Goal: Task Accomplishment & Management: Manage account settings

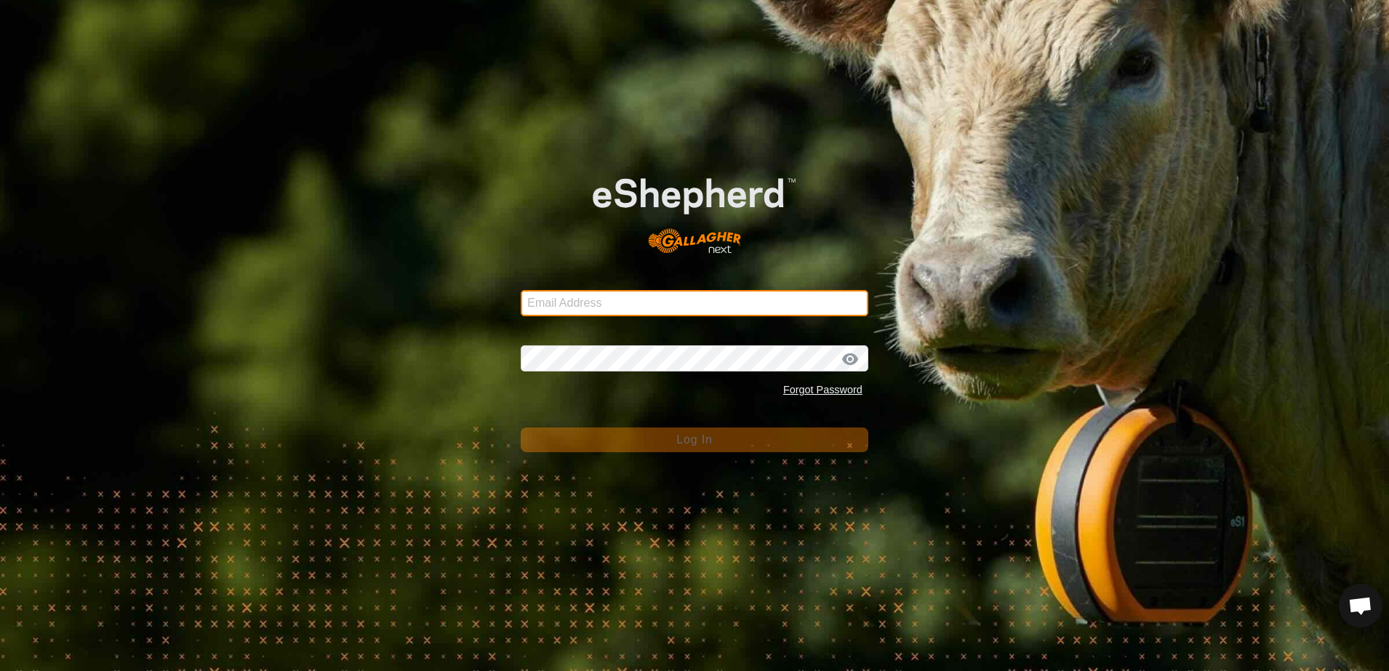
type input "[EMAIL_ADDRESS][DOMAIN_NAME]"
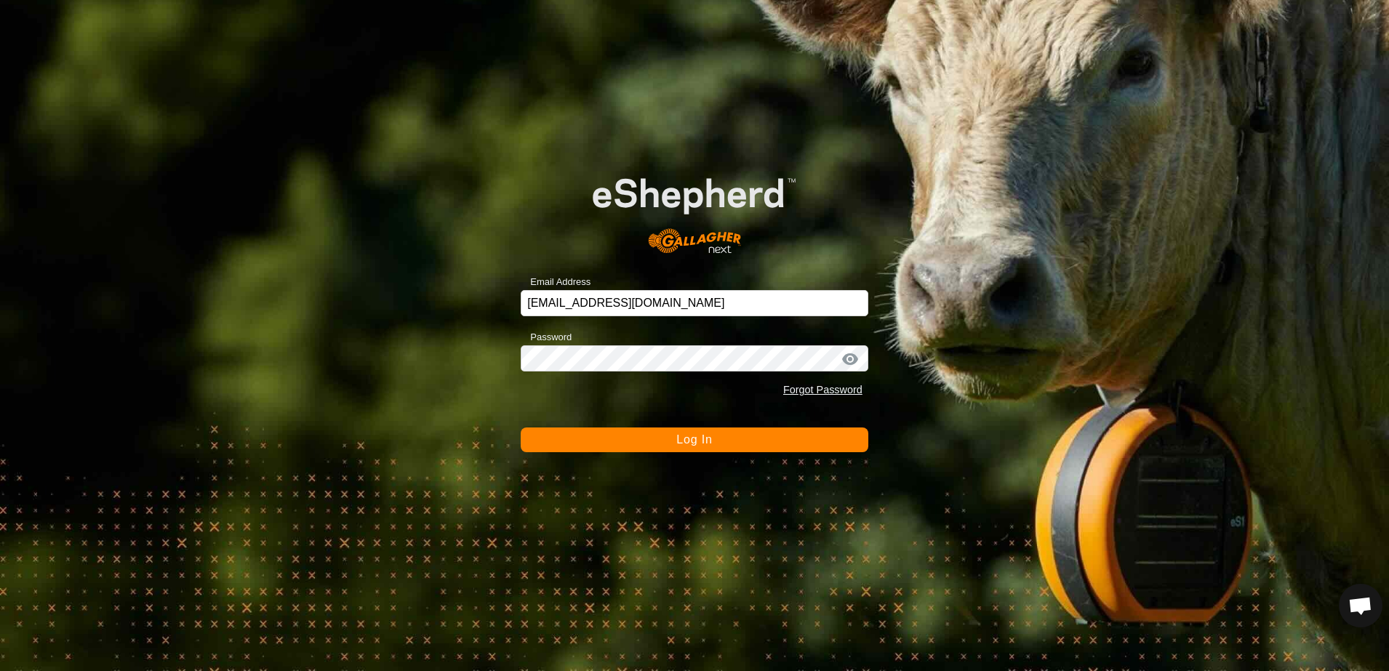
click at [592, 442] on button "Log In" at bounding box center [695, 440] width 348 height 25
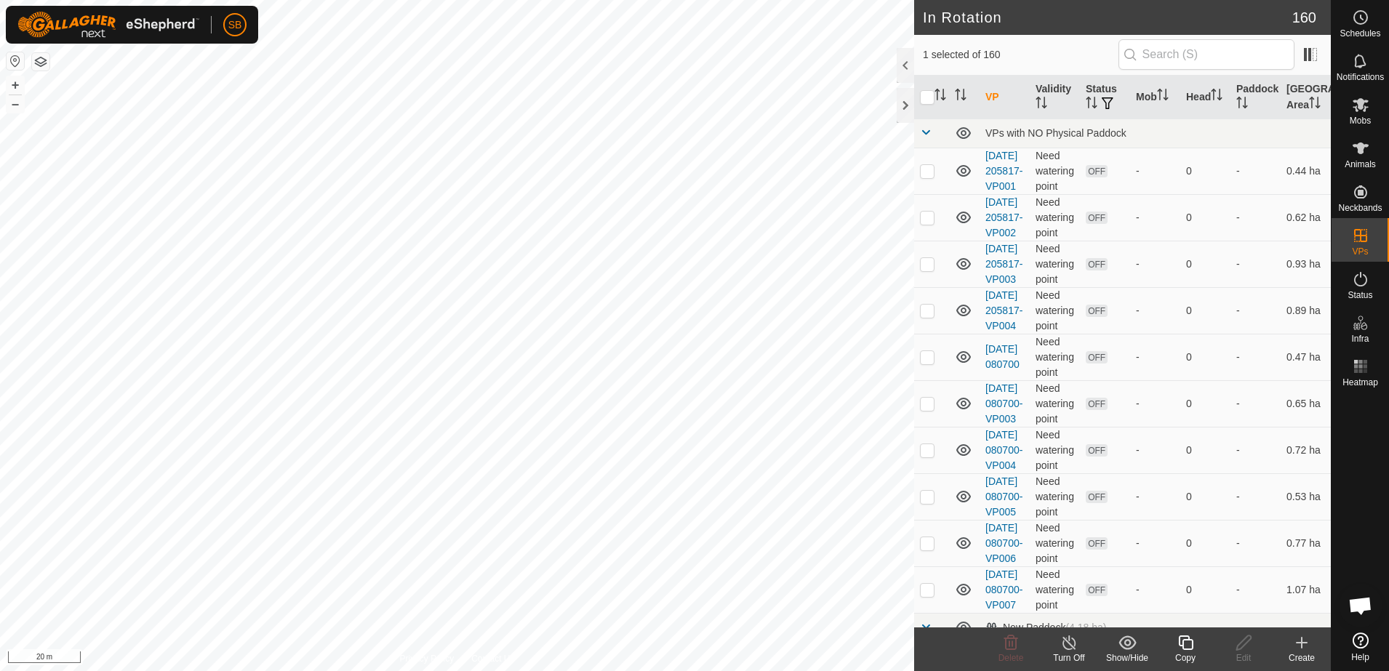
click at [1180, 642] on icon at bounding box center [1185, 643] width 15 height 15
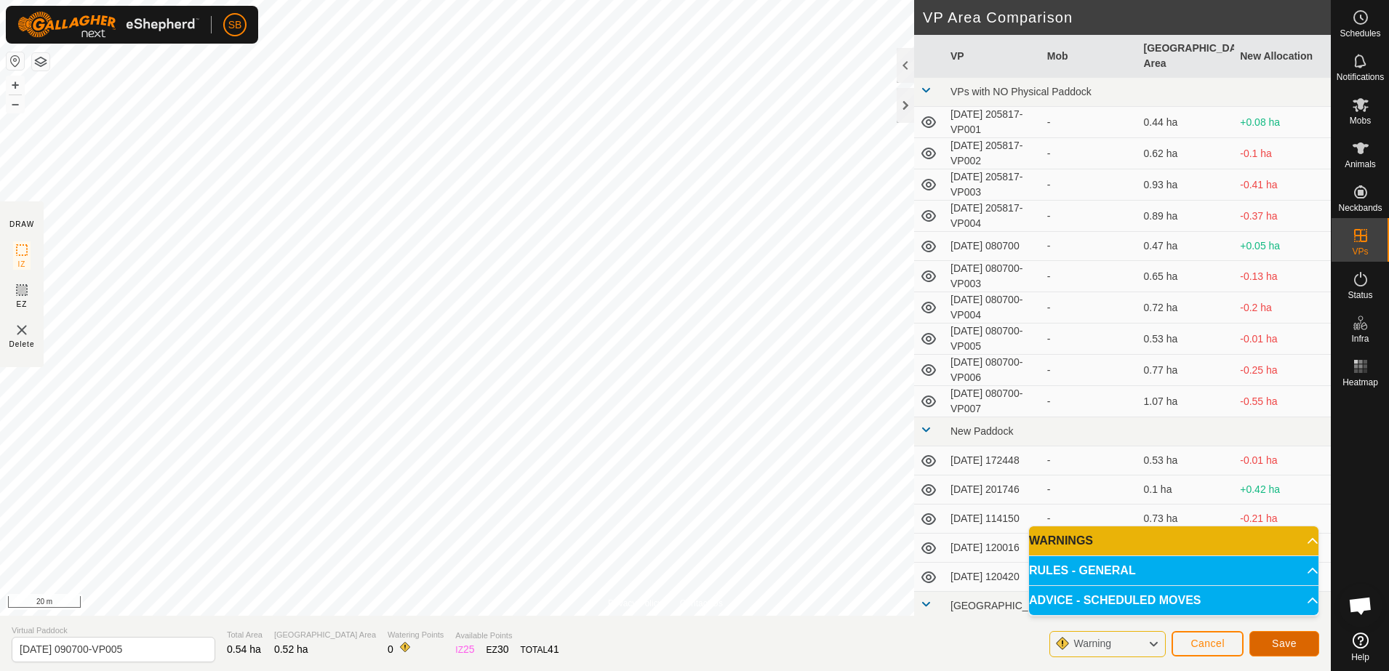
click at [1275, 639] on span "Save" at bounding box center [1284, 644] width 25 height 12
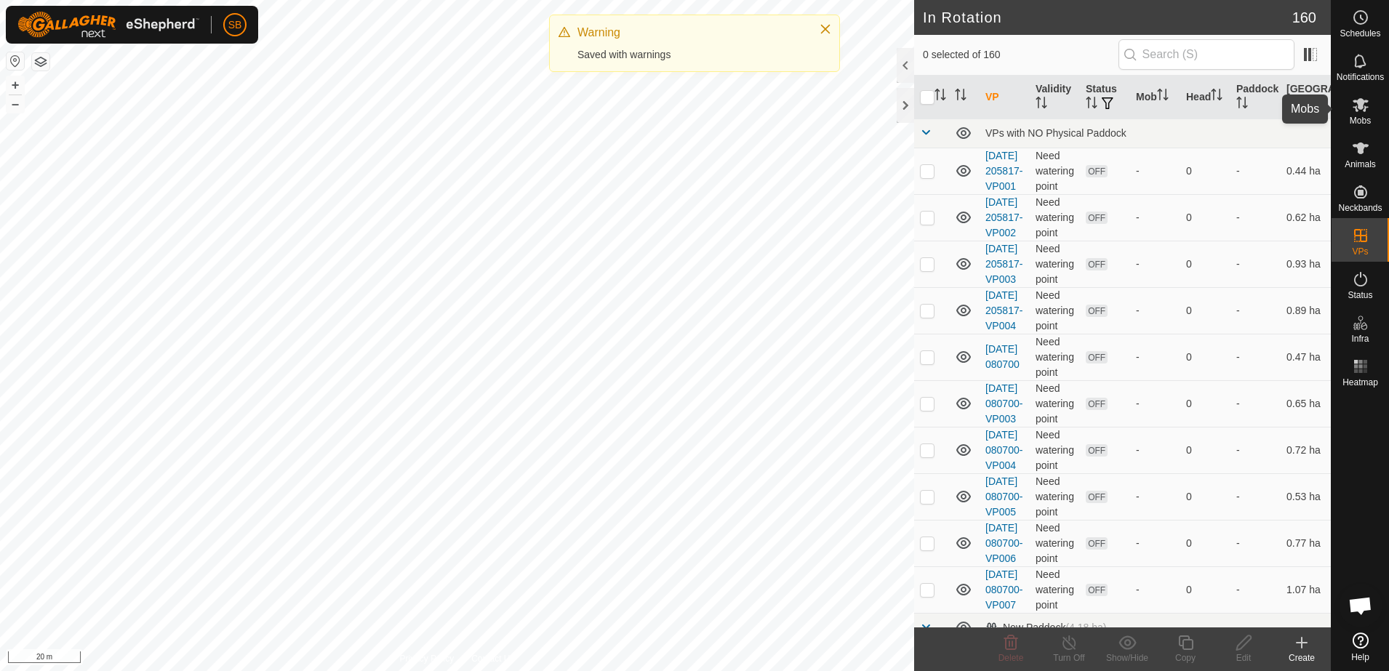
click at [1364, 116] on span "Mobs" at bounding box center [1360, 120] width 21 height 9
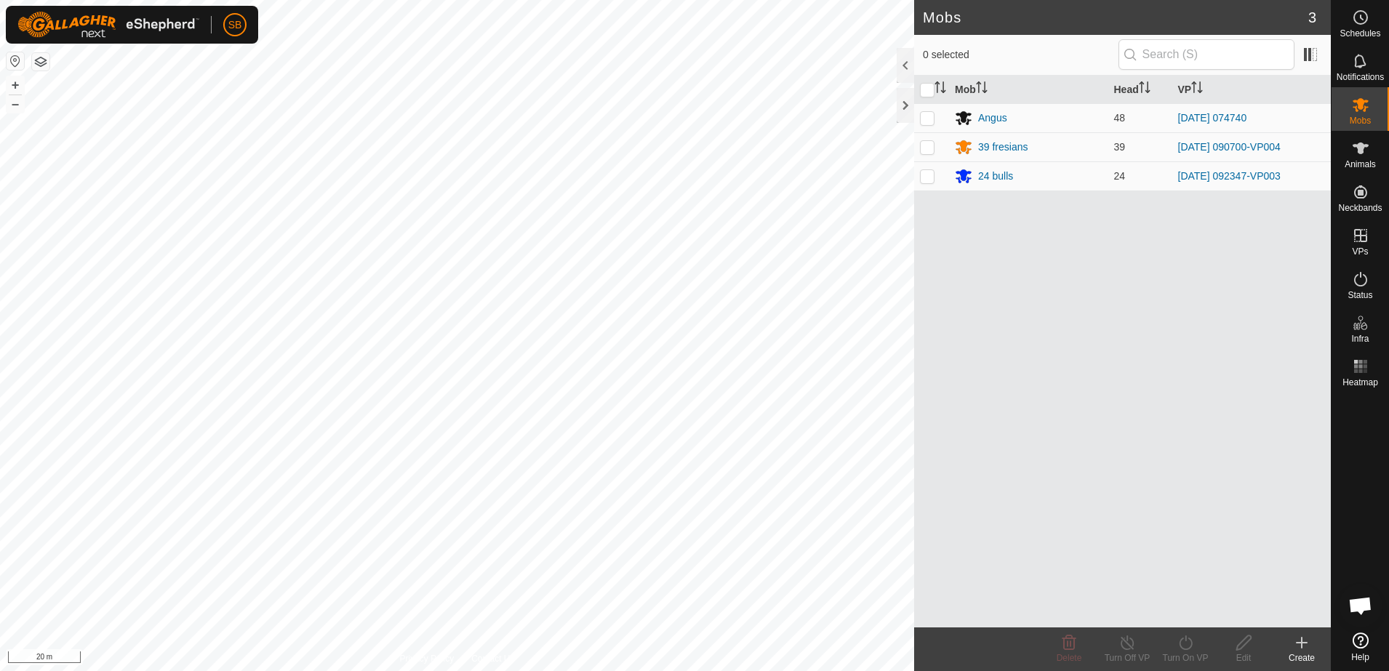
click at [928, 148] on p-checkbox at bounding box center [927, 147] width 15 height 12
checkbox input "true"
click at [1187, 645] on icon at bounding box center [1186, 642] width 18 height 17
click at [1194, 614] on link "Now" at bounding box center [1229, 610] width 144 height 29
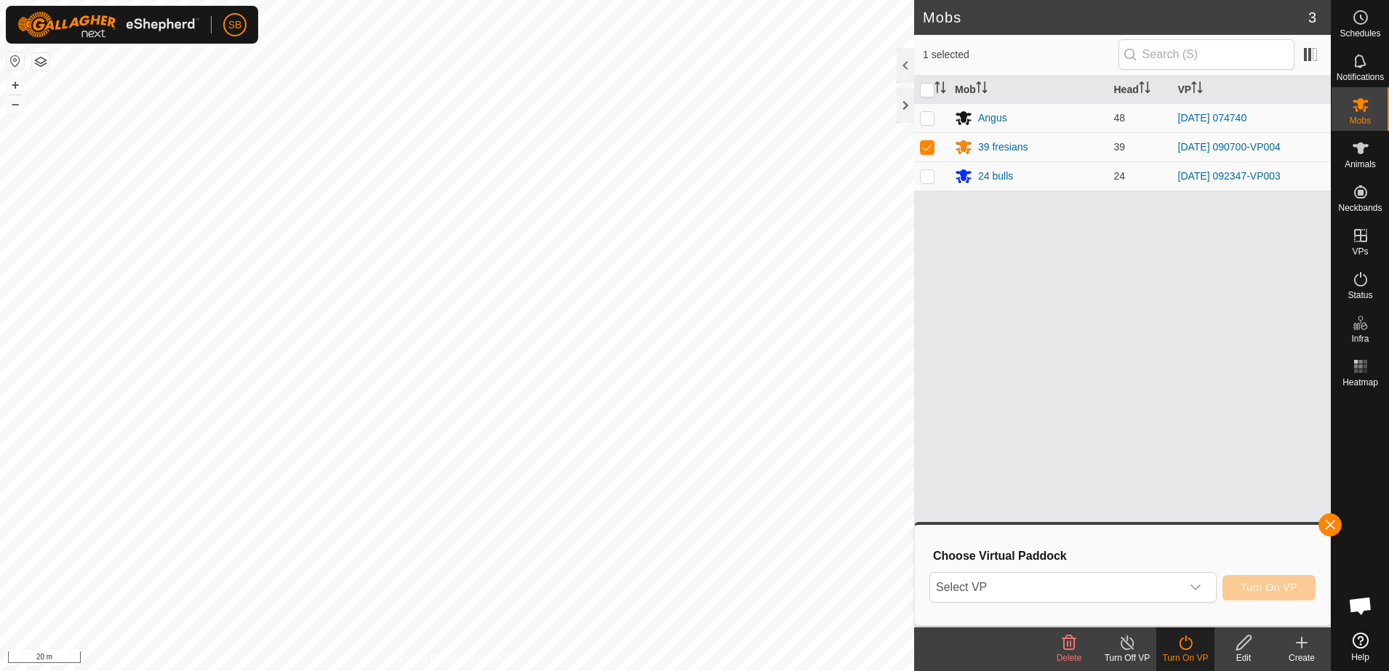
click at [1150, 587] on span "Select VP" at bounding box center [1055, 587] width 251 height 29
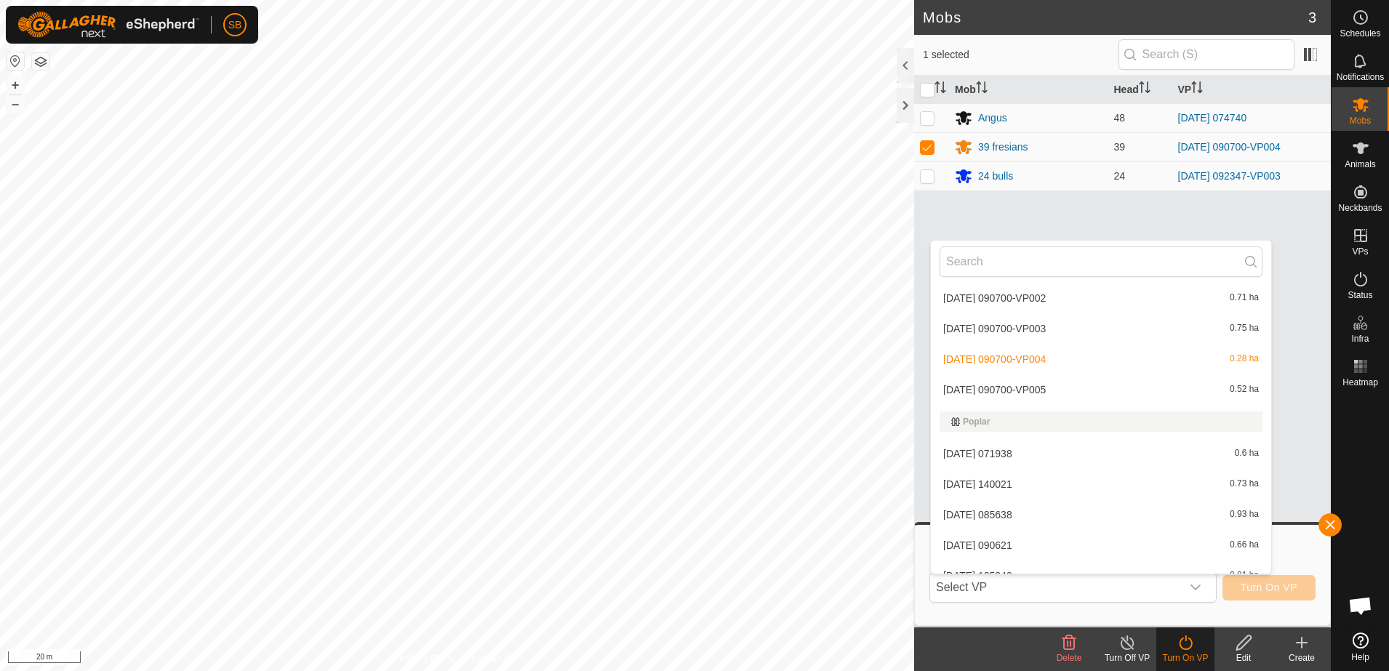
scroll to position [3637, 0]
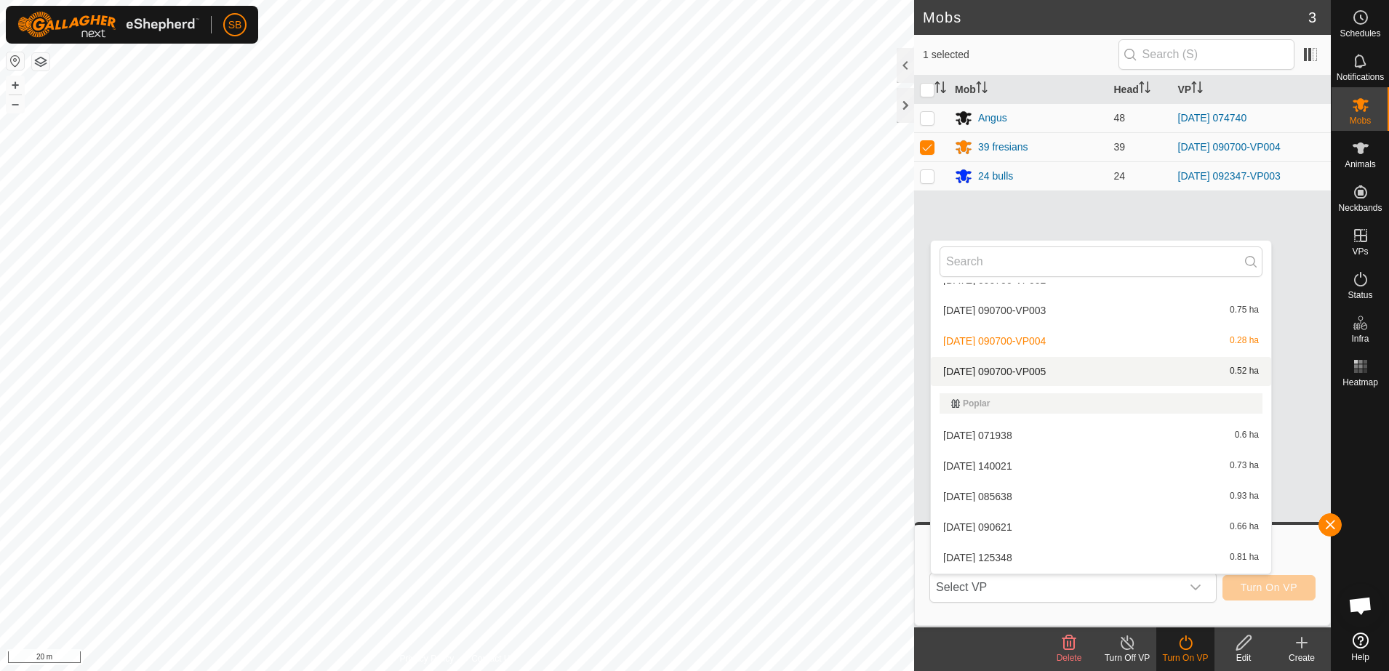
click at [1074, 371] on li "[DATE] 090700-VP005 0.52 ha" at bounding box center [1101, 371] width 340 height 29
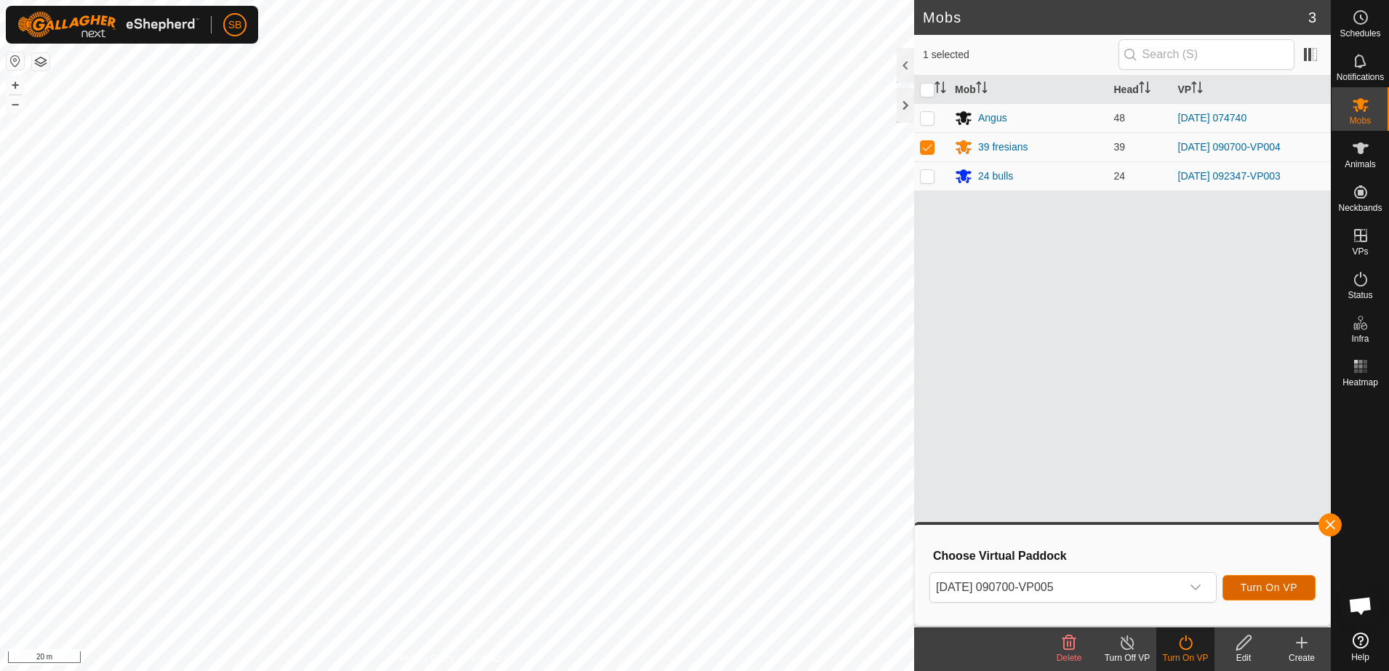
click at [1251, 583] on span "Turn On VP" at bounding box center [1269, 588] width 57 height 12
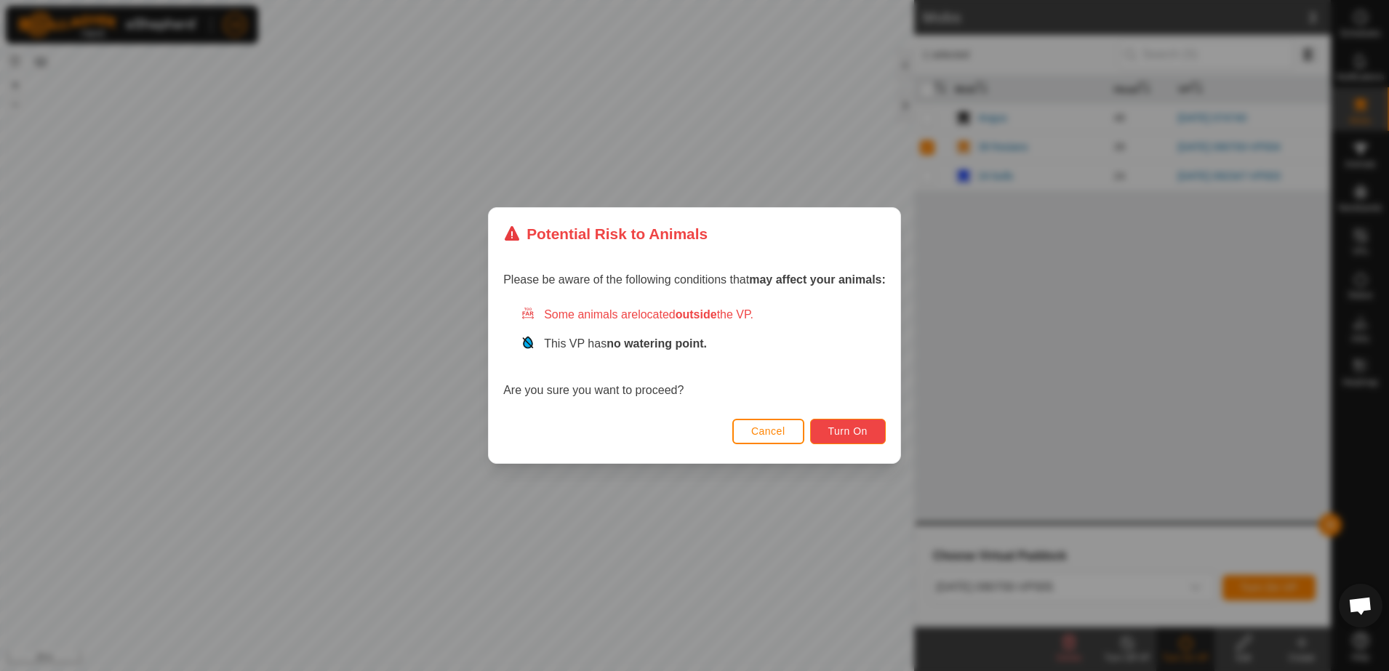
click at [848, 428] on span "Turn On" at bounding box center [847, 432] width 39 height 12
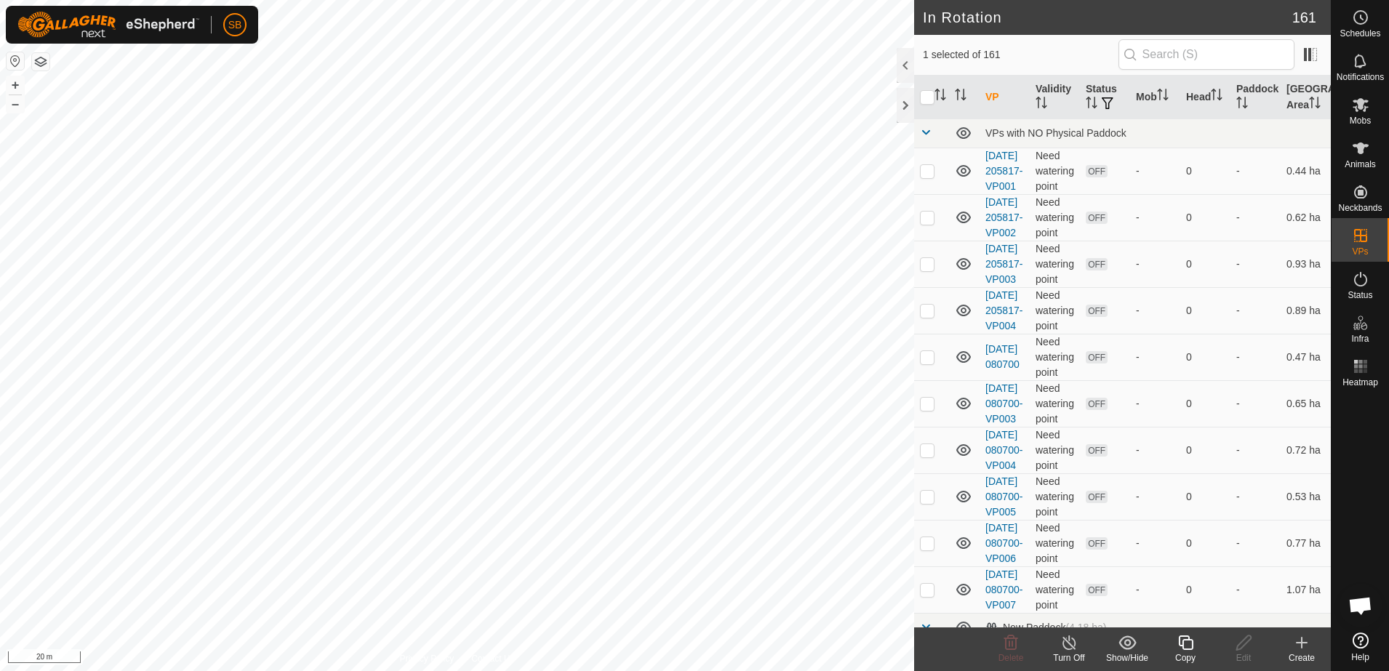
click at [1197, 642] on copy-svg-icon at bounding box center [1186, 642] width 58 height 17
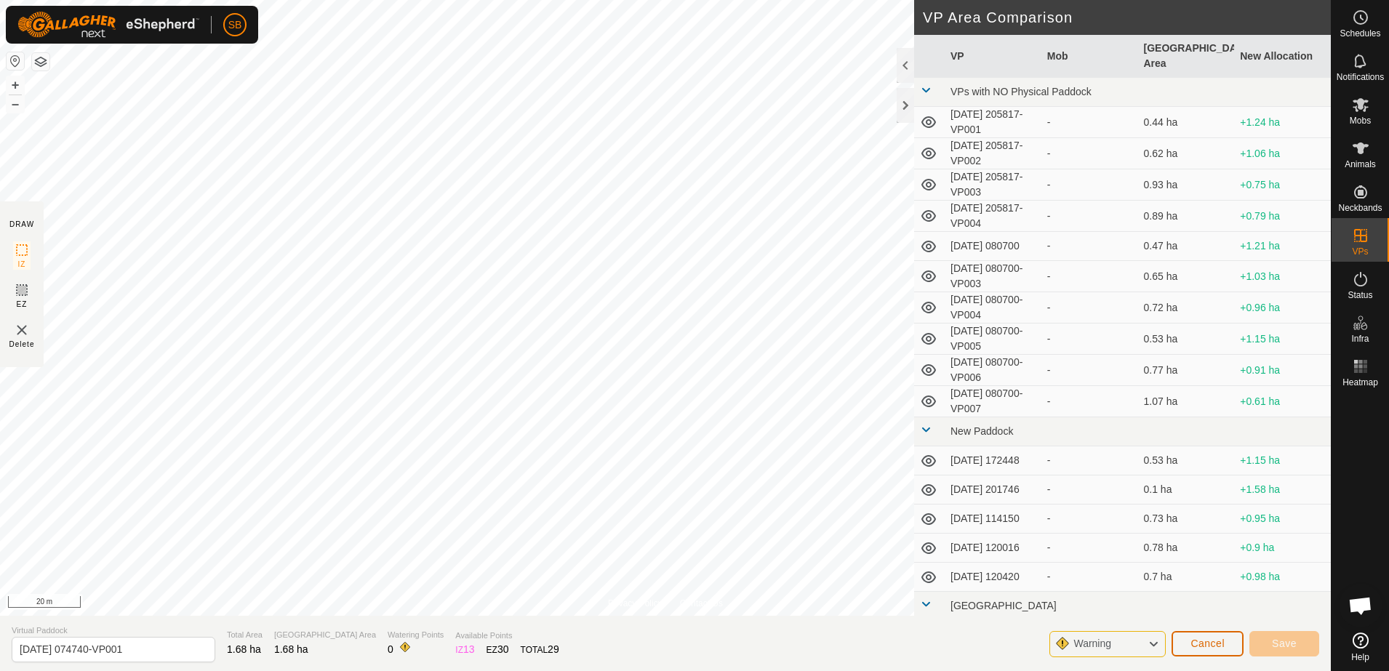
click at [1197, 650] on button "Cancel" at bounding box center [1208, 643] width 72 height 25
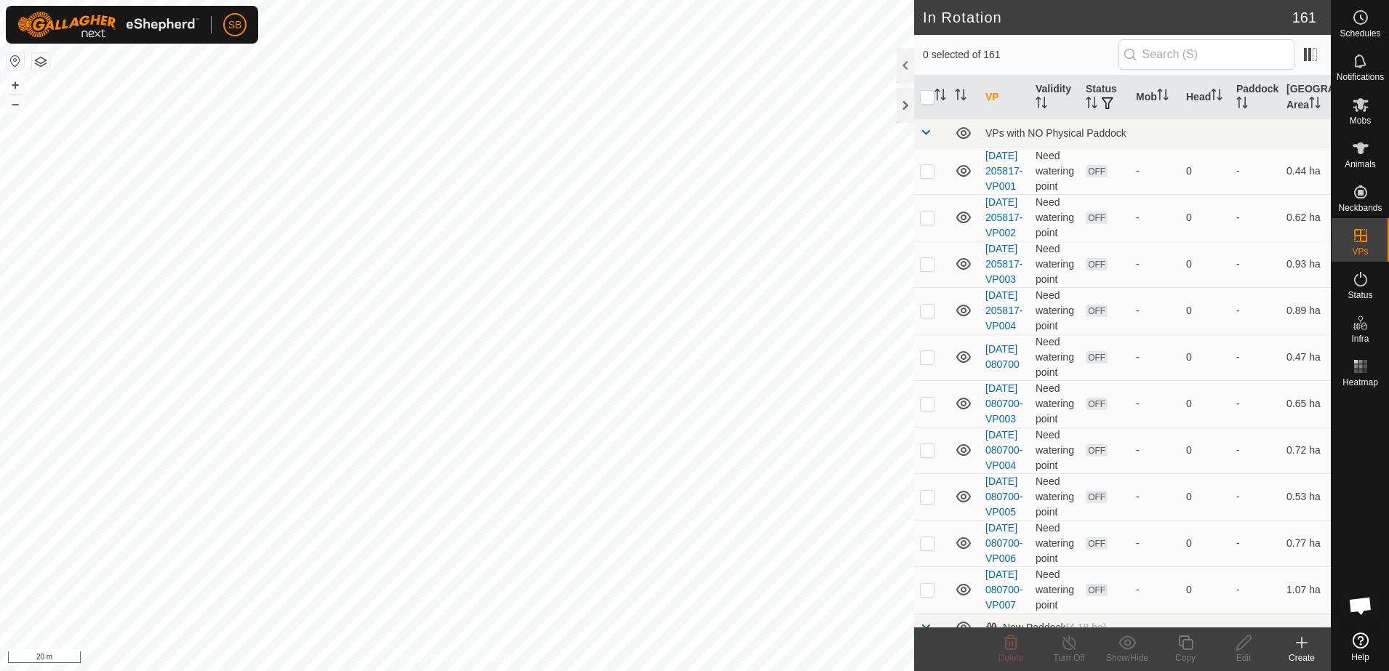
checkbox input "true"
click at [1183, 644] on icon at bounding box center [1185, 643] width 15 height 15
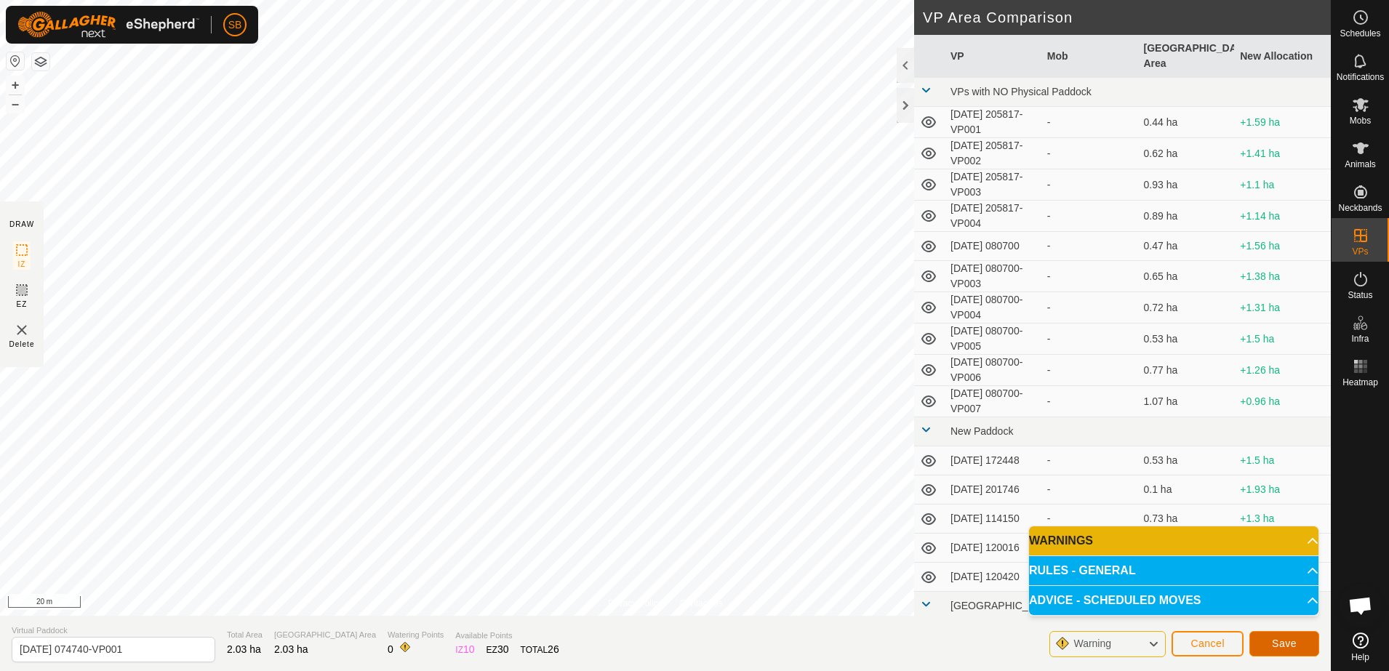
click at [1287, 638] on span "Save" at bounding box center [1284, 644] width 25 height 12
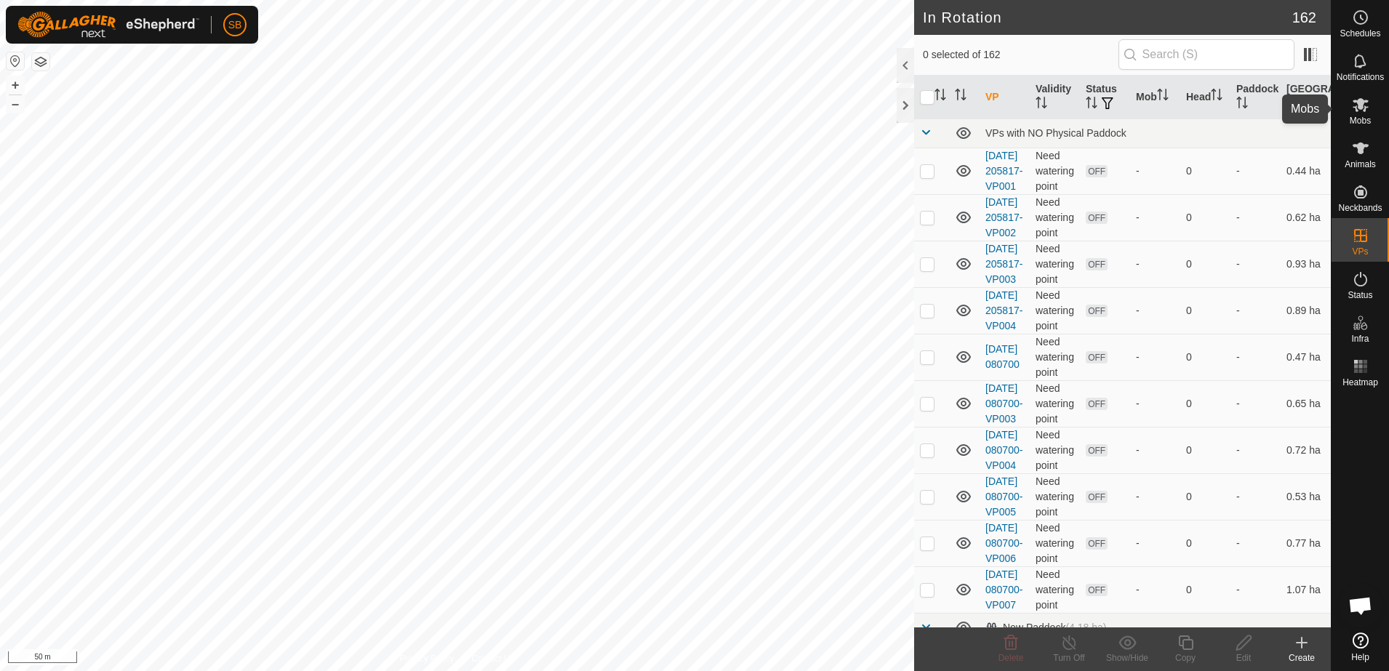
click at [1365, 108] on icon at bounding box center [1361, 105] width 16 height 14
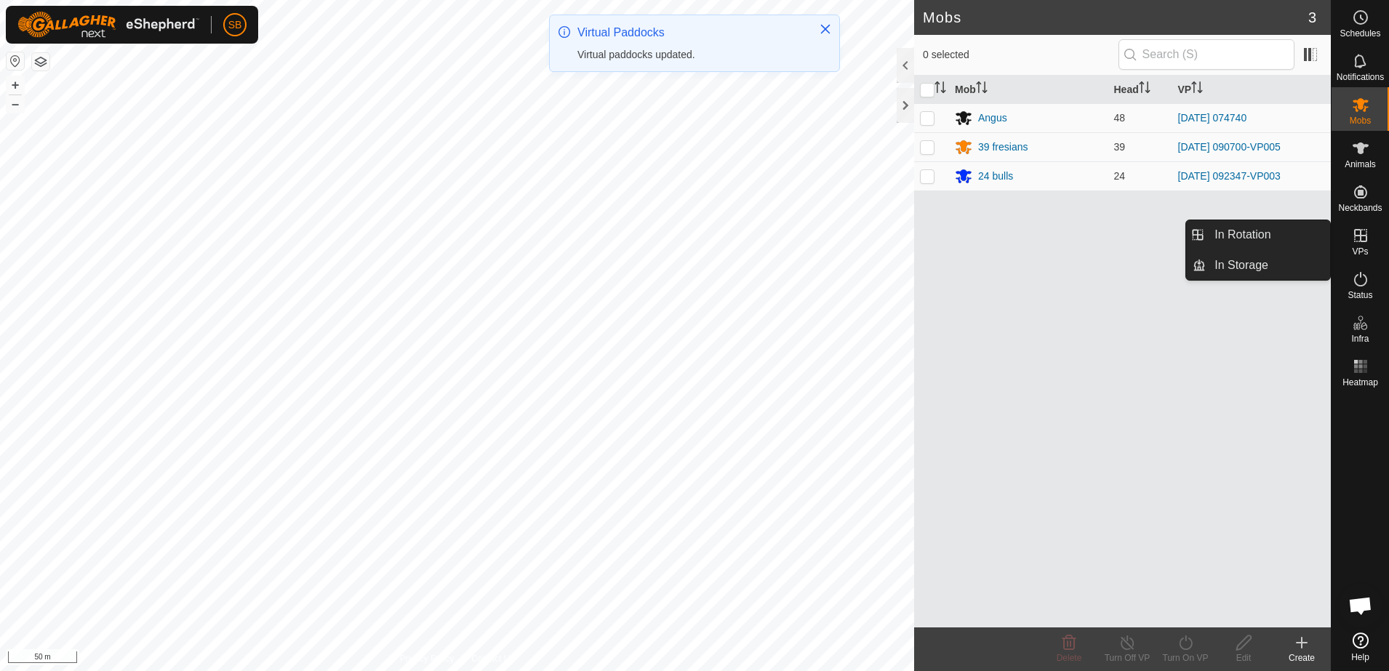
click at [1361, 250] on span "VPs" at bounding box center [1360, 251] width 16 height 9
click at [1242, 233] on link "In Rotation" at bounding box center [1268, 234] width 124 height 29
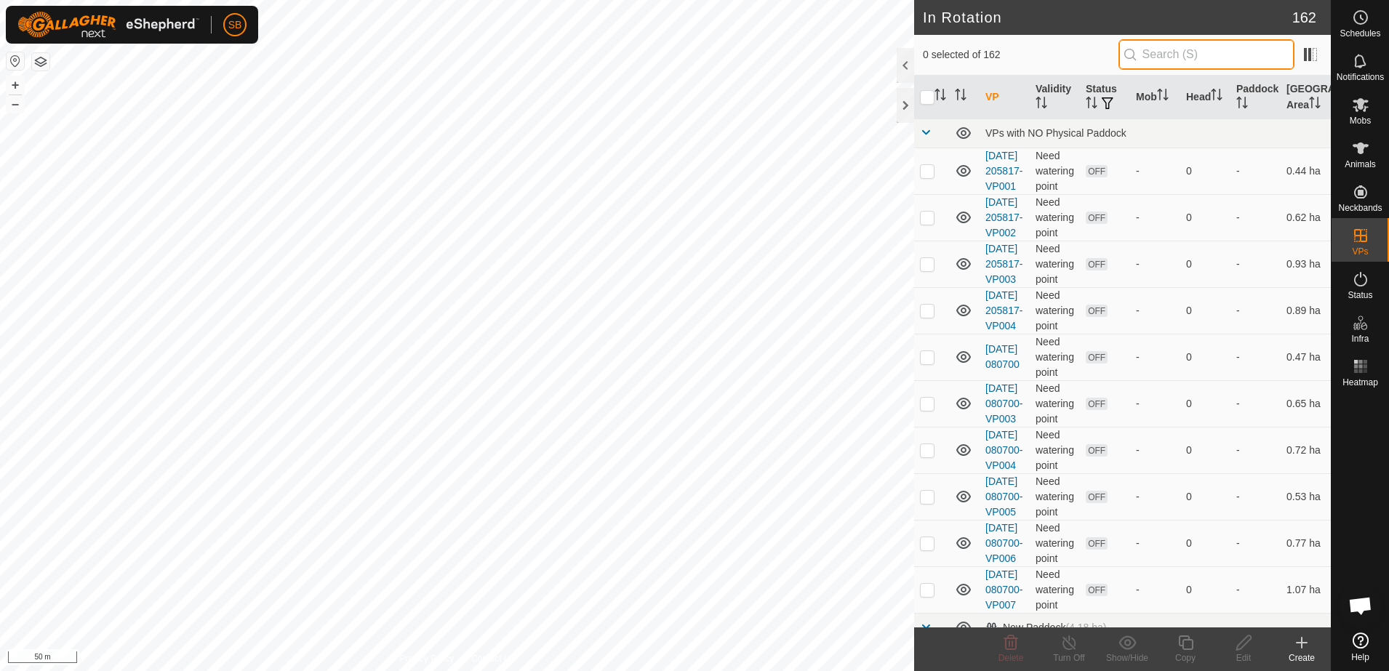
click at [1229, 57] on input "text" at bounding box center [1207, 54] width 176 height 31
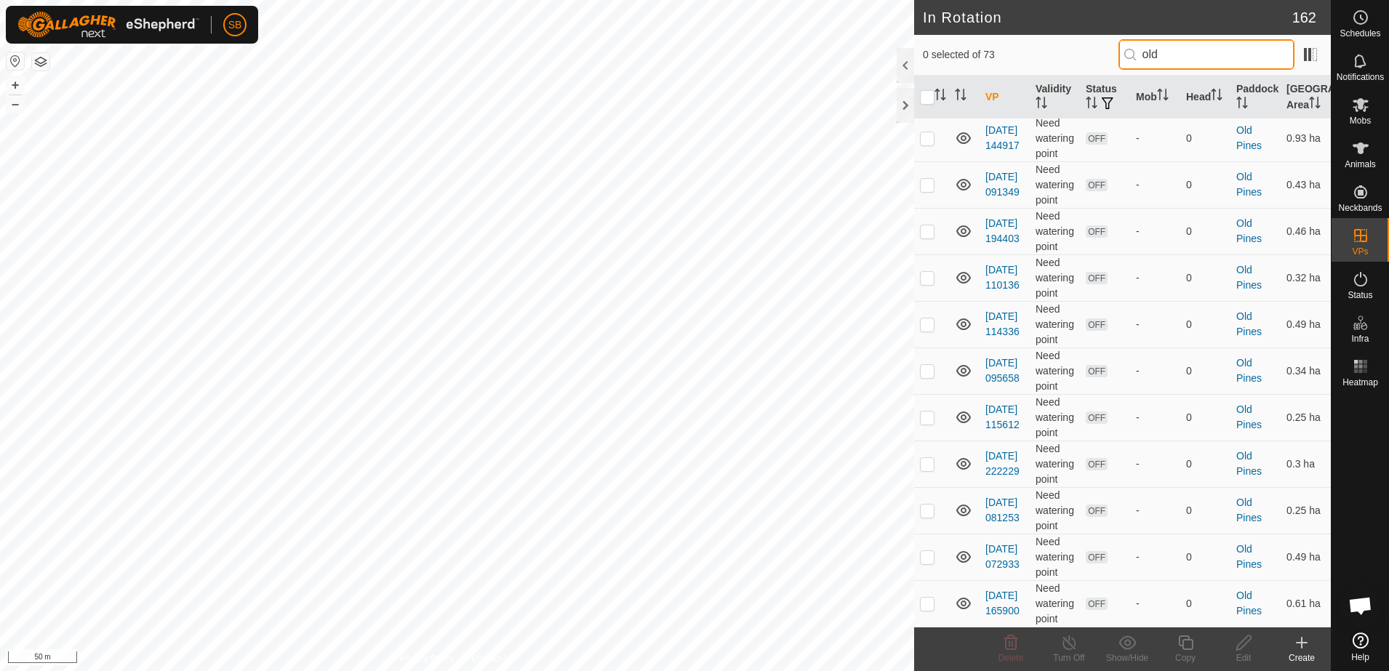
scroll to position [3624, 0]
type input "old"
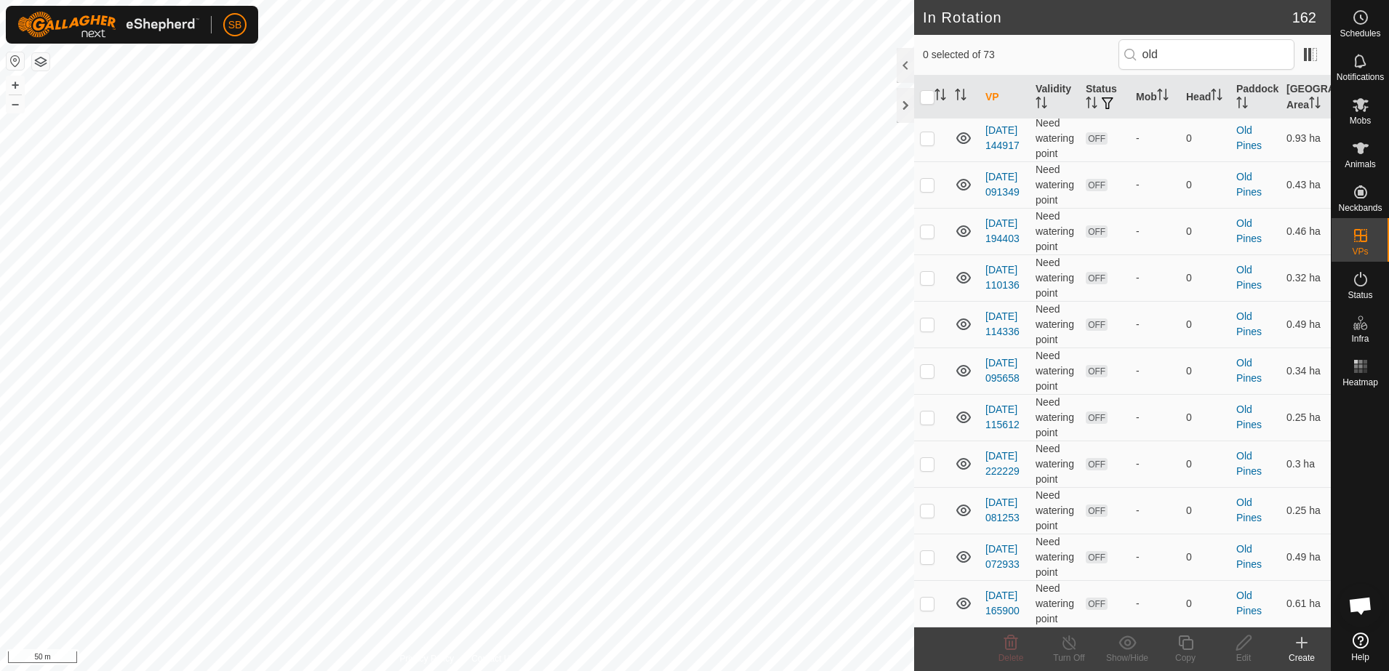
checkbox input "true"
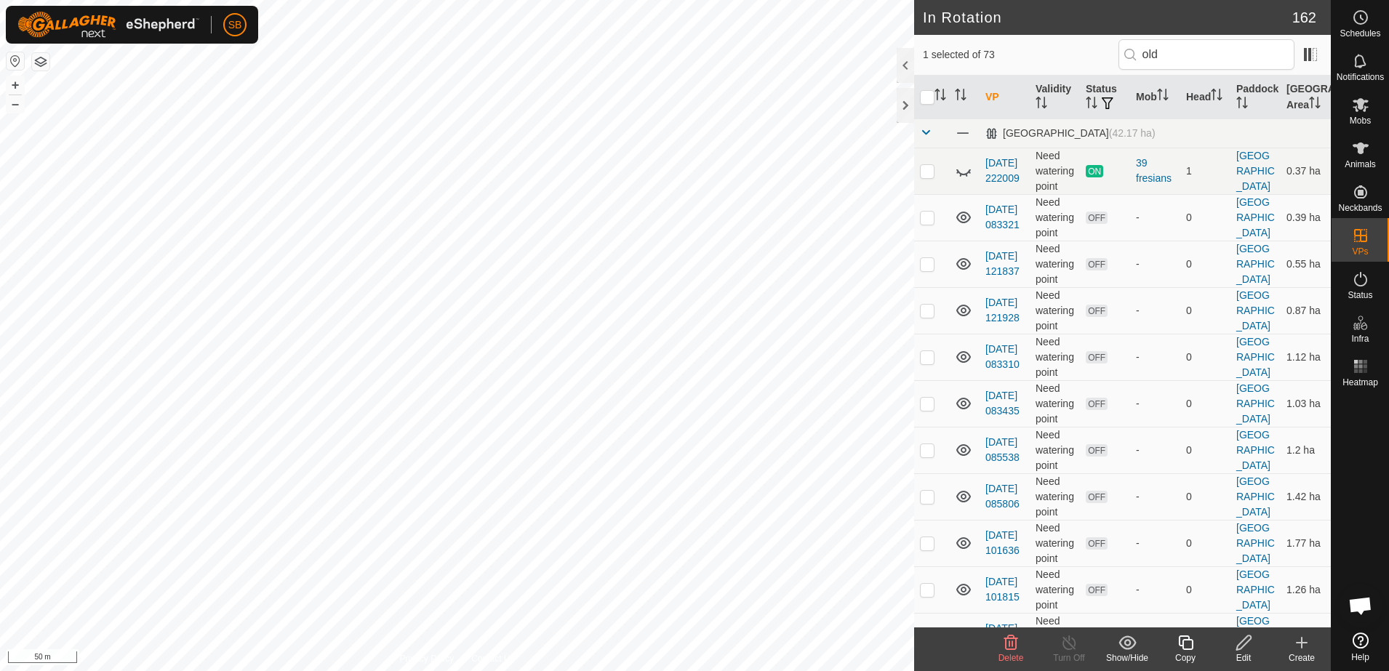
click at [1243, 649] on icon at bounding box center [1244, 642] width 18 height 17
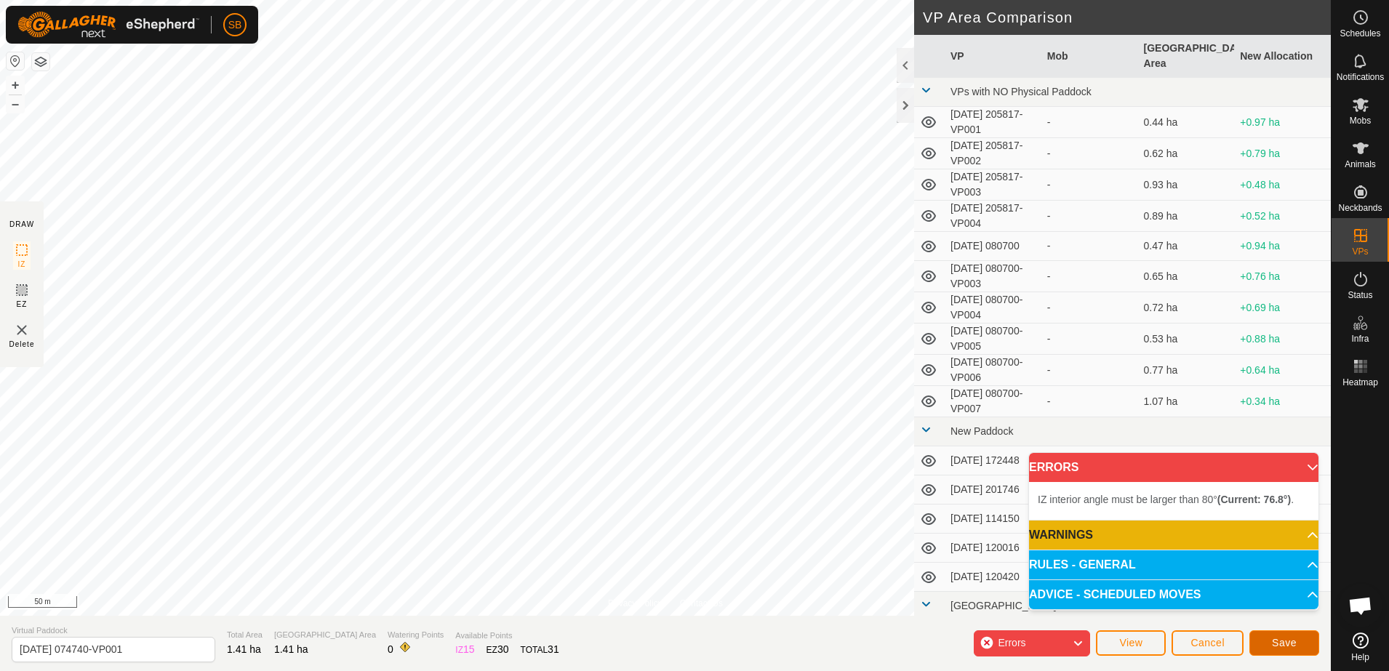
click at [1271, 642] on button "Save" at bounding box center [1285, 643] width 70 height 25
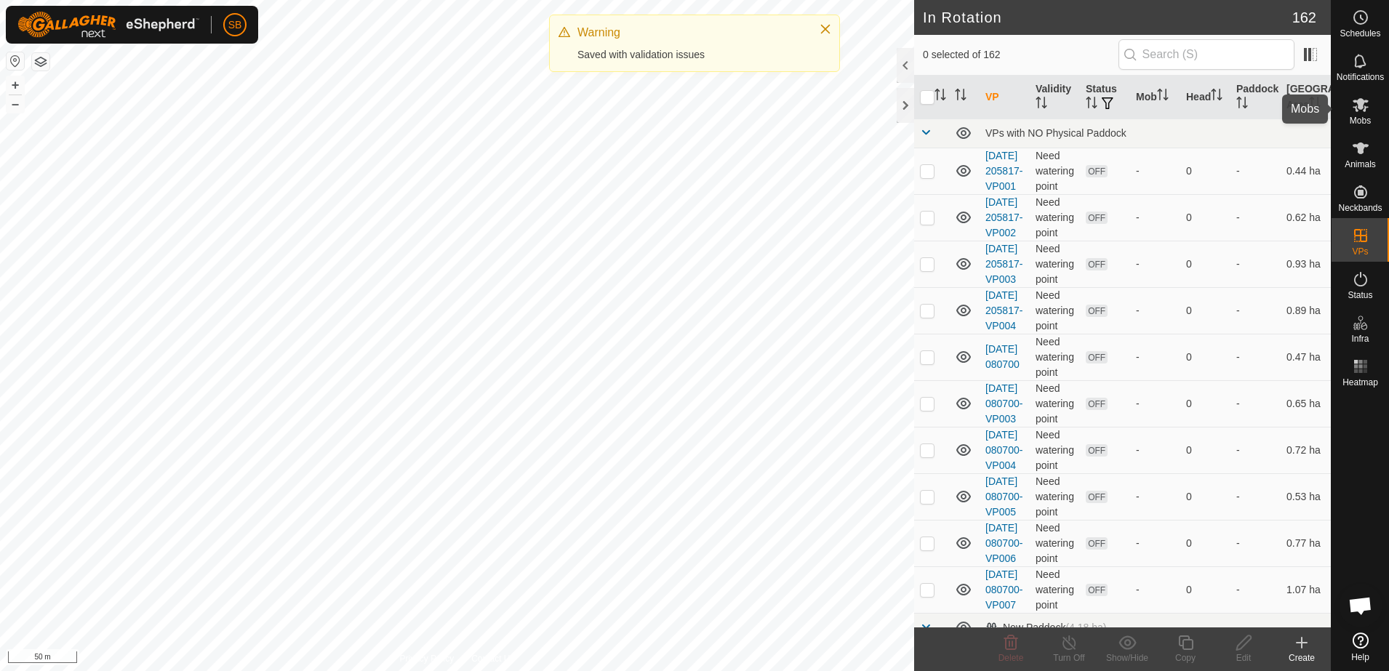
click at [1349, 114] on es-mob-svg-icon at bounding box center [1361, 104] width 26 height 23
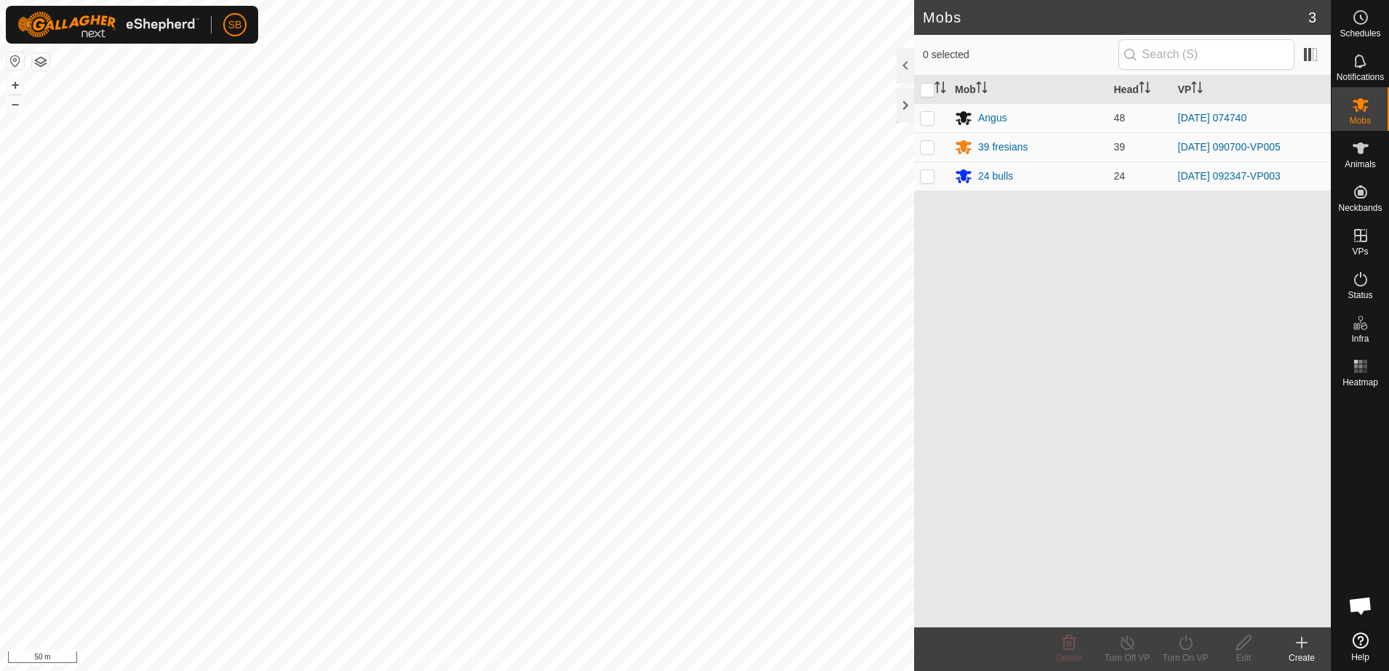
click at [928, 119] on p-checkbox at bounding box center [927, 118] width 15 height 12
checkbox input "true"
click at [1183, 650] on icon at bounding box center [1186, 642] width 18 height 17
click at [1199, 604] on link "Now" at bounding box center [1229, 610] width 144 height 29
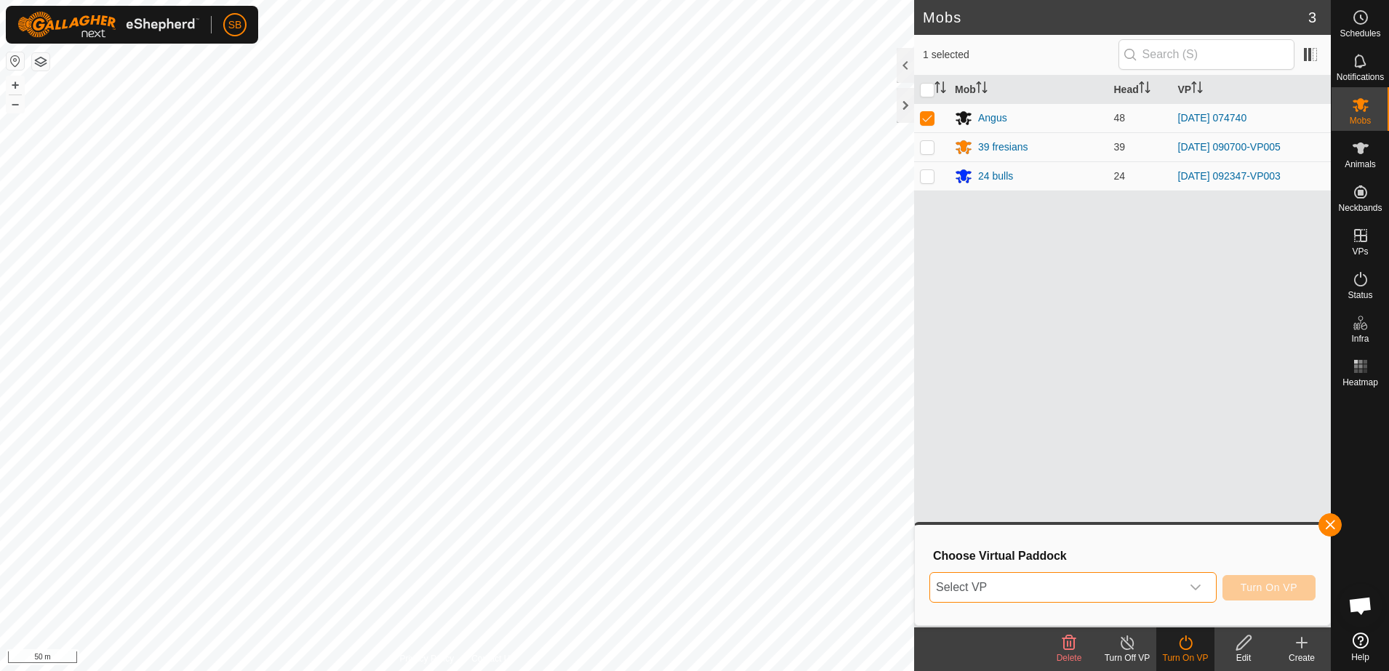
click at [1154, 596] on span "Select VP" at bounding box center [1055, 587] width 251 height 29
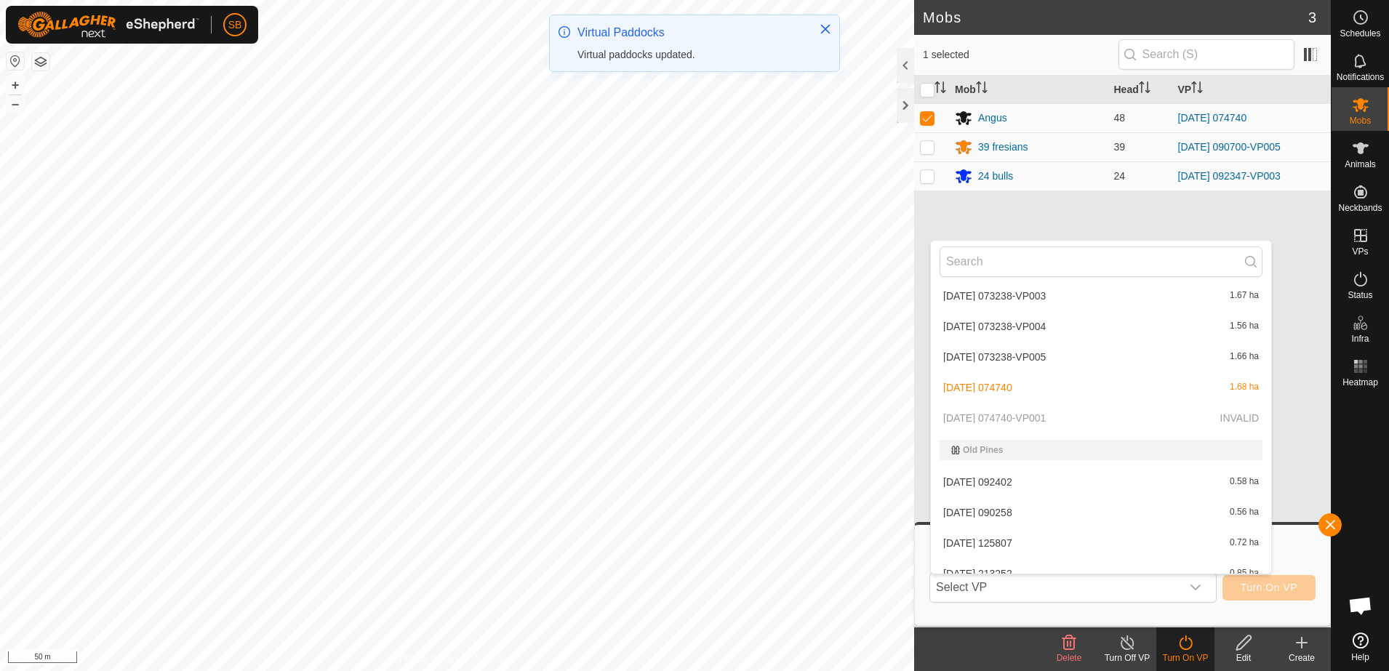
scroll to position [2198, 0]
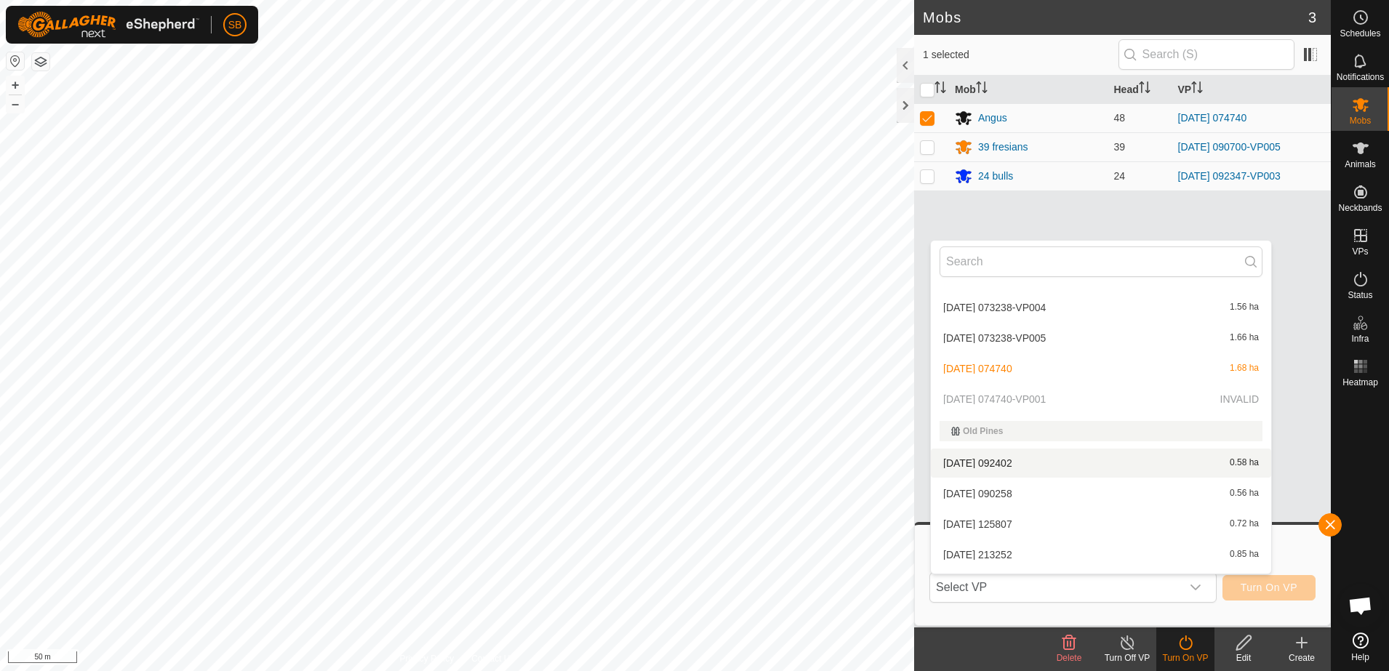
click at [1064, 398] on p-selectitem "[DATE] 074740-VP001 INVALID" at bounding box center [1101, 399] width 340 height 29
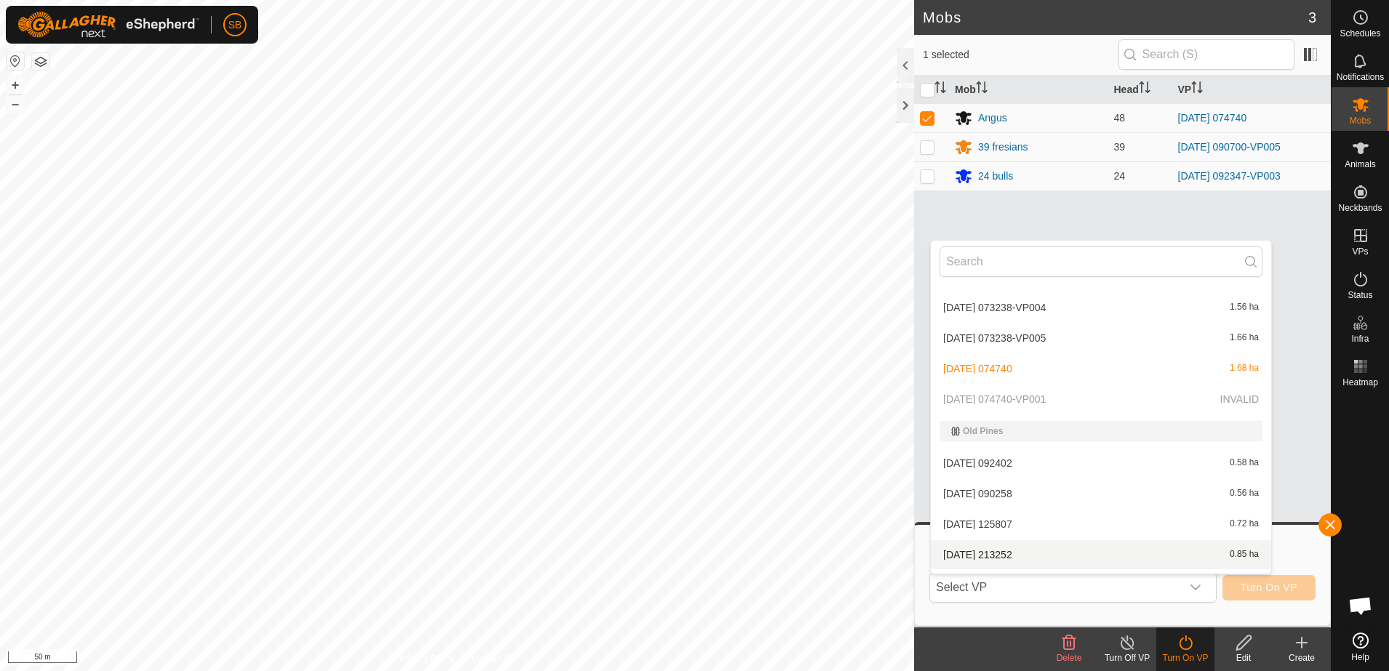
click at [1333, 532] on button "button" at bounding box center [1330, 525] width 23 height 23
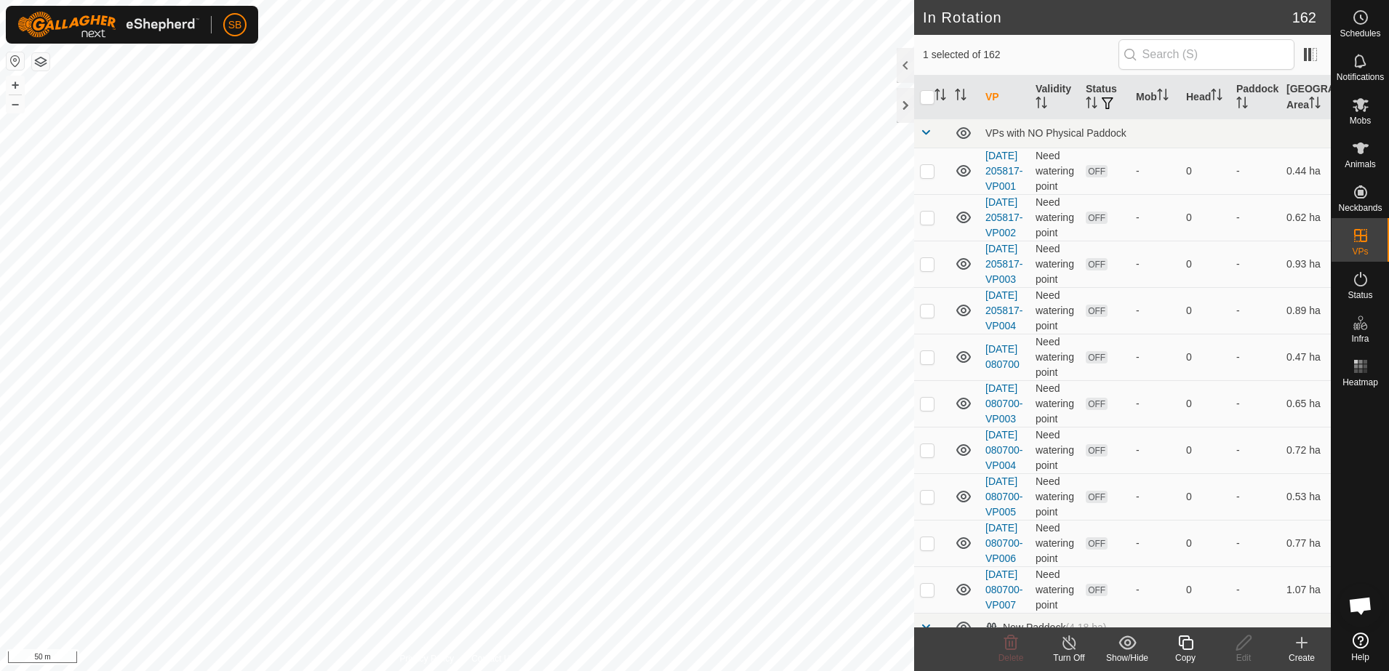
click at [1184, 647] on icon at bounding box center [1186, 642] width 18 height 17
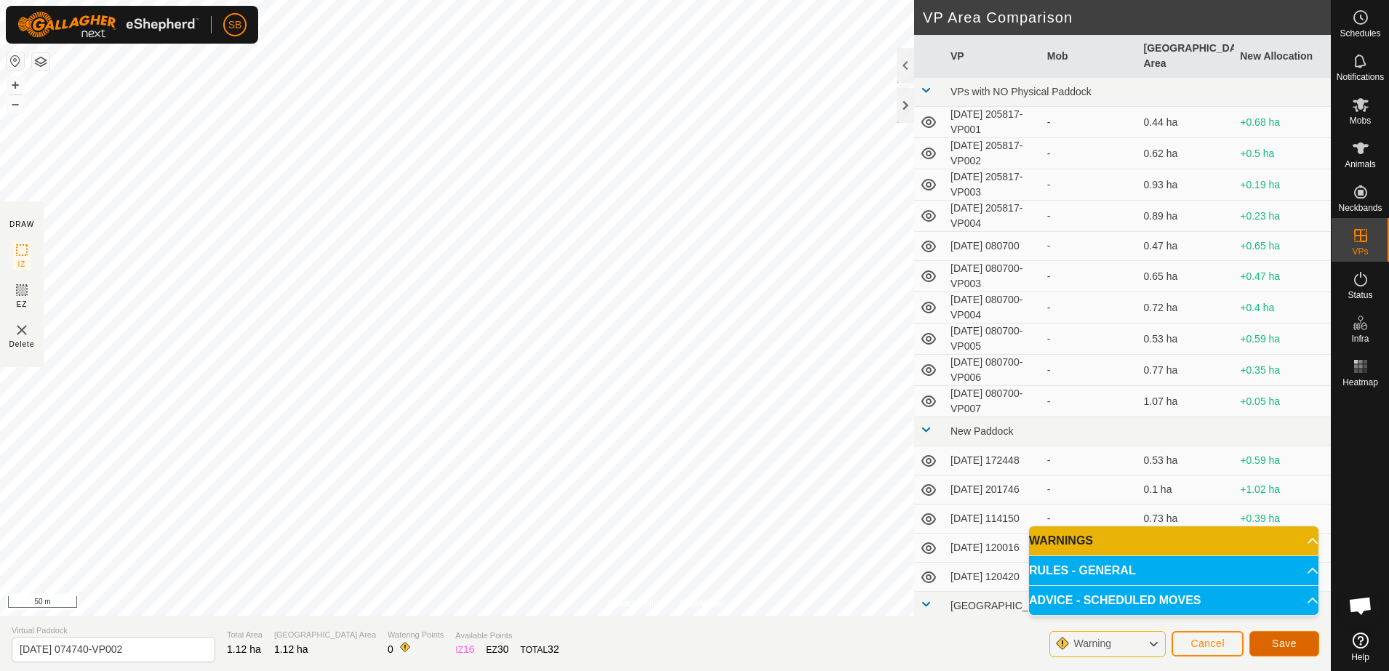
click at [1287, 638] on span "Save" at bounding box center [1284, 644] width 25 height 12
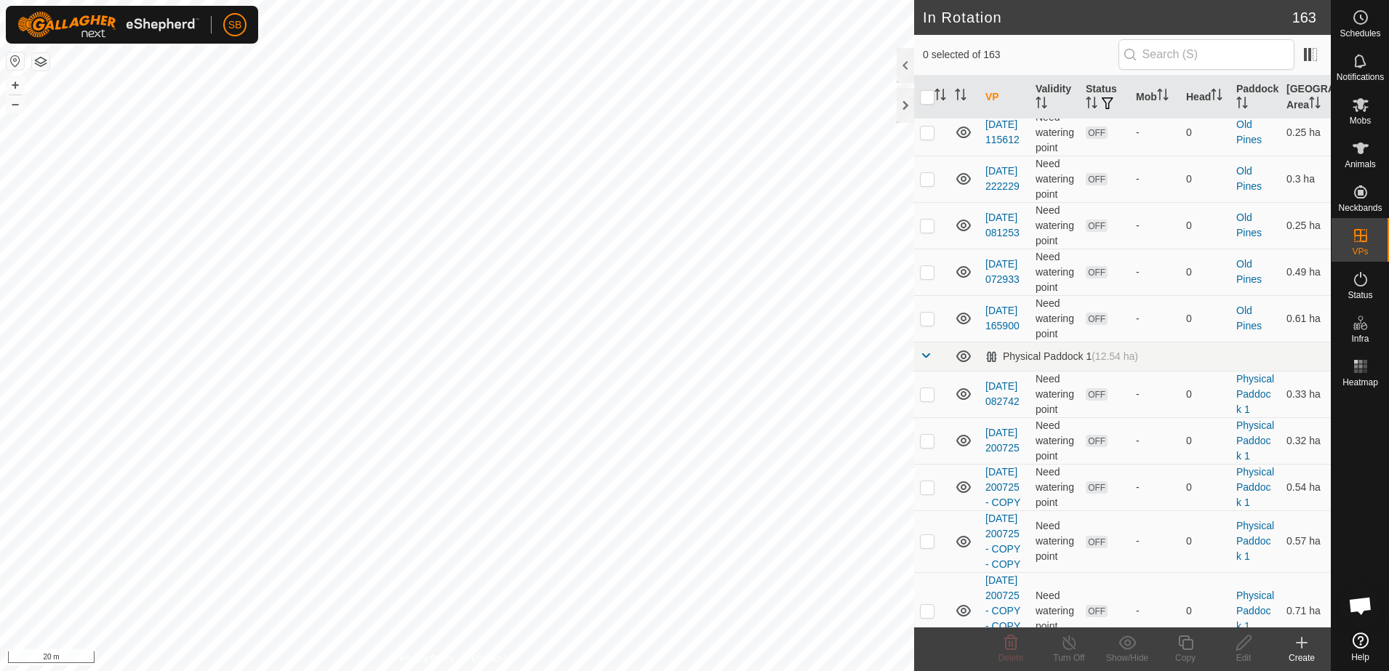
scroll to position [4546, 0]
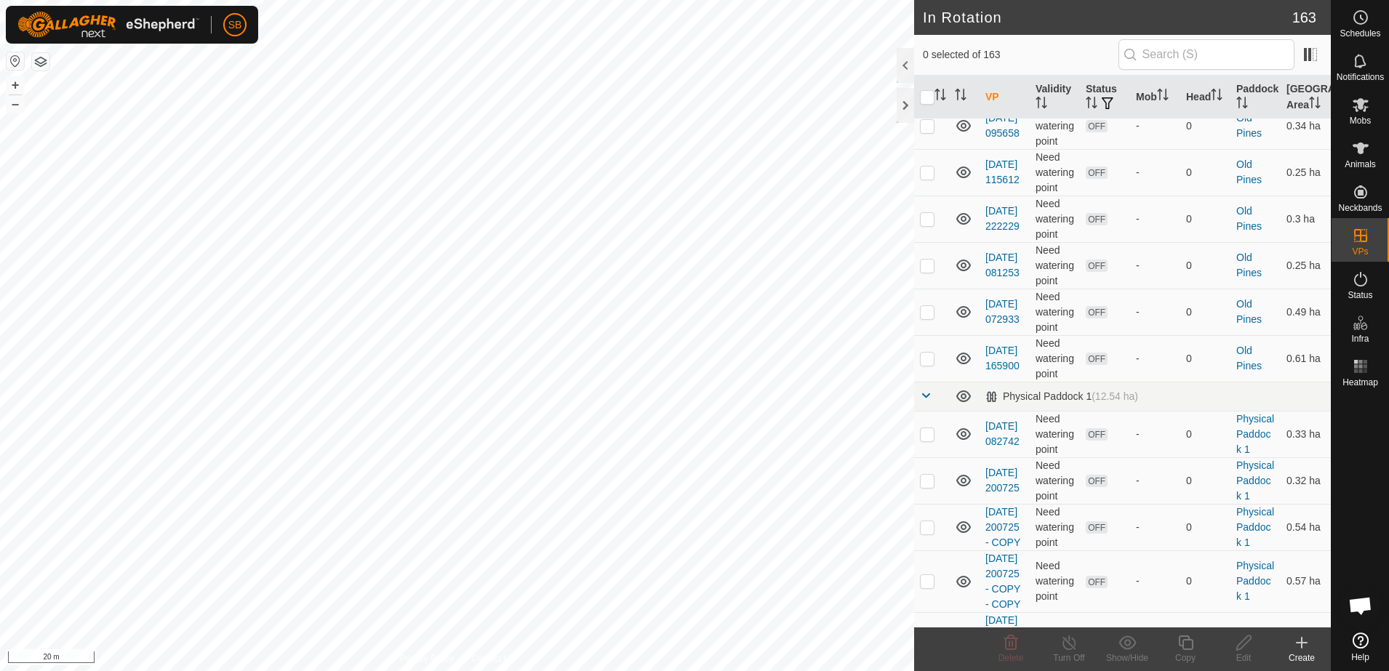
checkbox input "true"
click at [1247, 636] on icon at bounding box center [1244, 643] width 15 height 15
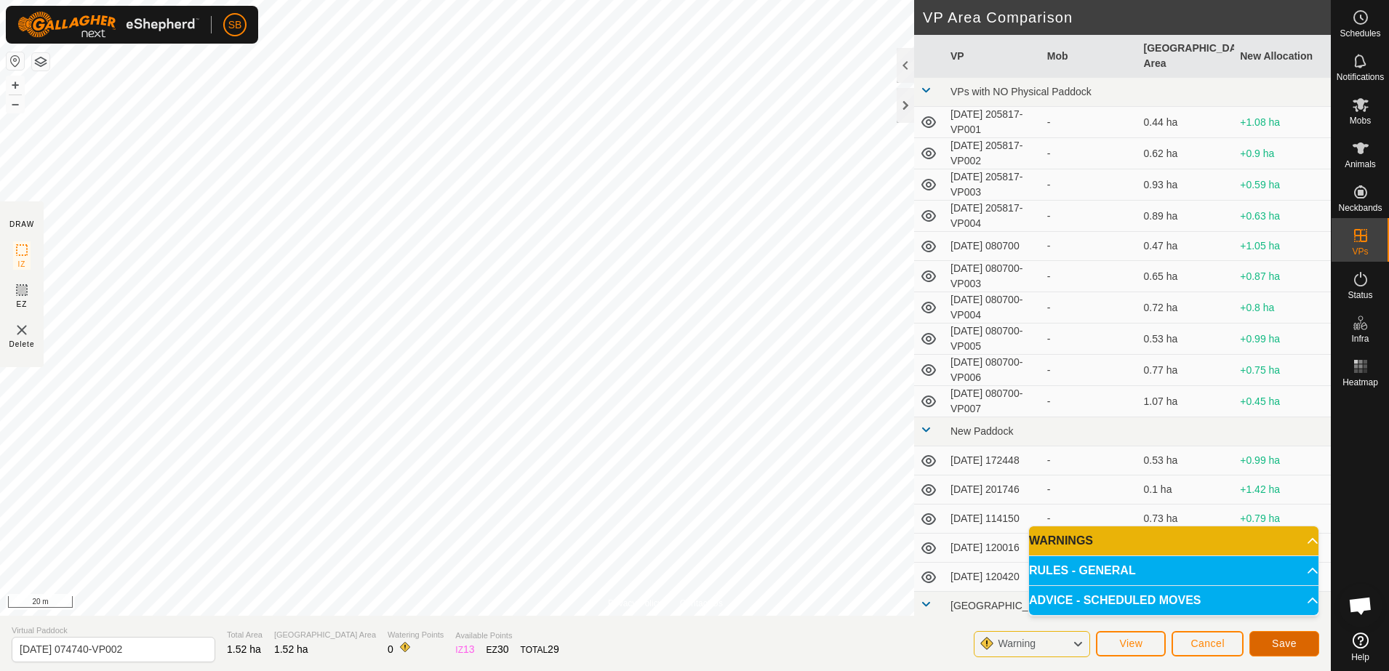
click at [1292, 639] on span "Save" at bounding box center [1284, 644] width 25 height 12
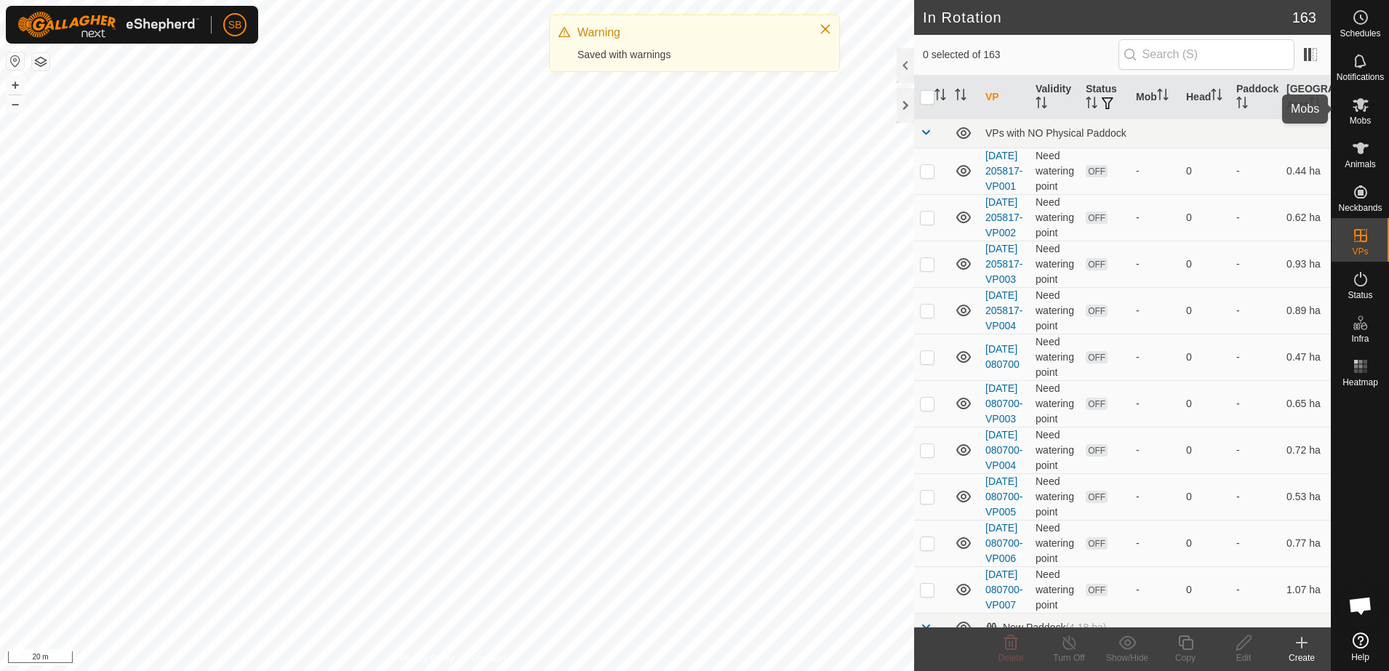
click at [1355, 103] on icon at bounding box center [1360, 104] width 17 height 17
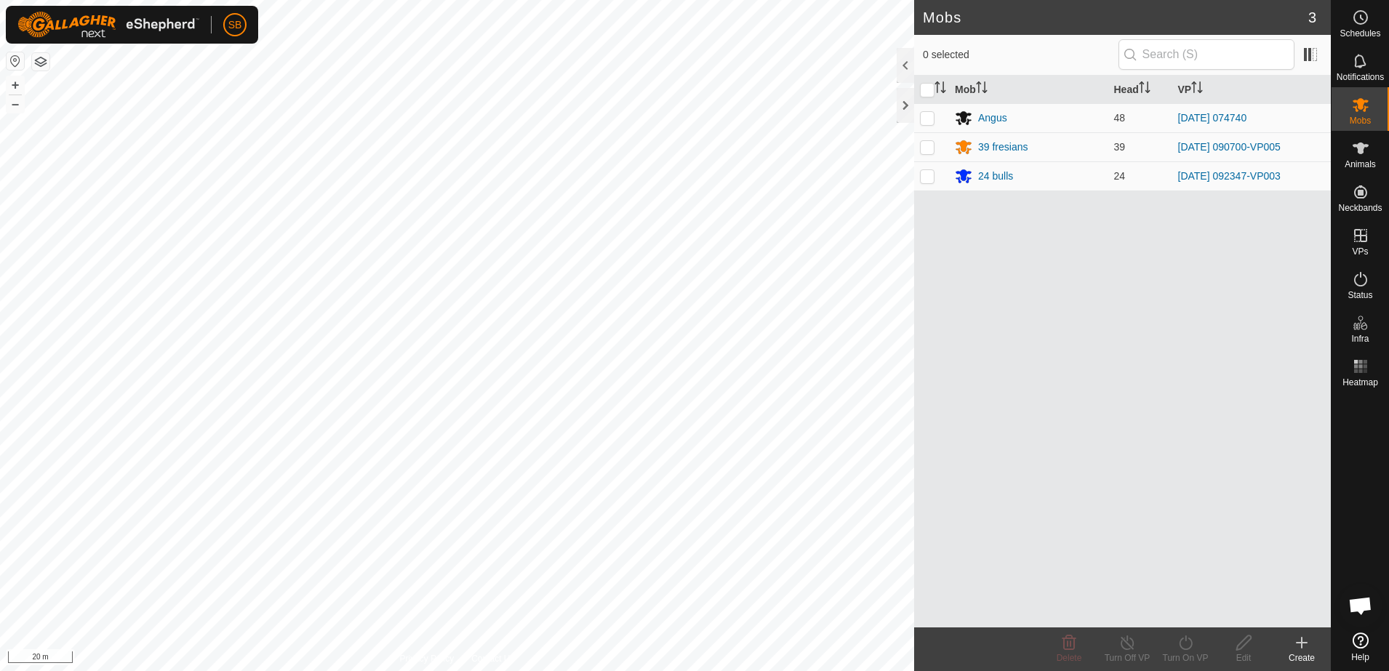
click at [927, 121] on p-checkbox at bounding box center [927, 118] width 15 height 12
checkbox input "true"
click at [1188, 639] on icon at bounding box center [1186, 642] width 18 height 17
click at [1186, 613] on link "Now" at bounding box center [1229, 610] width 144 height 29
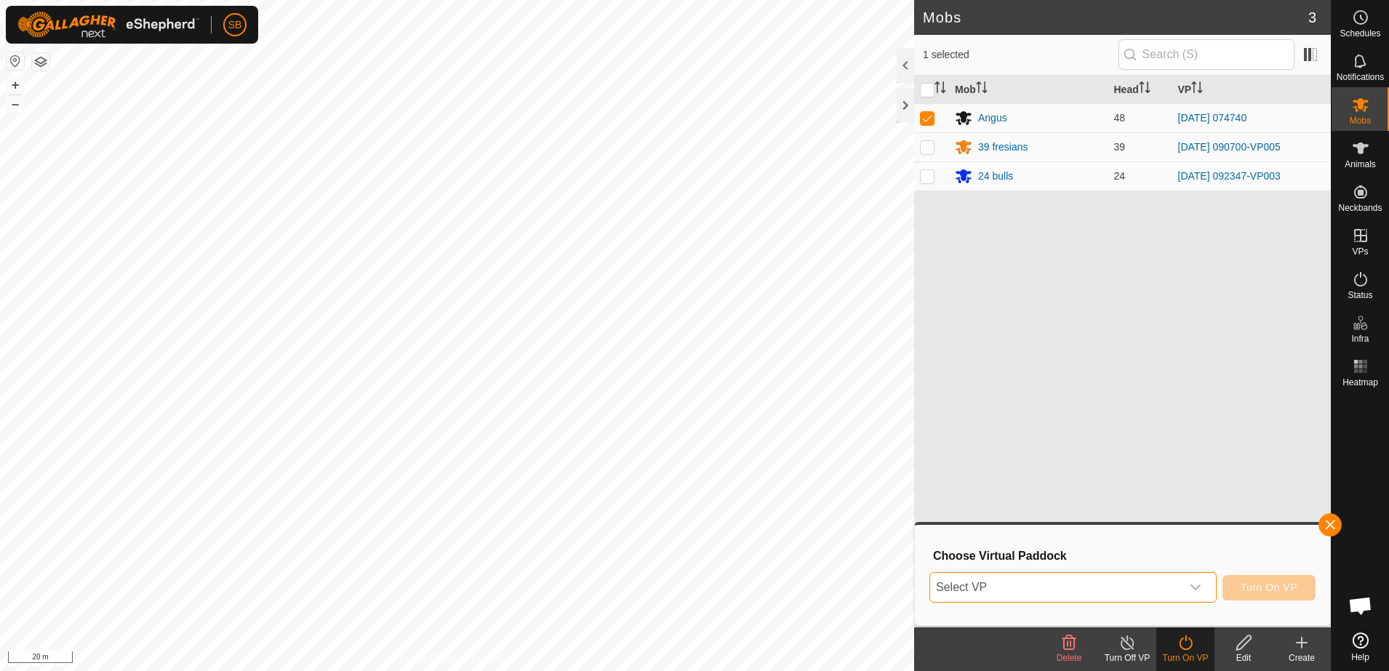
click at [1173, 591] on span "Select VP" at bounding box center [1055, 587] width 251 height 29
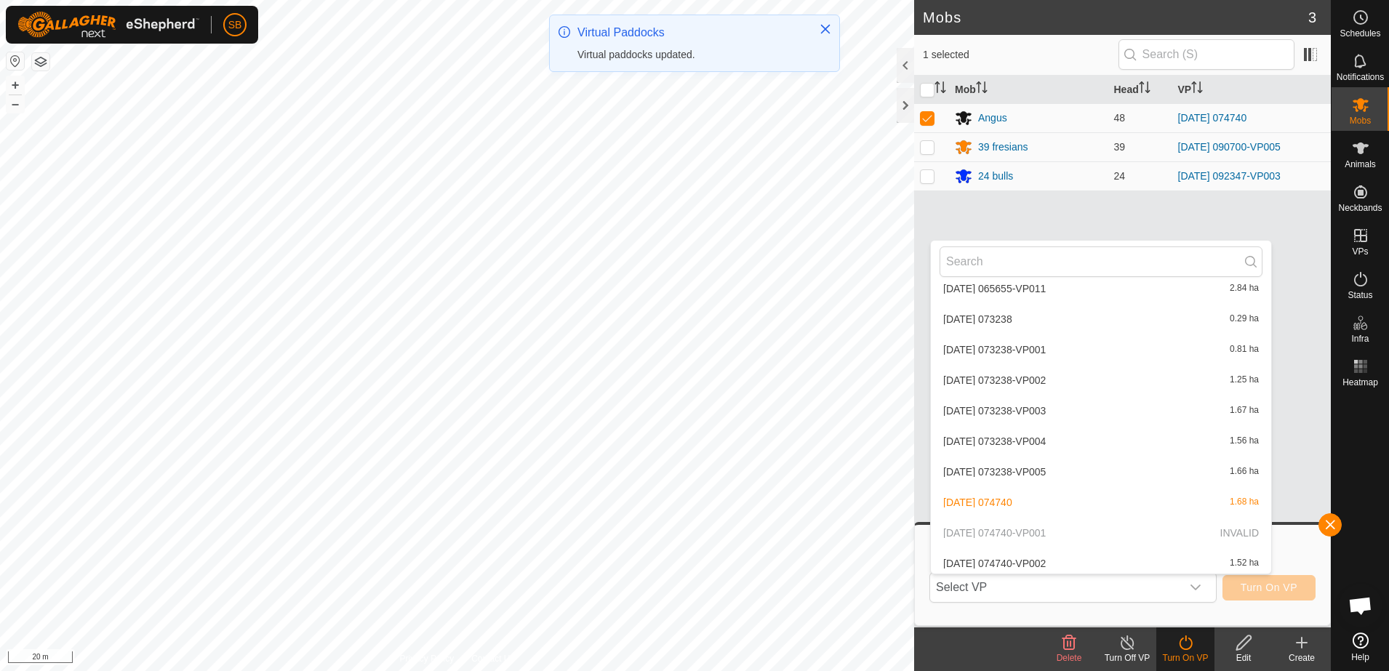
scroll to position [2107, 0]
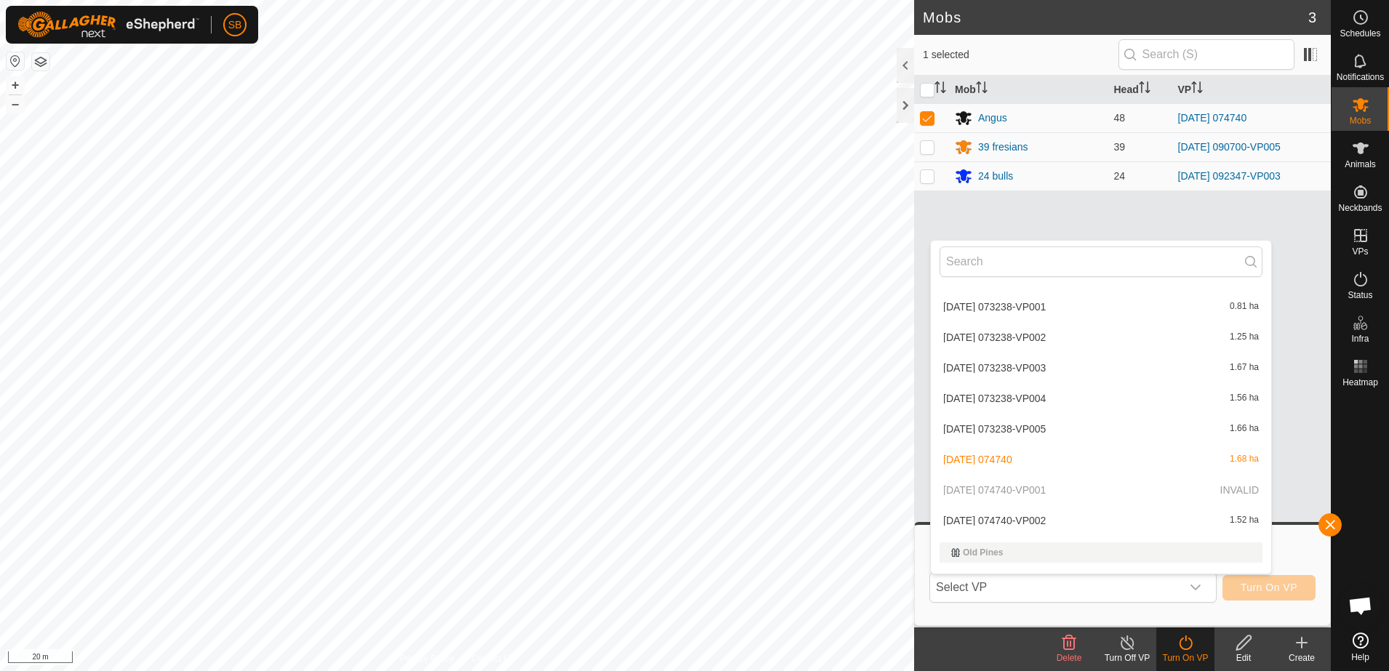
click at [1099, 517] on li "[DATE] 074740-VP002 1.52 ha" at bounding box center [1101, 520] width 340 height 29
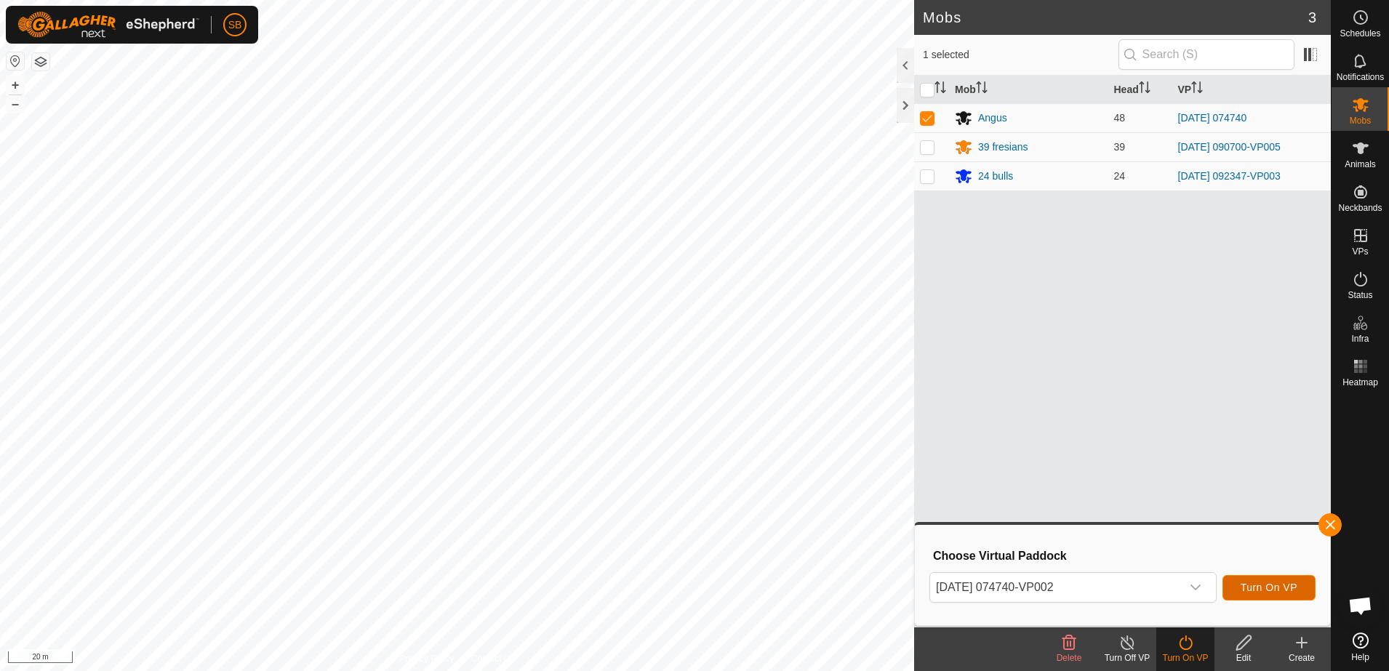
click at [1244, 582] on span "Turn On VP" at bounding box center [1269, 588] width 57 height 12
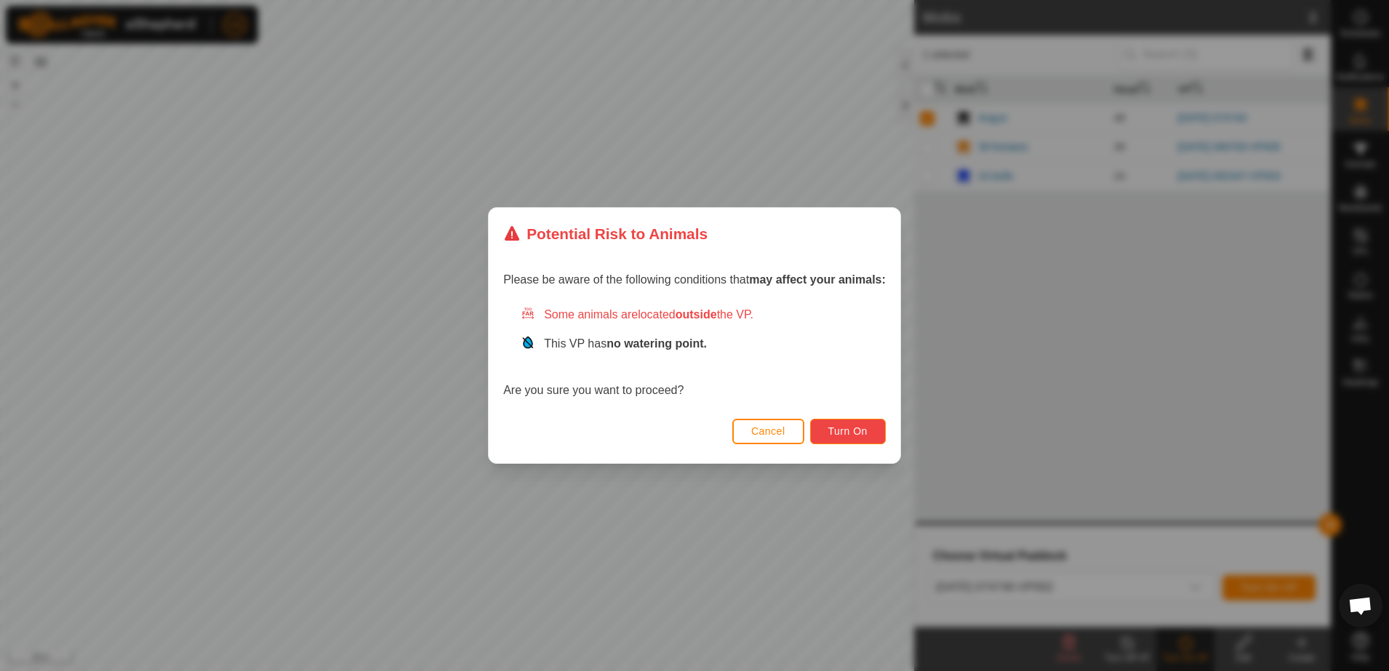
click at [866, 426] on span "Turn On" at bounding box center [847, 432] width 39 height 12
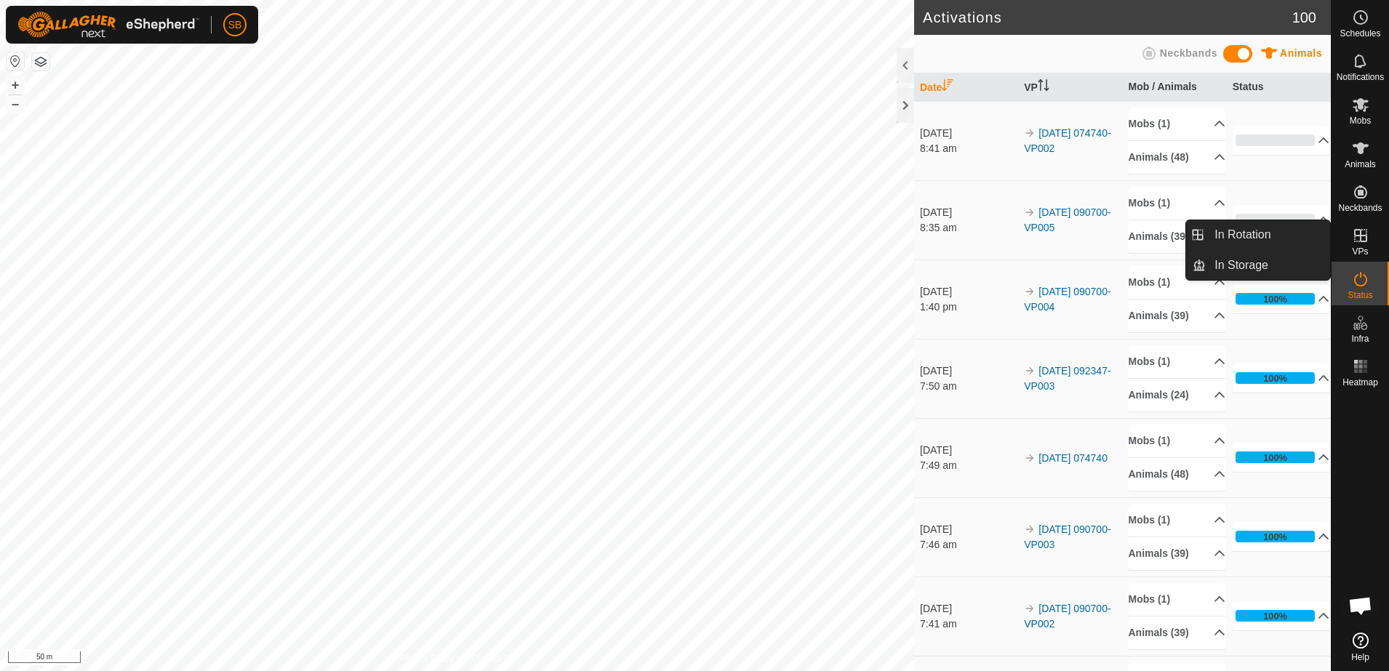
click at [1366, 239] on icon at bounding box center [1360, 235] width 13 height 13
click at [1354, 237] on icon at bounding box center [1360, 235] width 13 height 13
click at [1248, 228] on link "In Rotation" at bounding box center [1268, 234] width 124 height 29
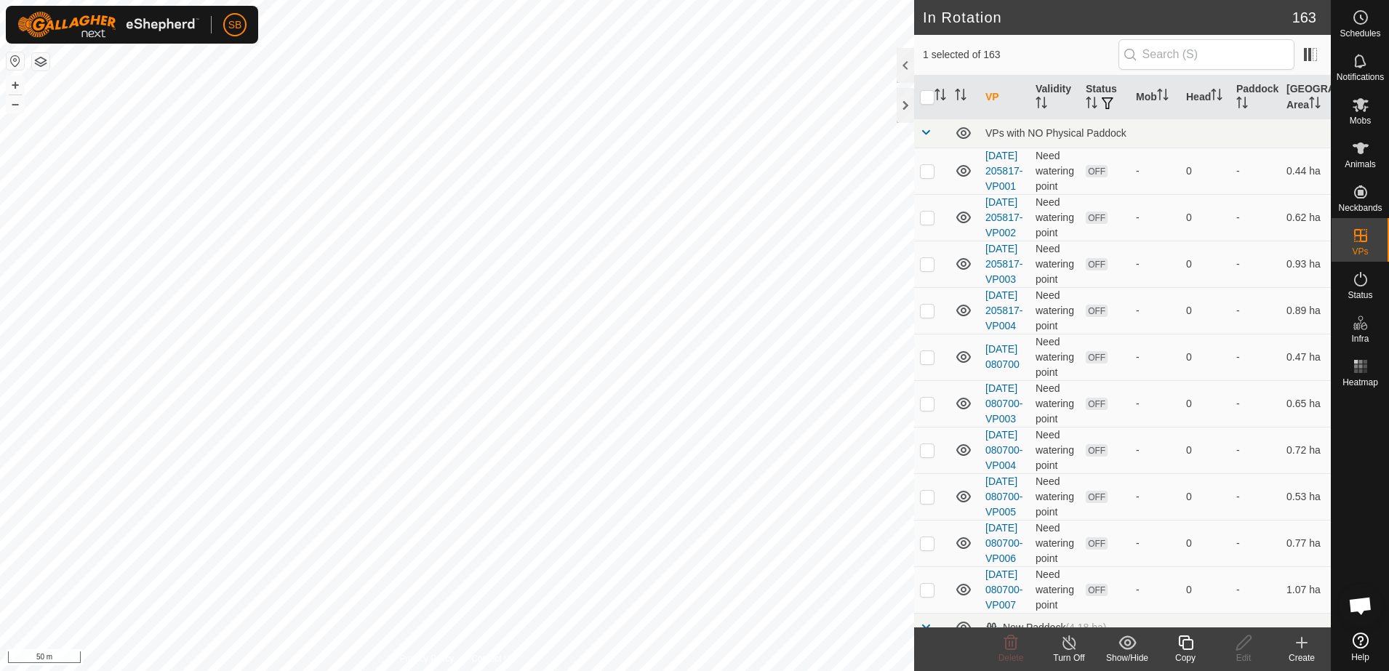
click at [927, 177] on p-checkbox at bounding box center [927, 171] width 15 height 12
checkbox input "true"
click at [925, 223] on p-checkbox at bounding box center [927, 218] width 15 height 12
checkbox input "true"
click at [930, 270] on p-checkbox at bounding box center [927, 264] width 15 height 12
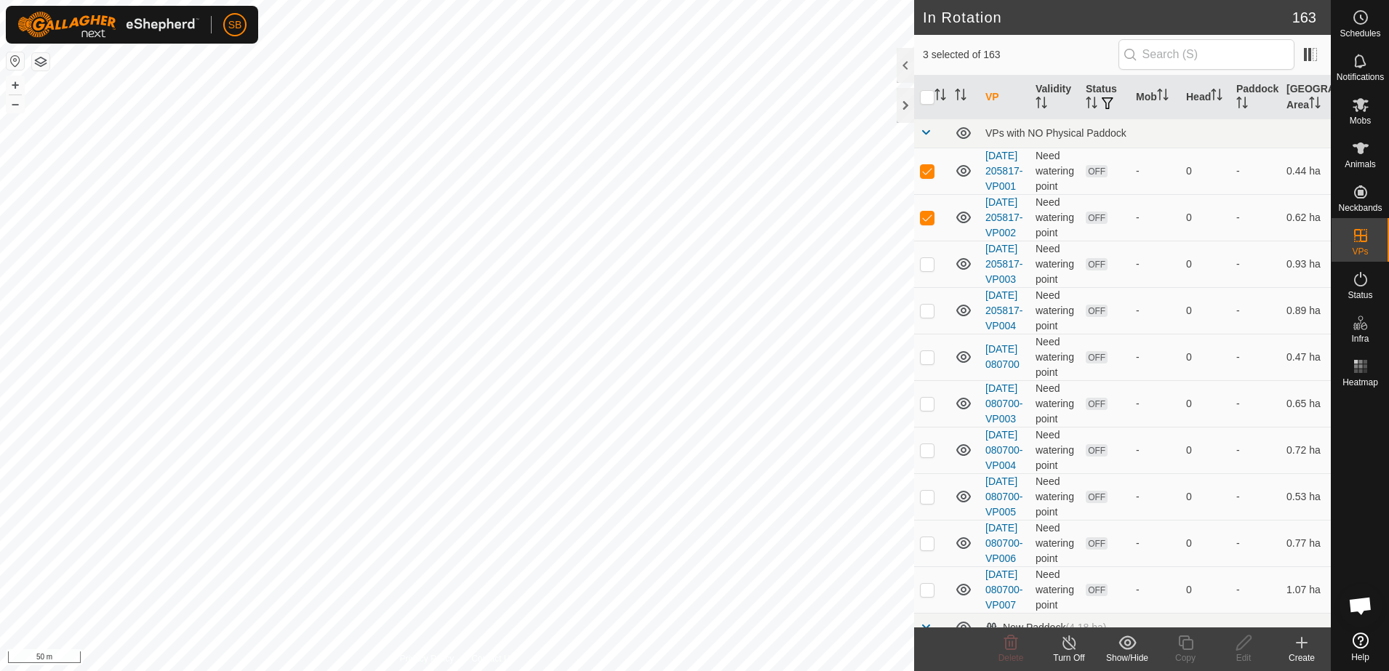
checkbox input "true"
click at [930, 316] on p-checkbox at bounding box center [927, 311] width 15 height 12
checkbox input "true"
click at [925, 363] on p-checkbox at bounding box center [927, 357] width 15 height 12
checkbox input "true"
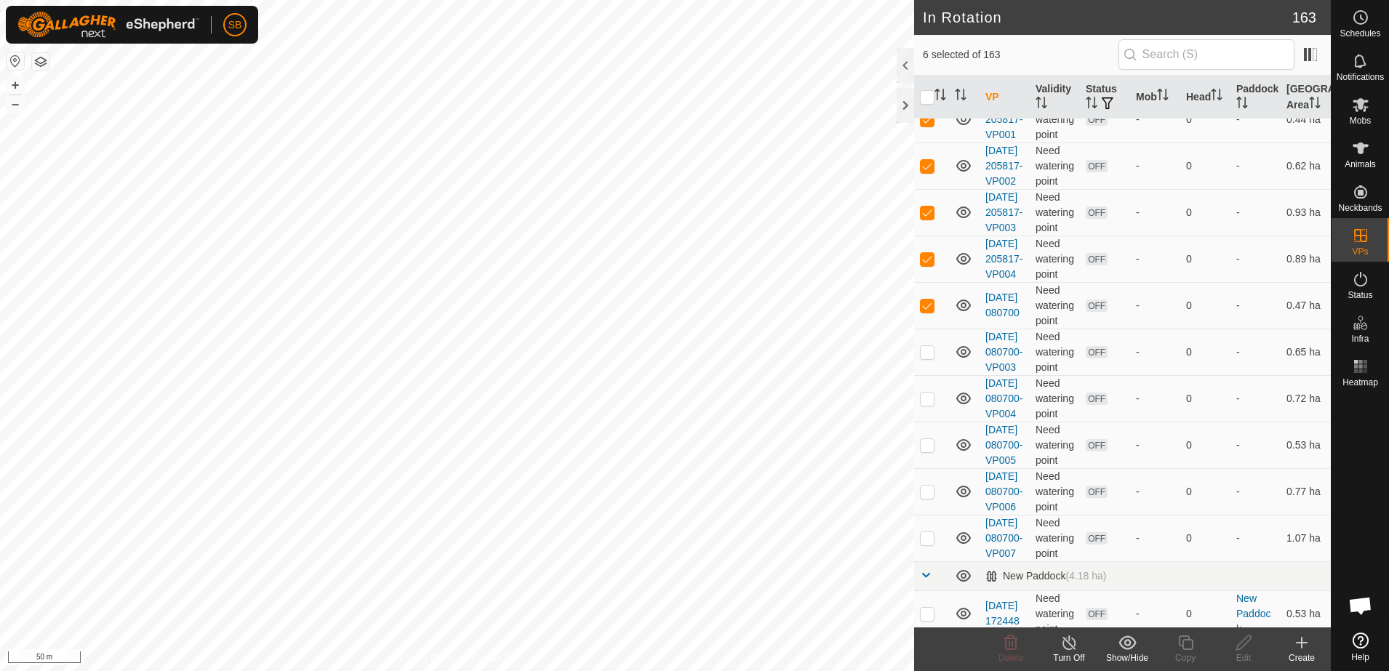
scroll to position [91, 0]
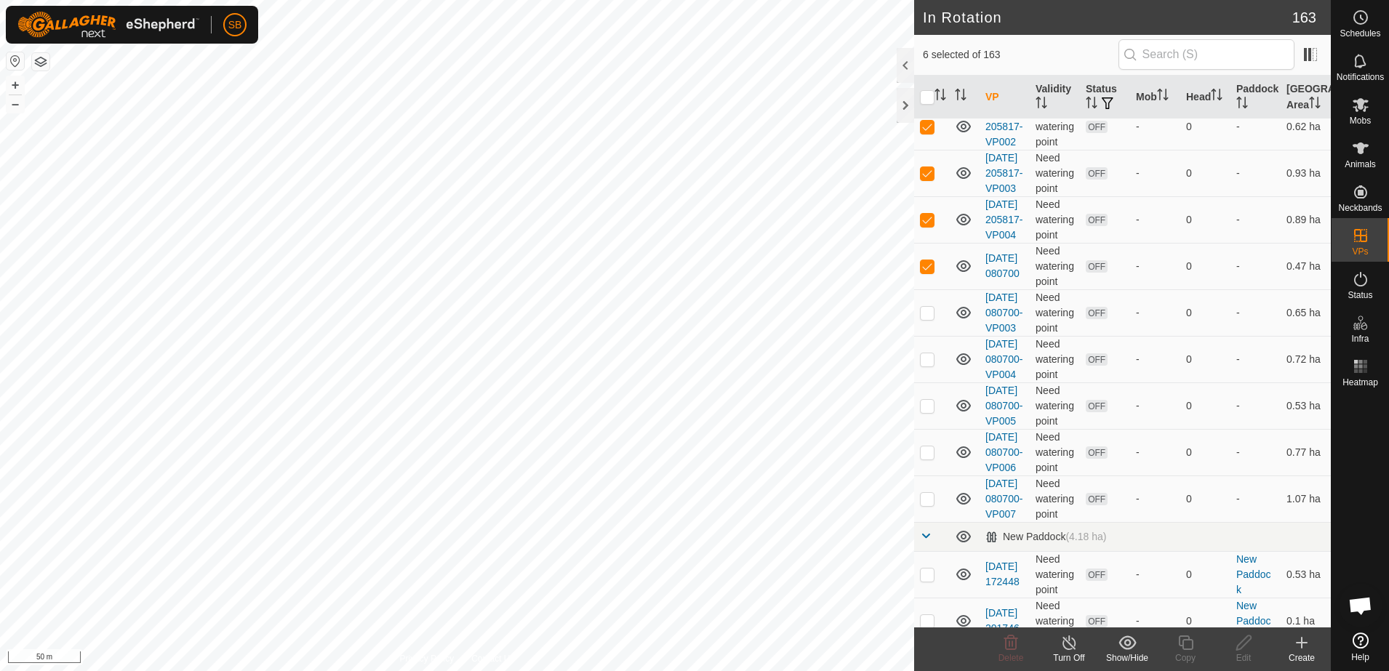
click at [930, 319] on p-checkbox at bounding box center [927, 313] width 15 height 12
checkbox input "true"
click at [925, 365] on p-checkbox at bounding box center [927, 360] width 15 height 12
checkbox input "true"
click at [933, 412] on p-checkbox at bounding box center [927, 406] width 15 height 12
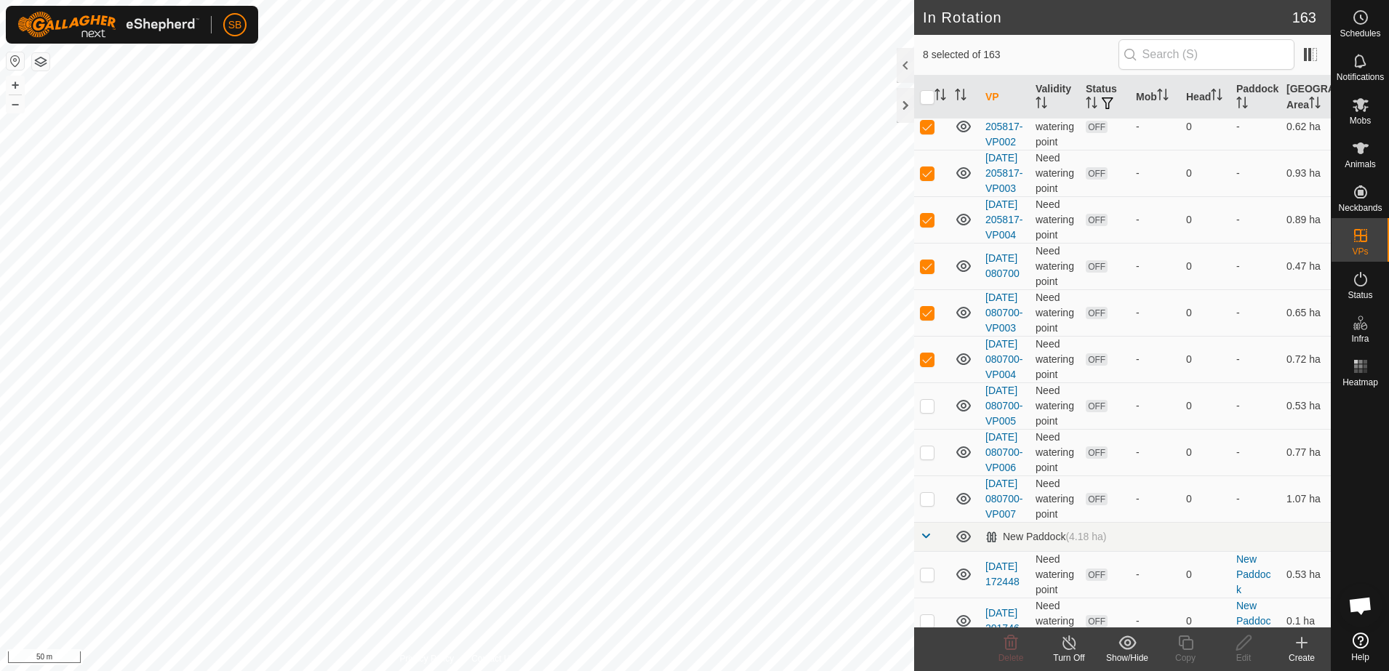
checkbox input "true"
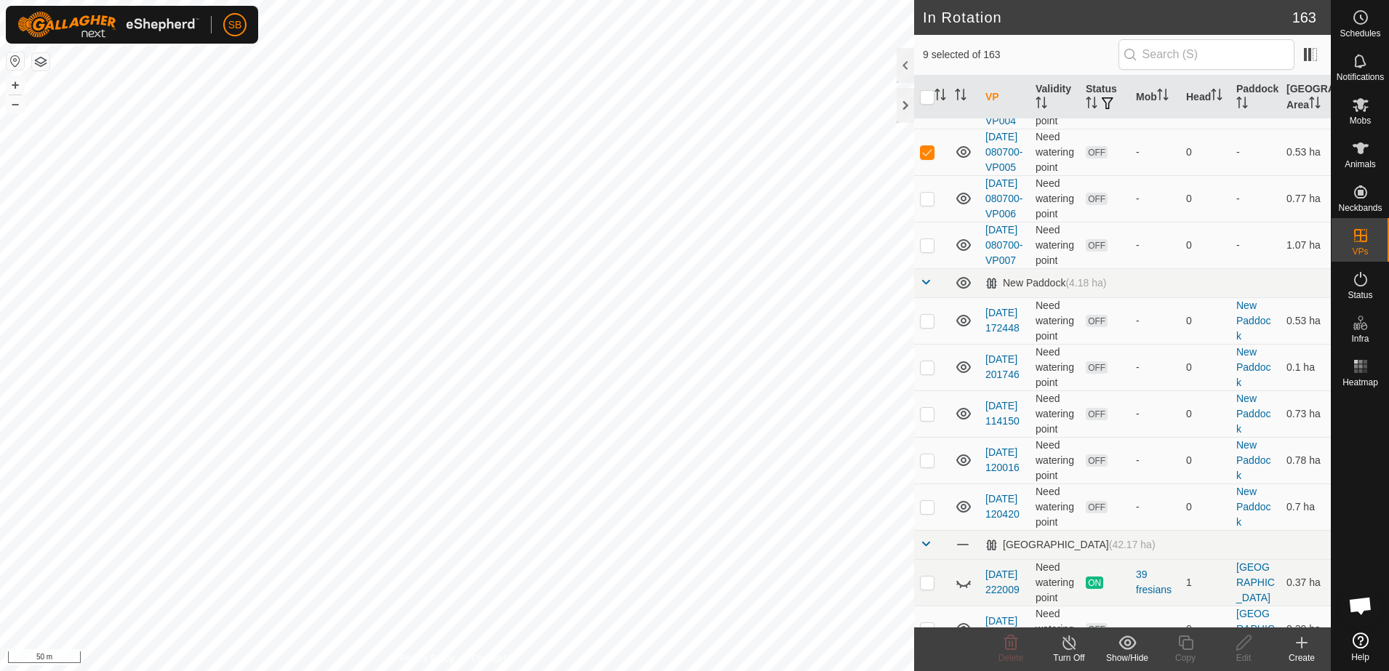
scroll to position [364, 0]
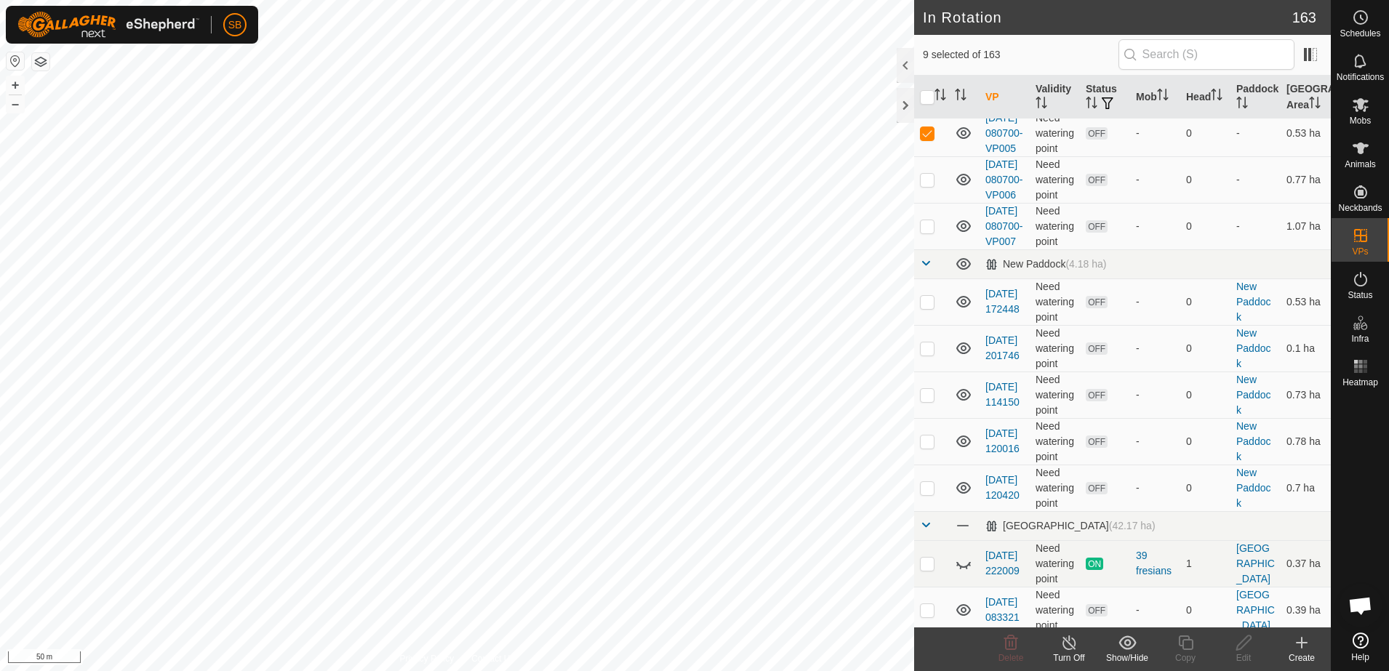
drag, startPoint x: 926, startPoint y: 297, endPoint x: 923, endPoint y: 332, distance: 35.0
click at [927, 185] on p-checkbox at bounding box center [927, 180] width 15 height 12
checkbox input "true"
click at [930, 232] on p-checkbox at bounding box center [927, 226] width 15 height 12
checkbox input "true"
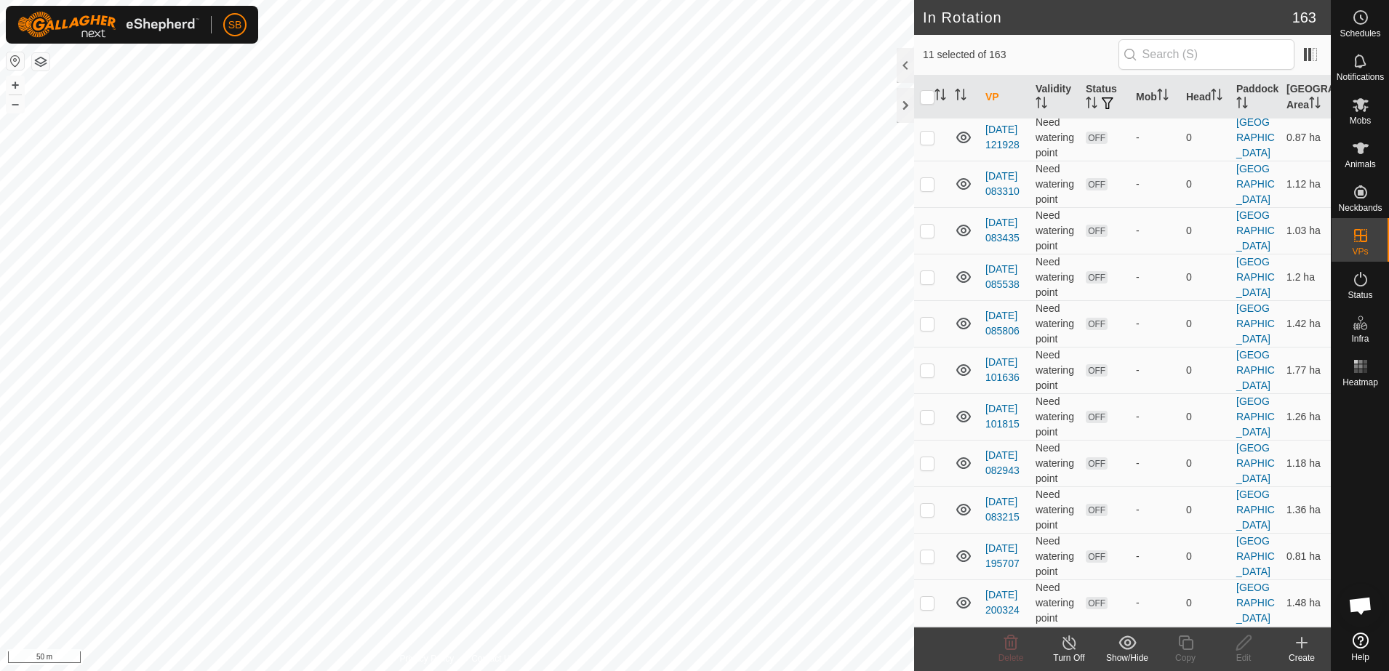
scroll to position [909, 0]
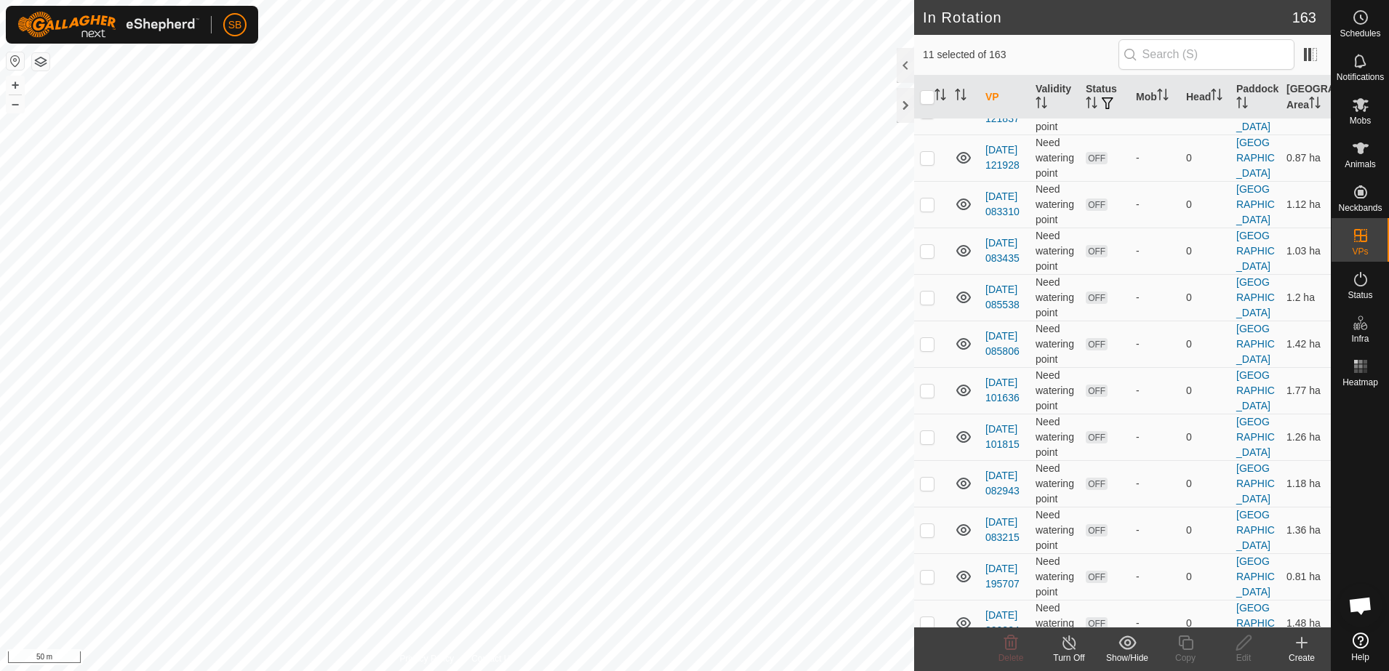
click at [930, 99] on input "checkbox" at bounding box center [927, 97] width 15 height 15
checkbox input "true"
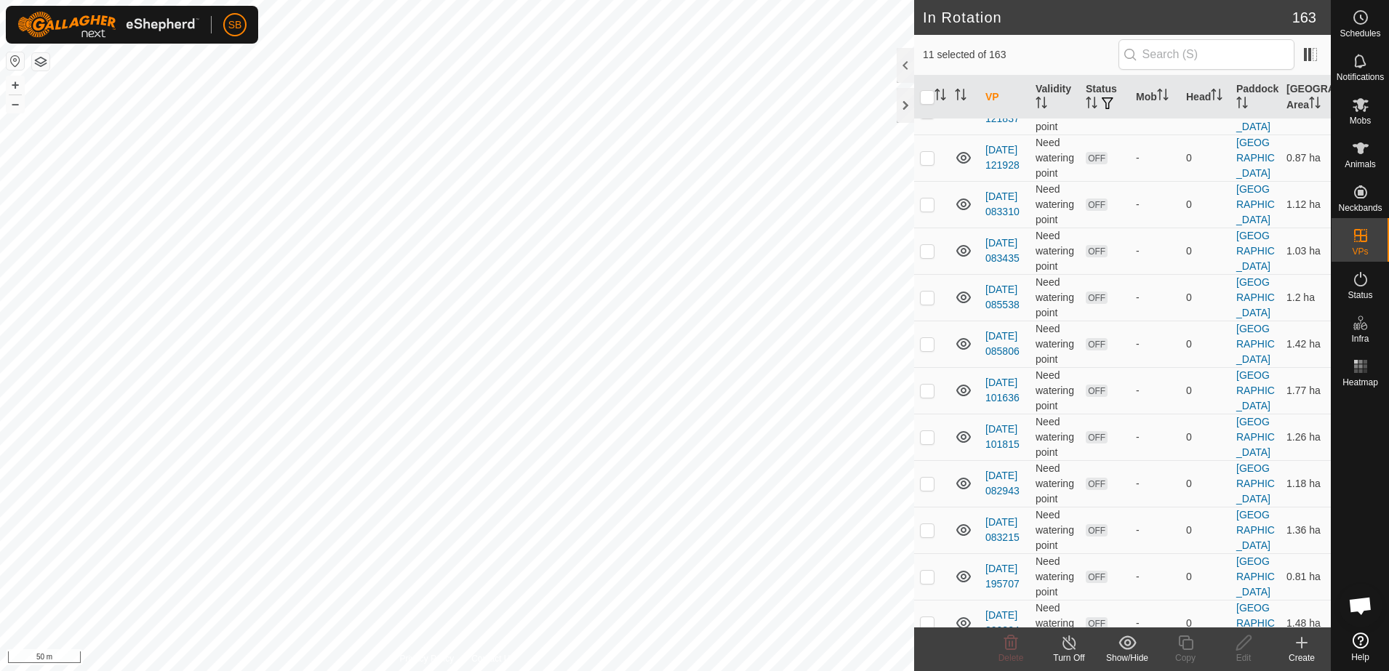
checkbox input "true"
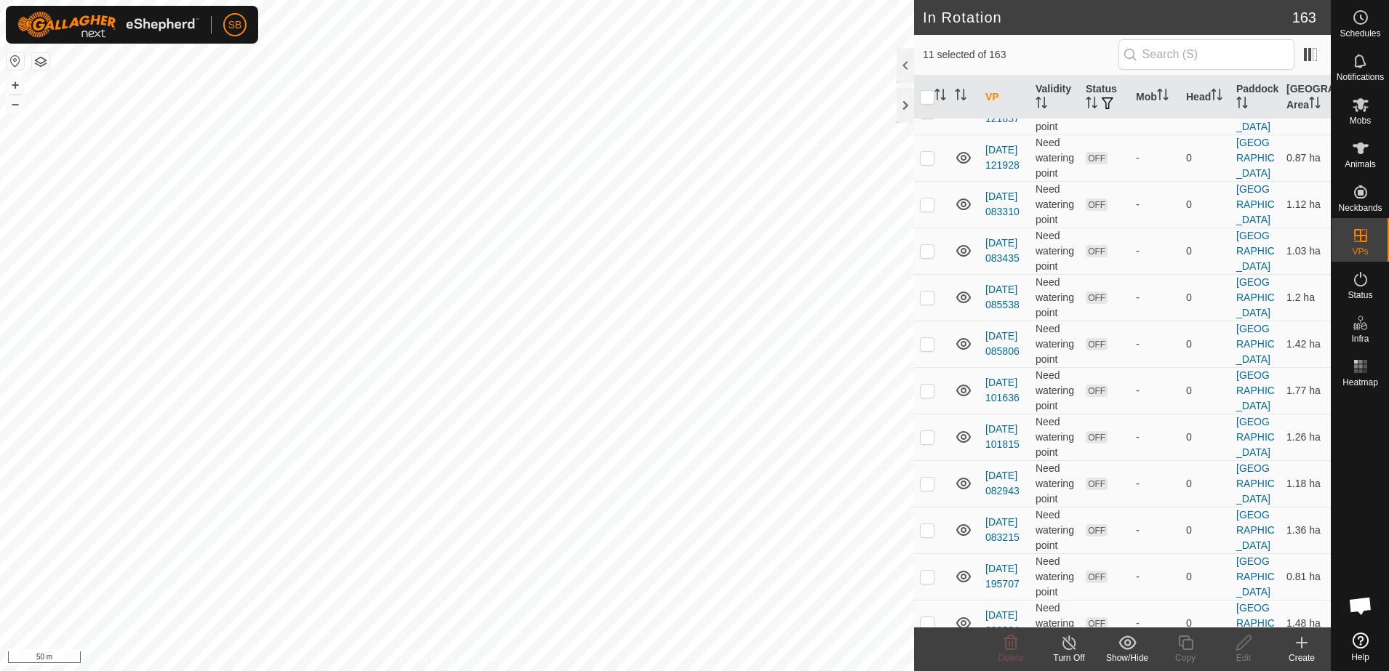
checkbox input "true"
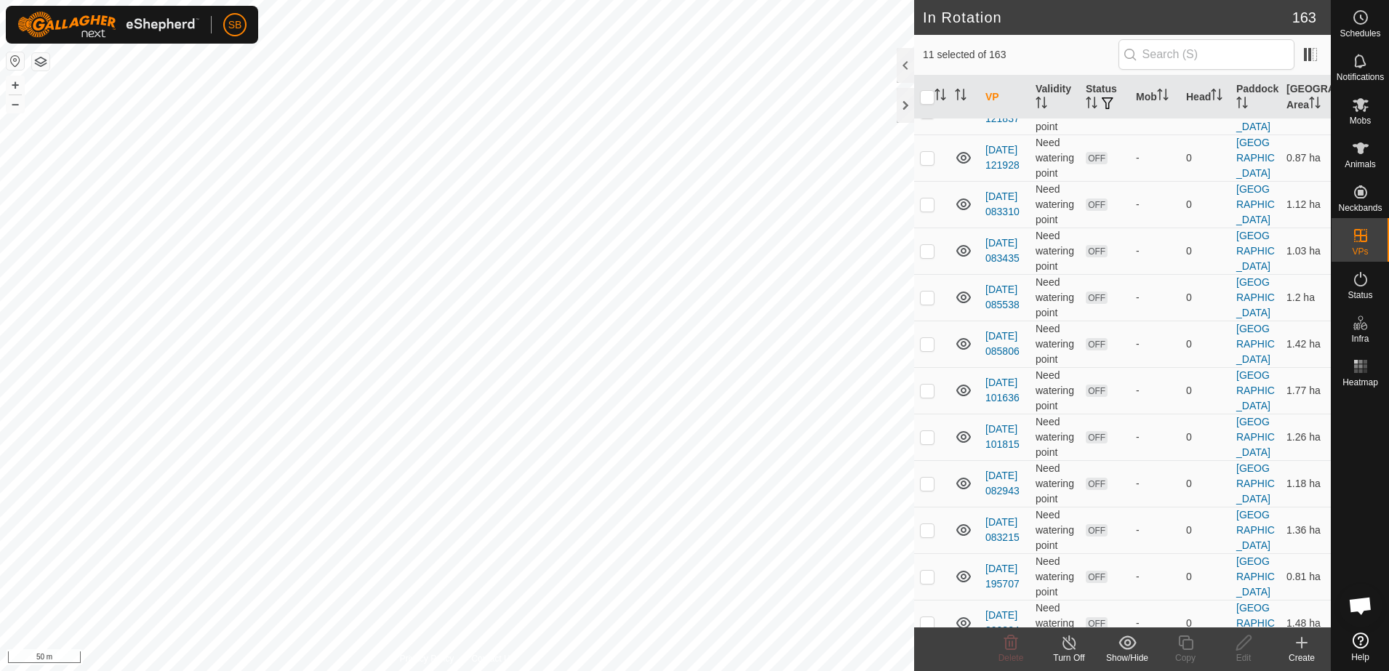
checkbox input "true"
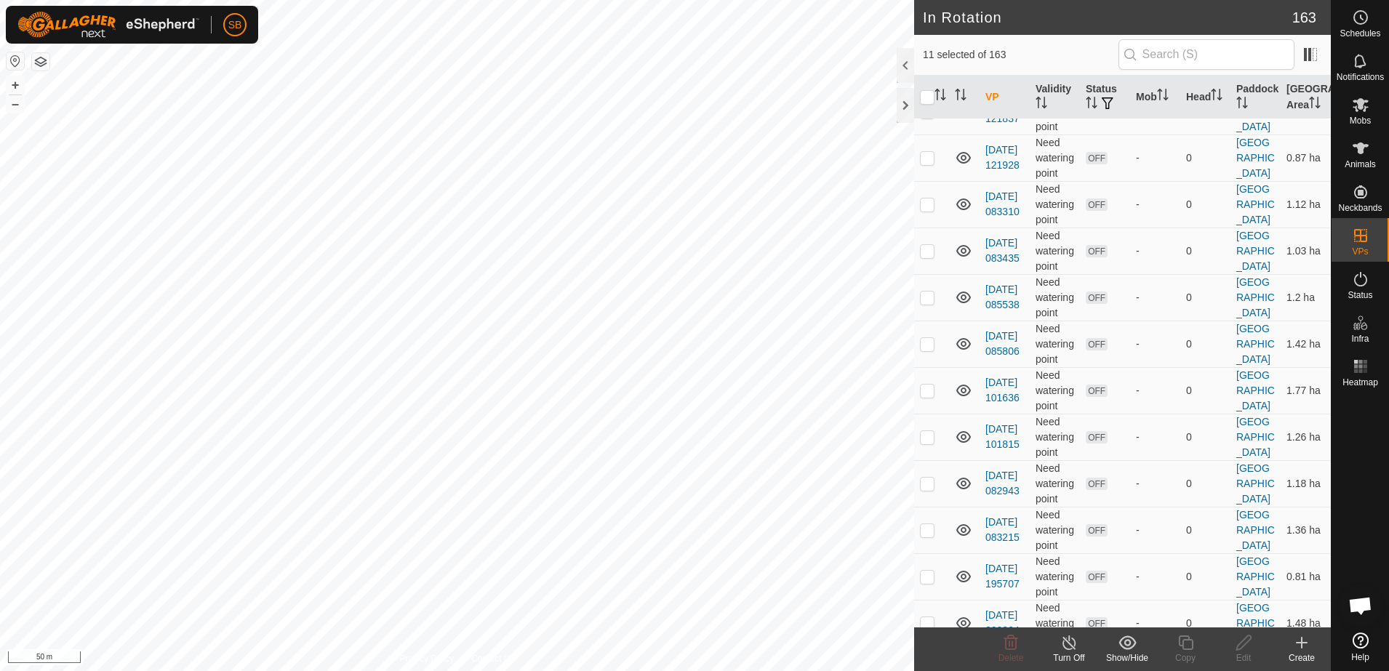
checkbox input "true"
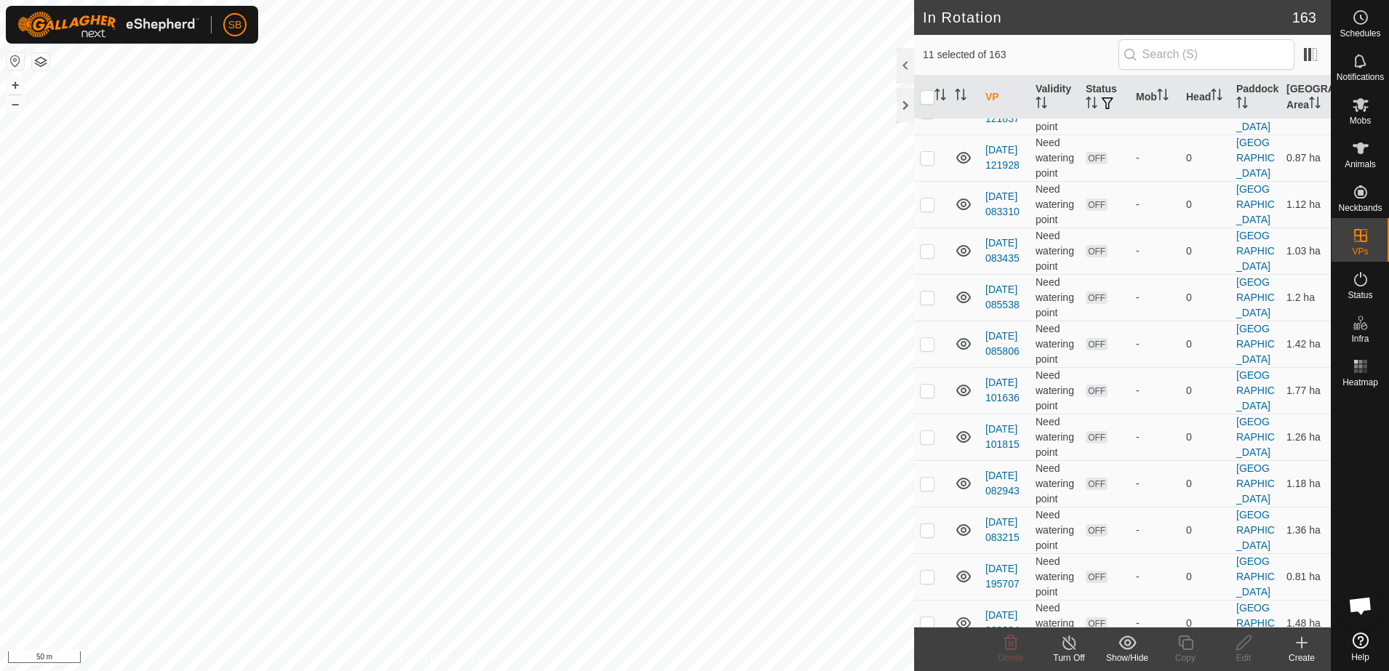
checkbox input "true"
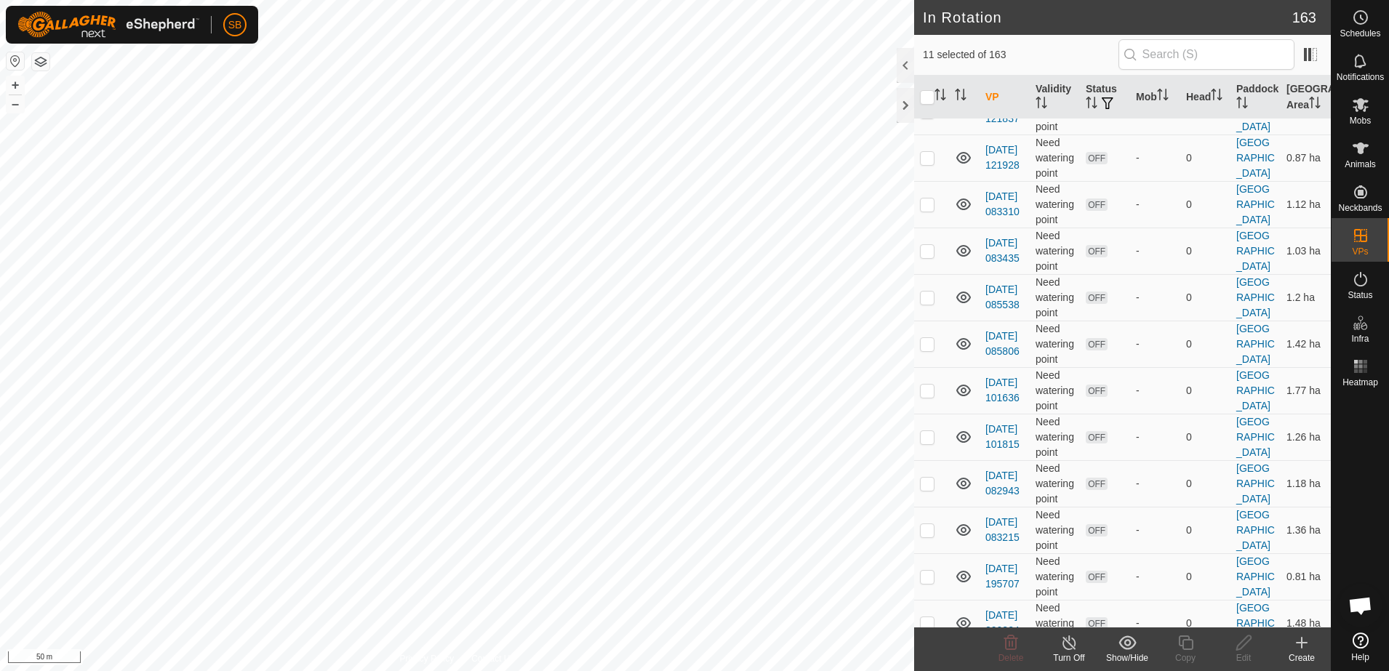
checkbox input "true"
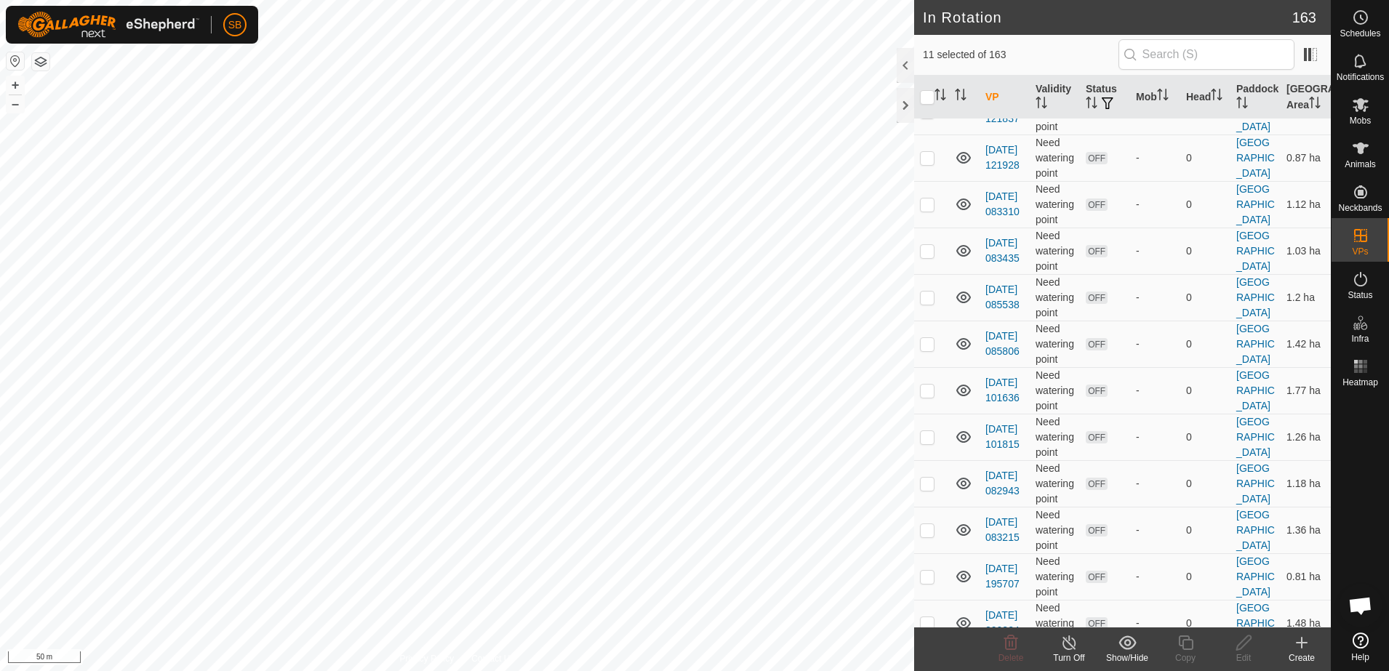
checkbox input "true"
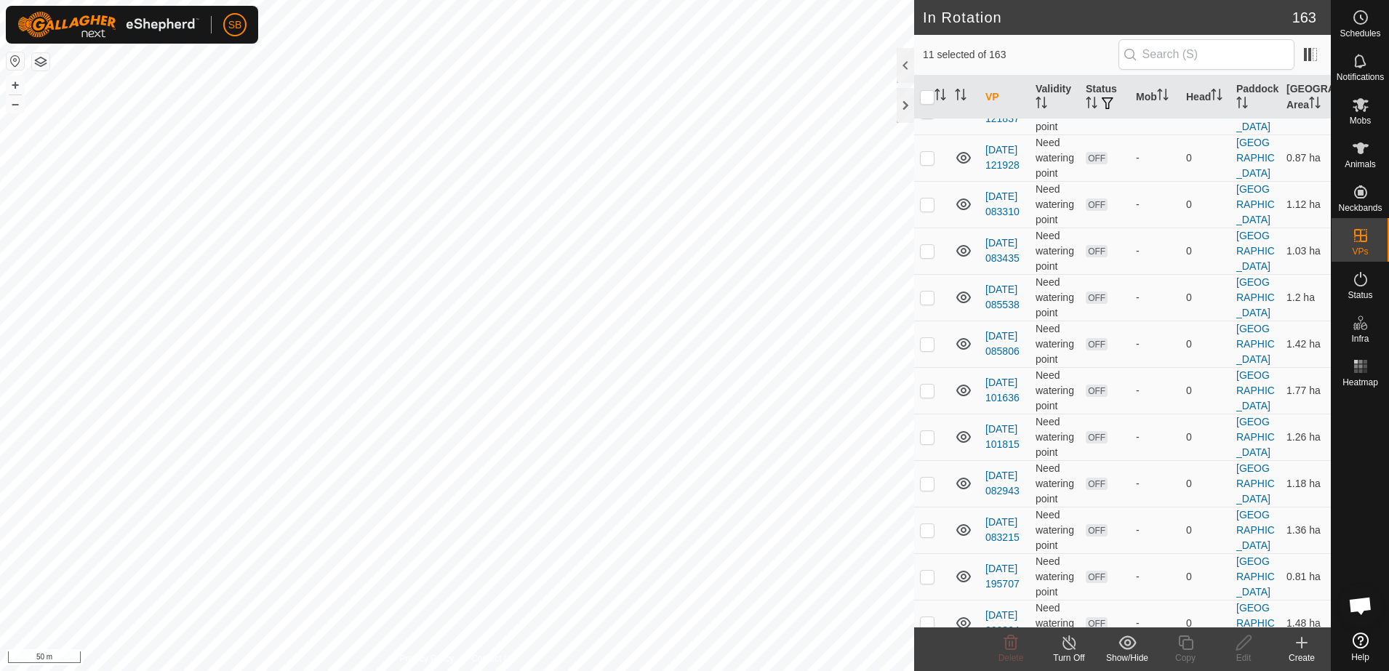
checkbox input "true"
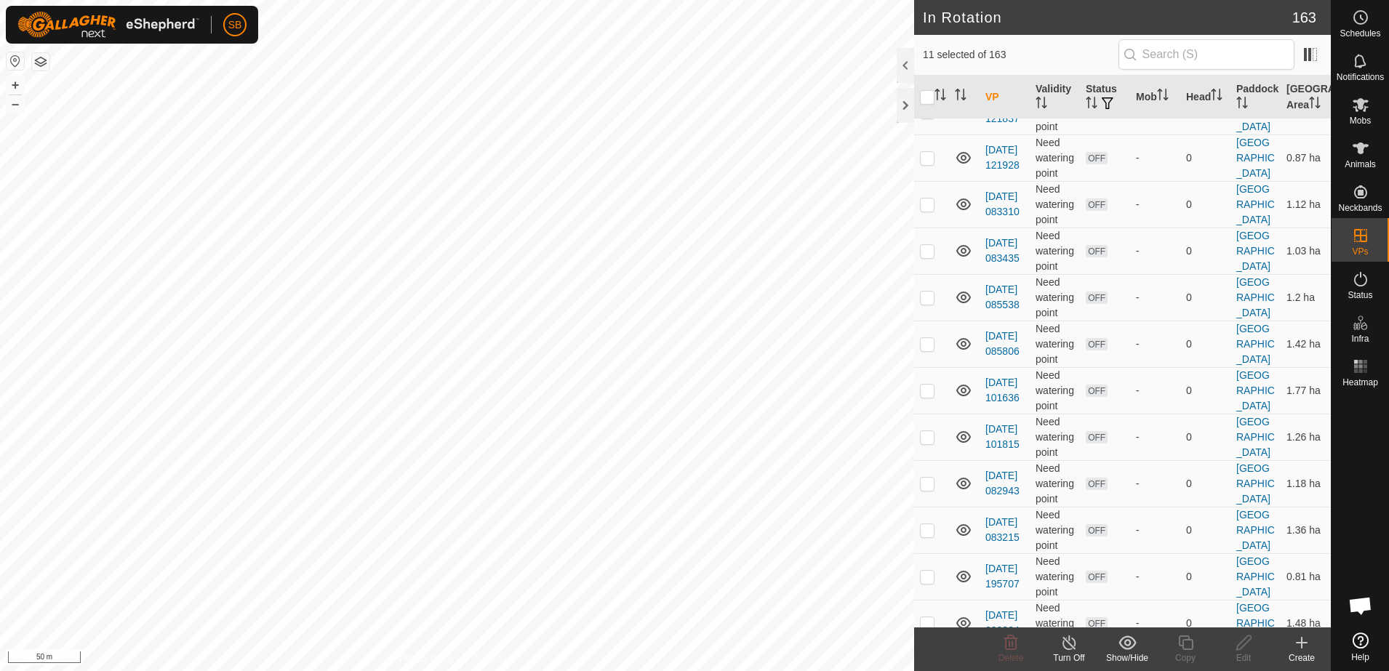
checkbox input "true"
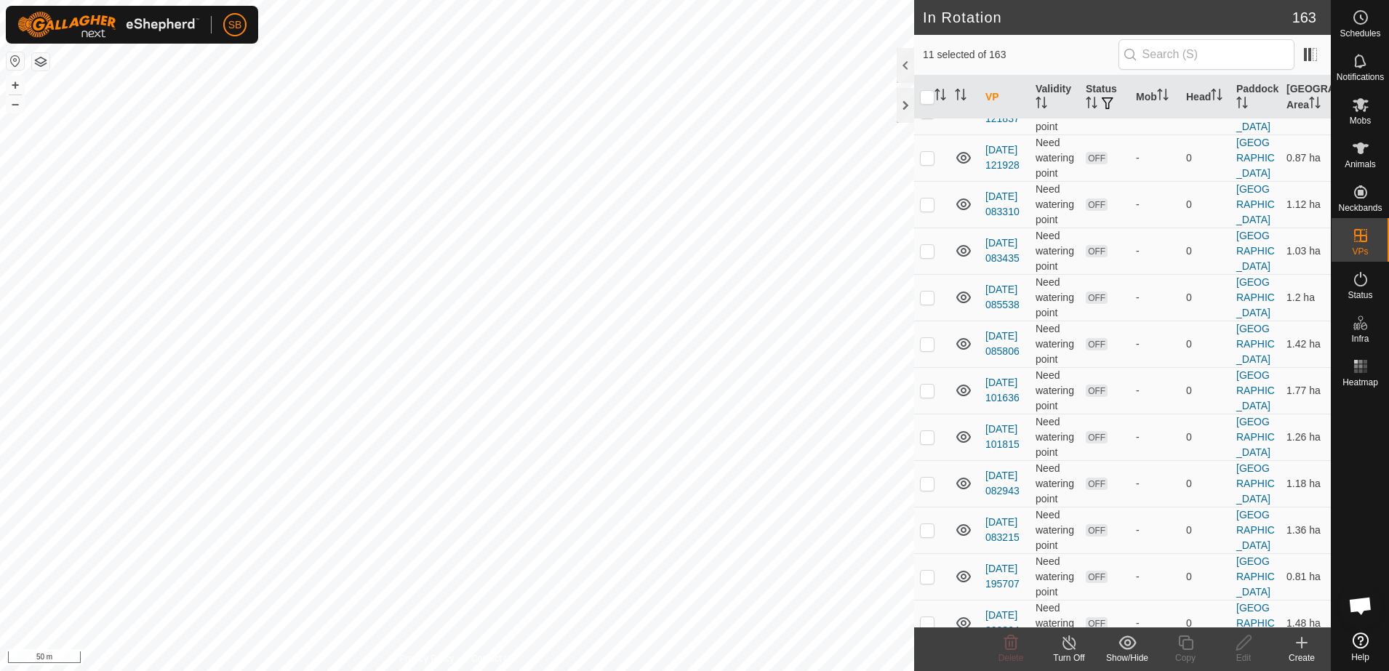
checkbox input "true"
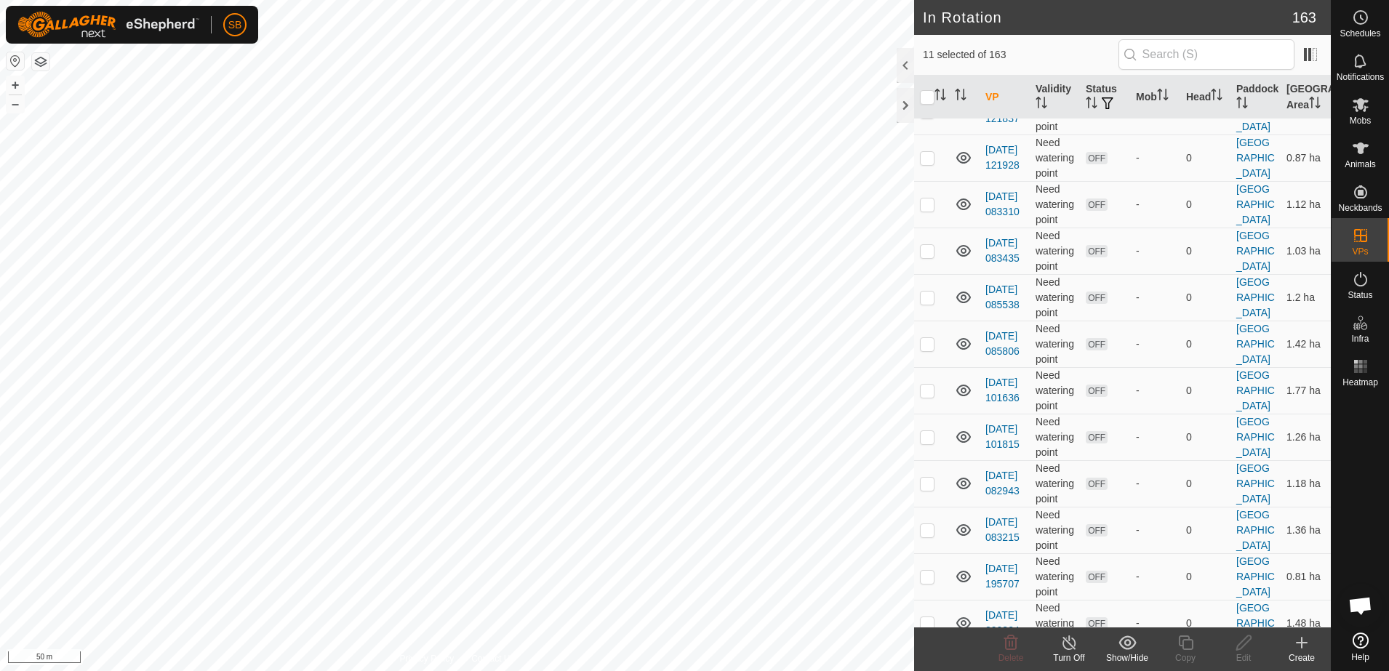
checkbox input "true"
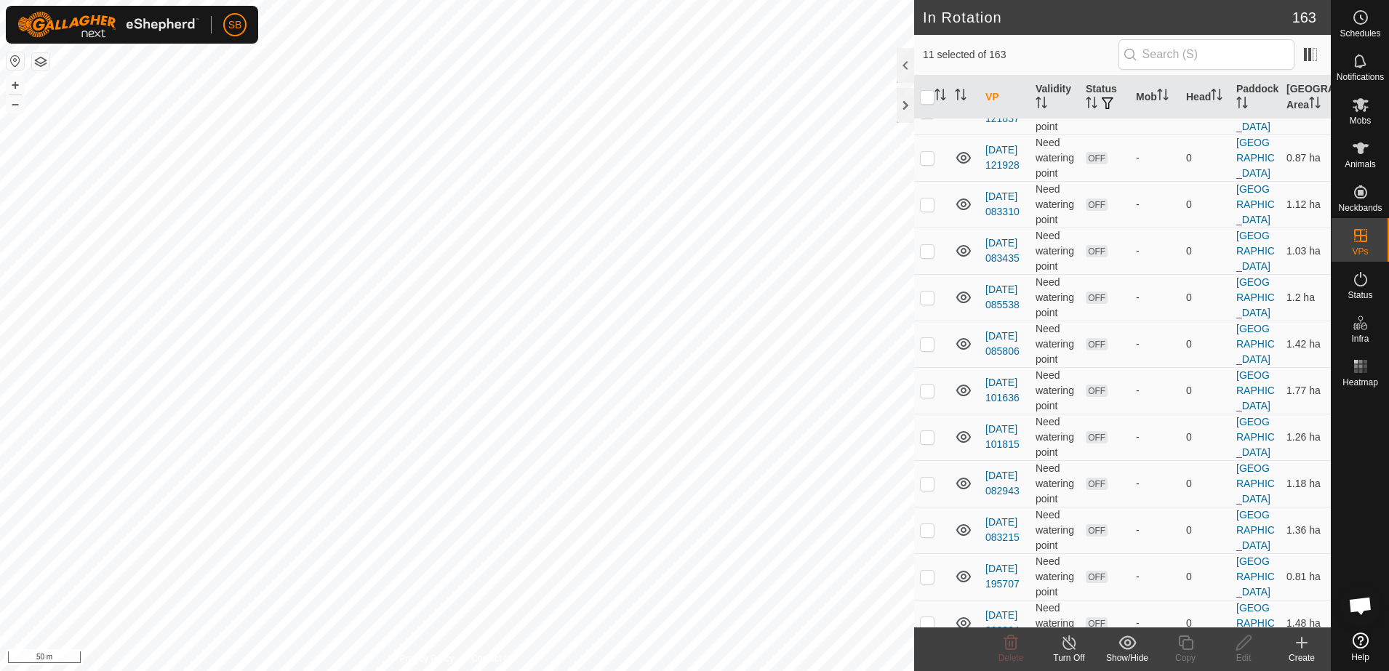
checkbox input "true"
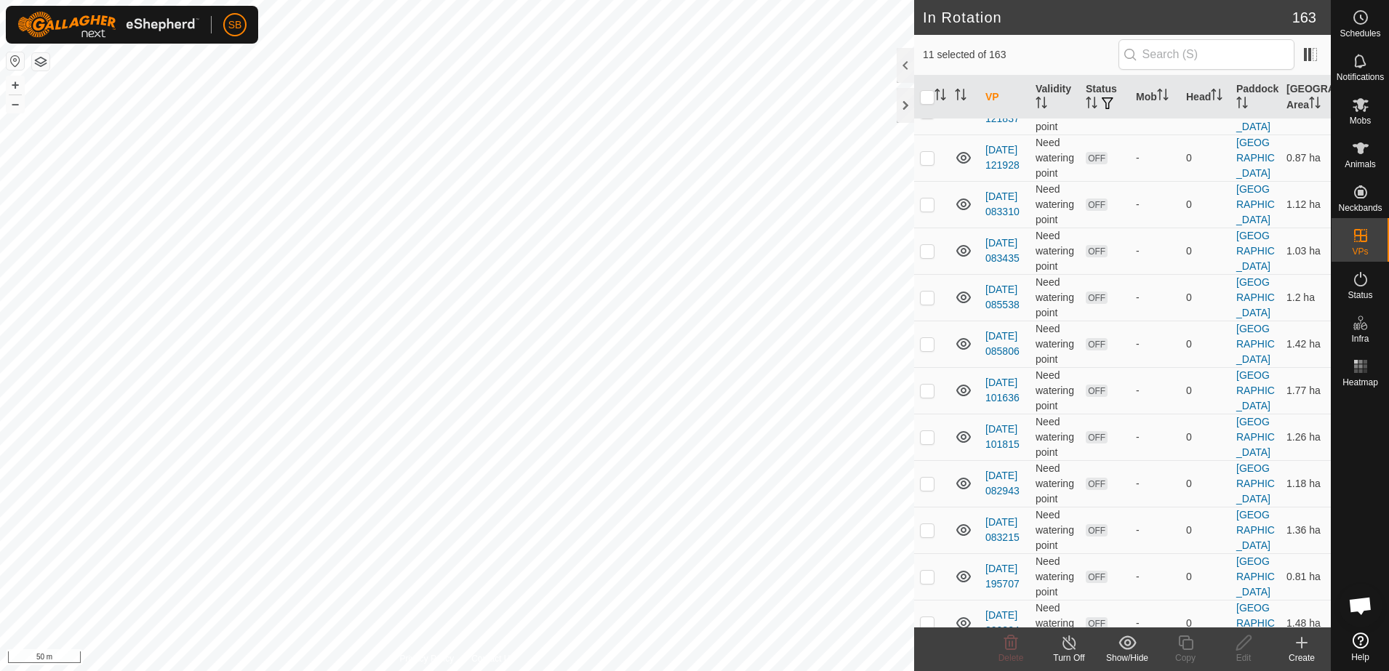
checkbox input "true"
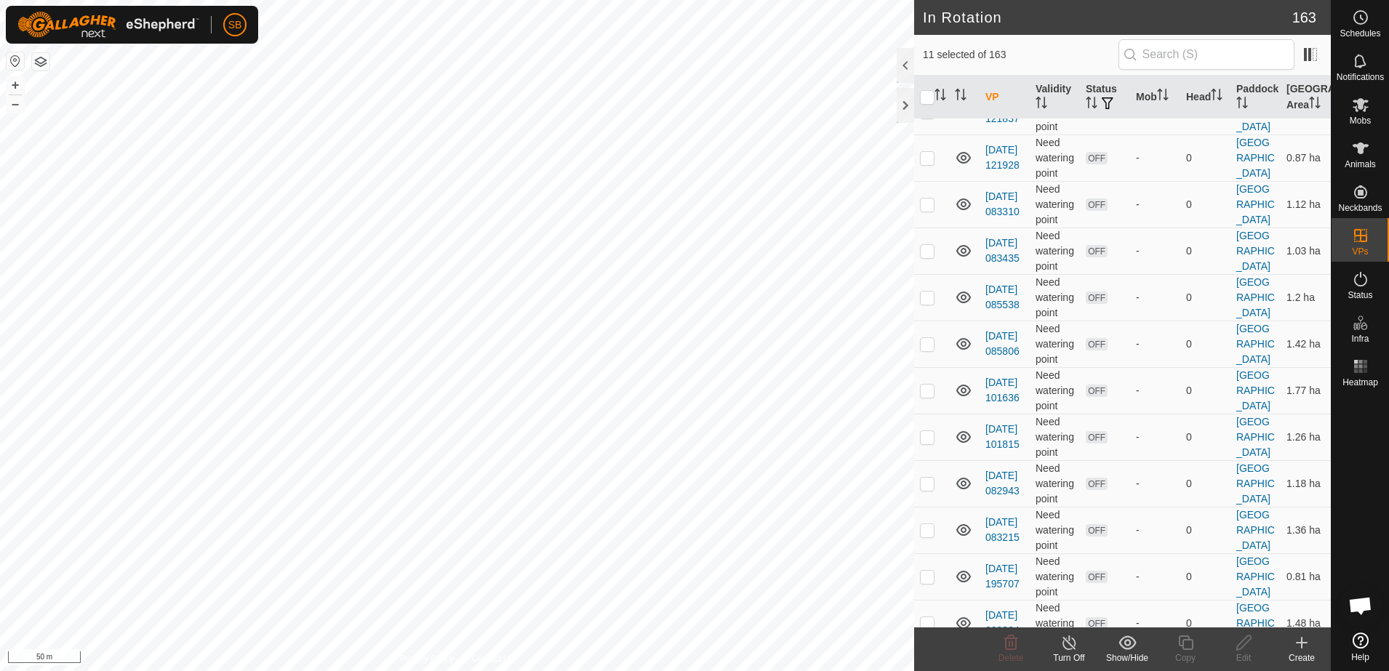
checkbox input "true"
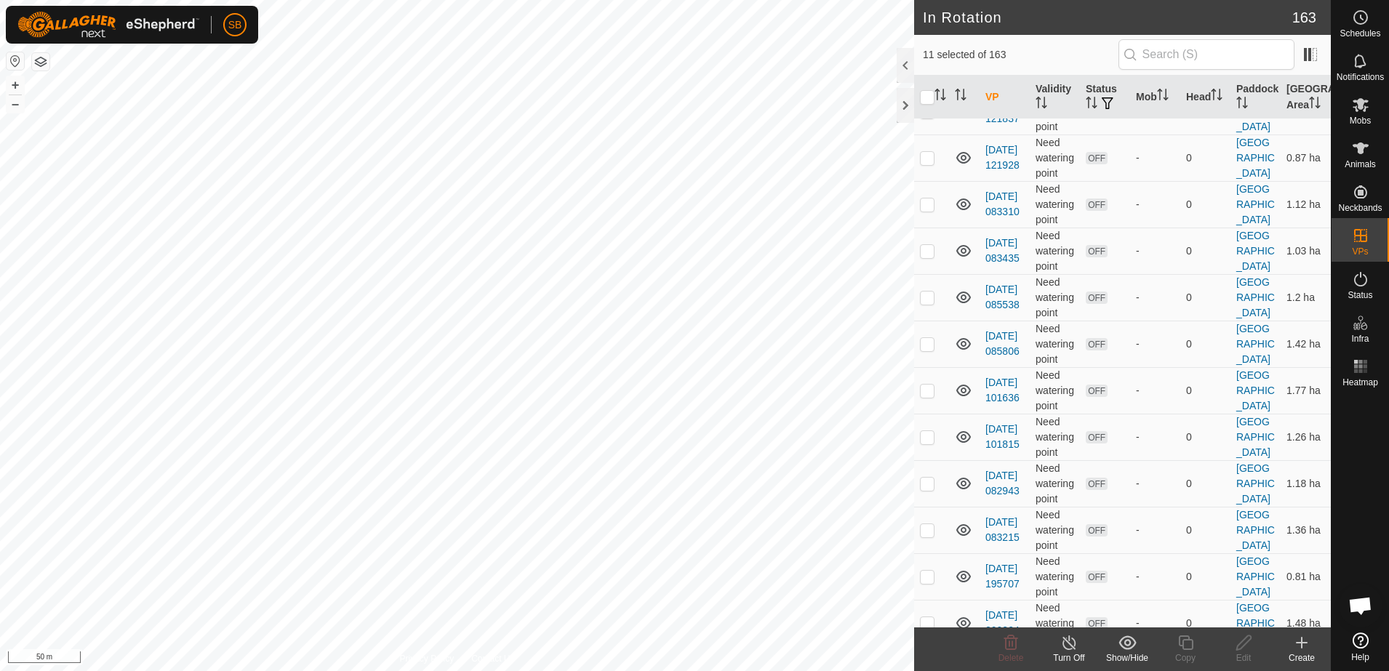
checkbox input "true"
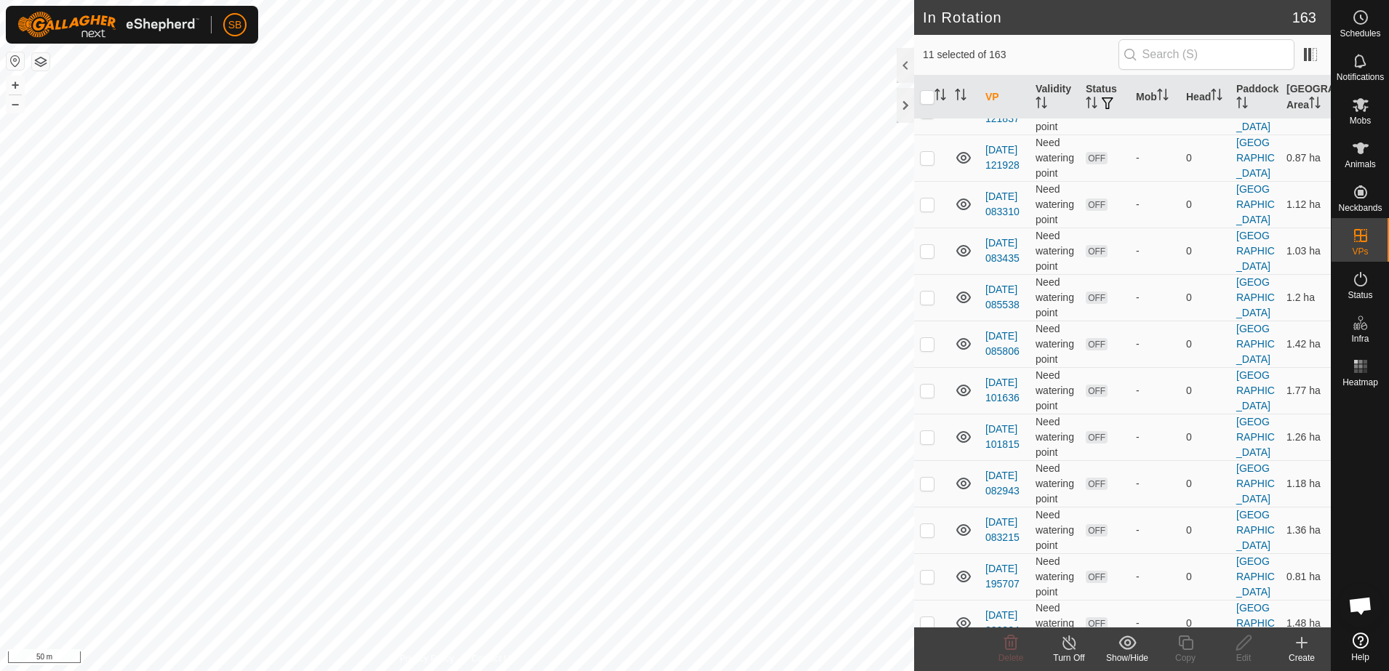
checkbox input "true"
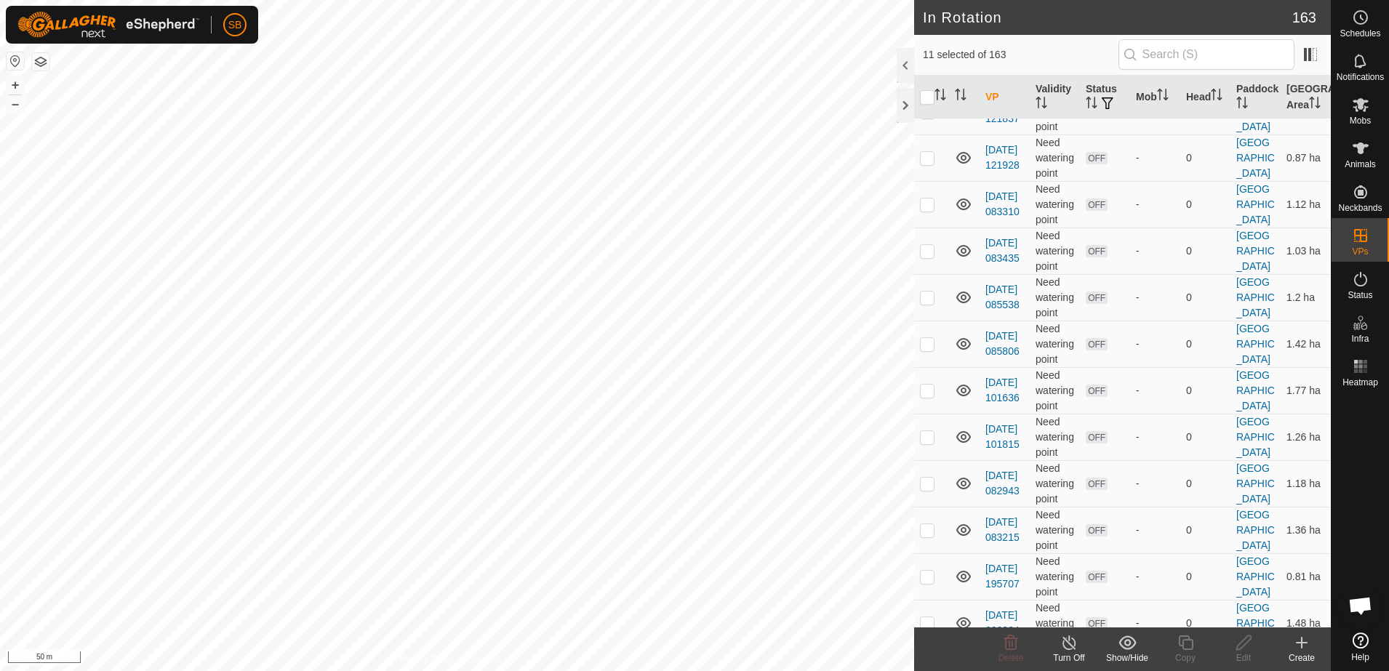
checkbox input "true"
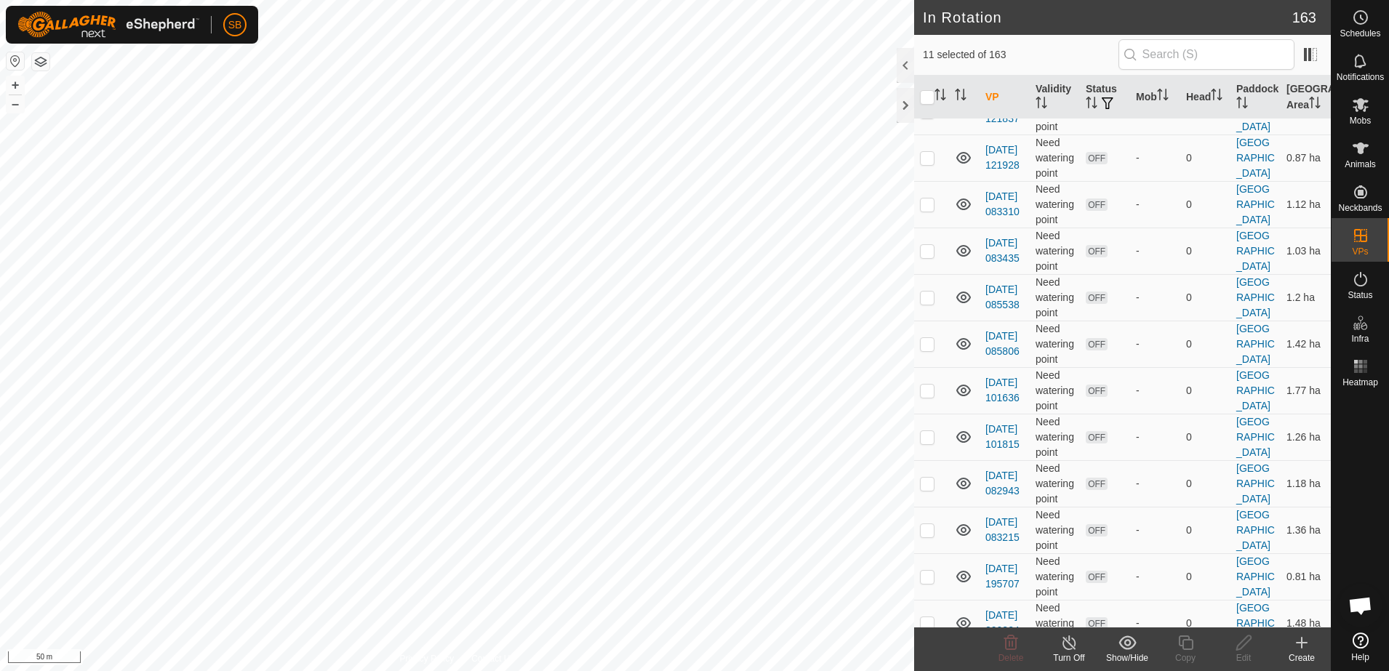
checkbox input "true"
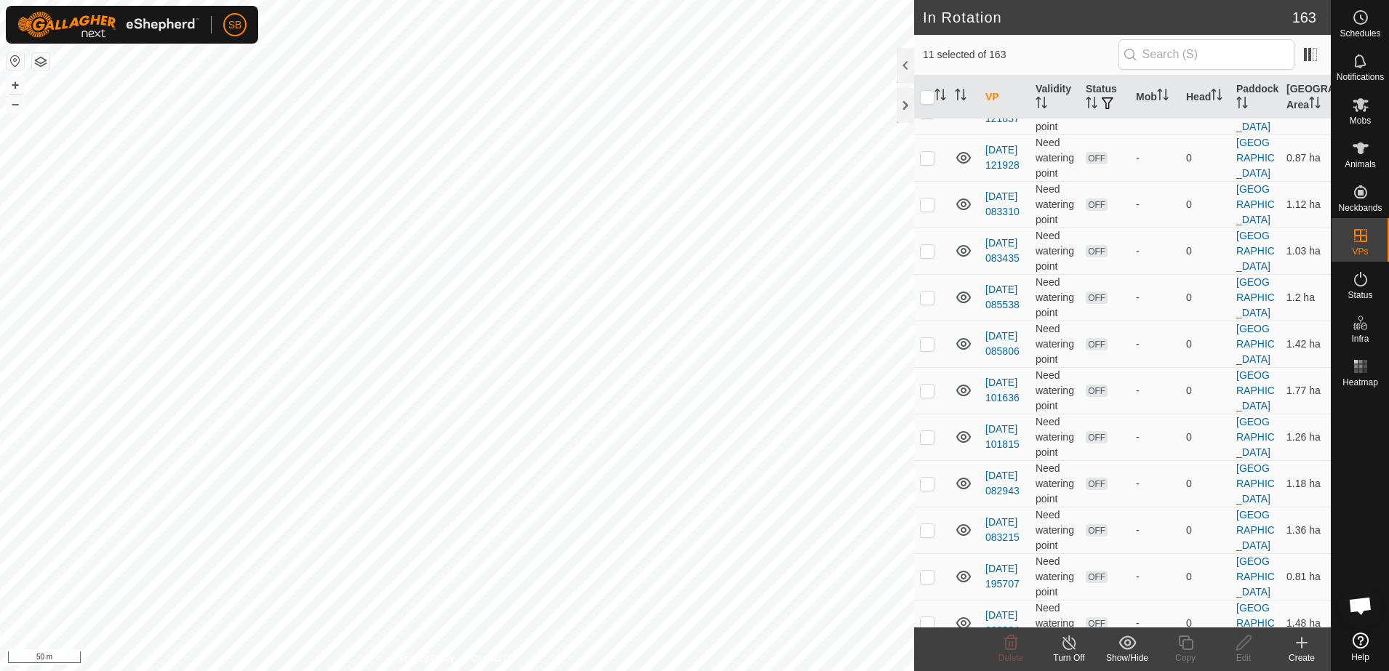
checkbox input "true"
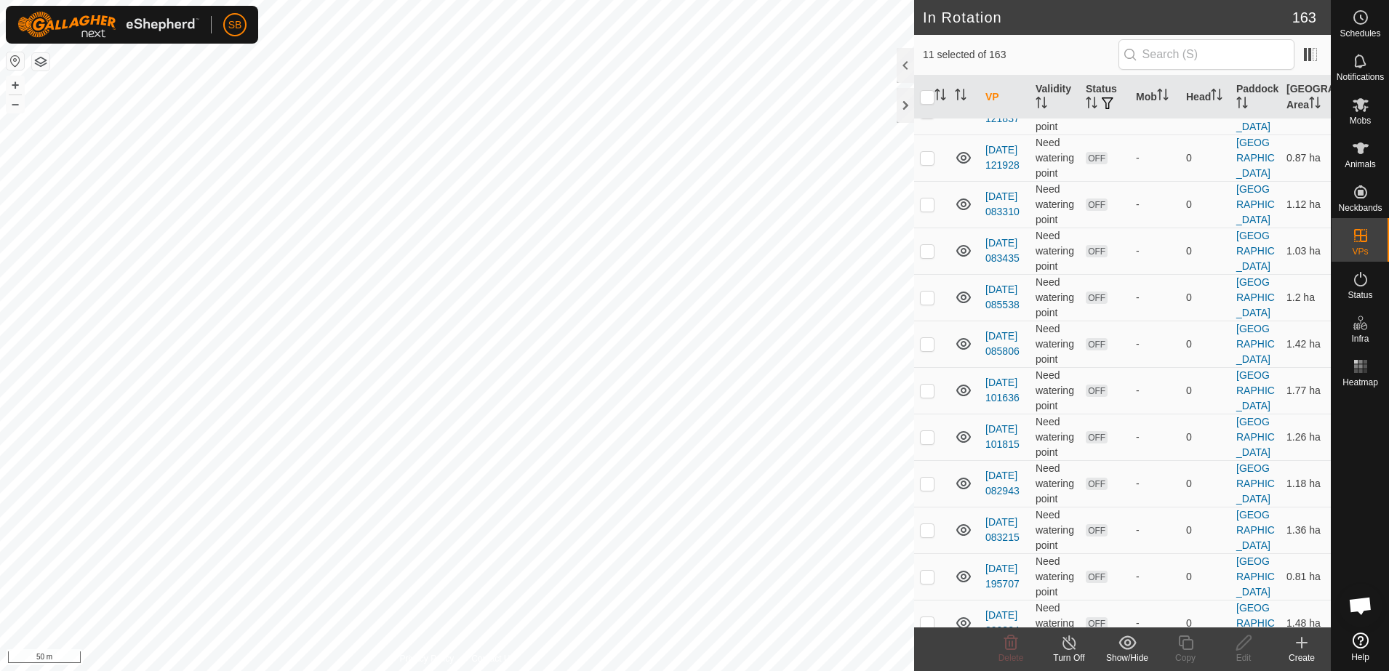
checkbox input "true"
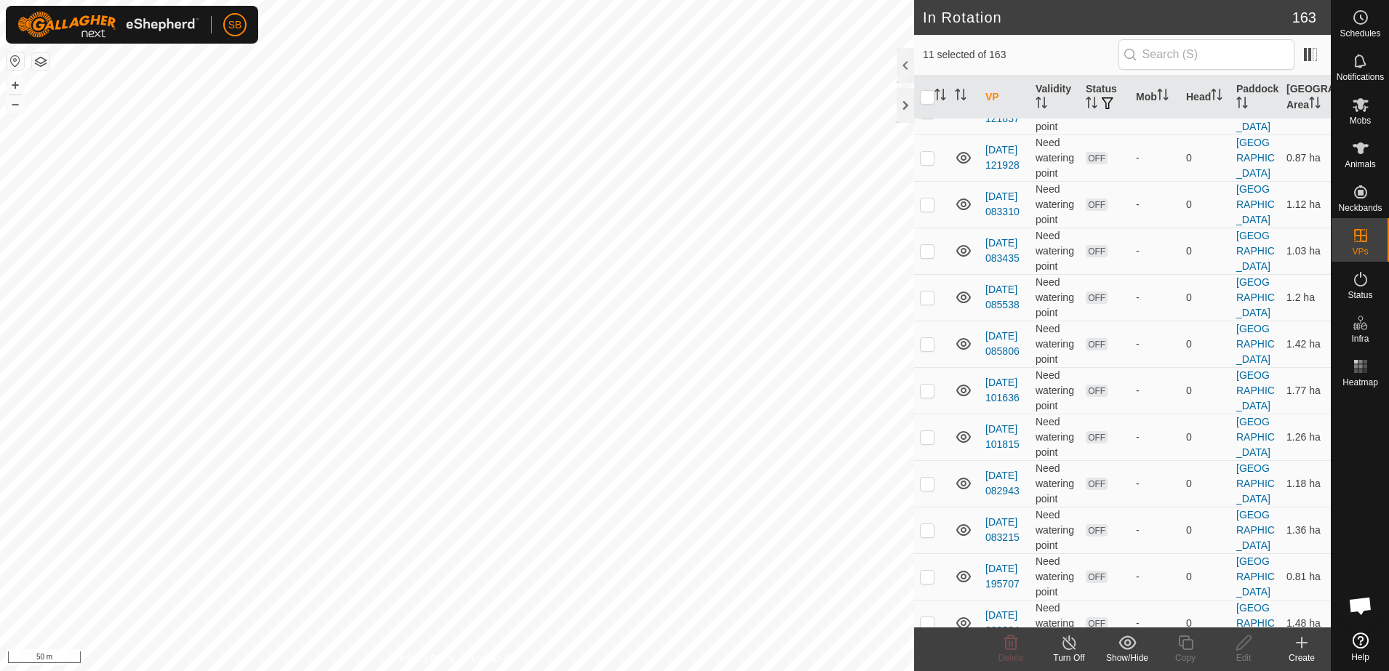
checkbox input "true"
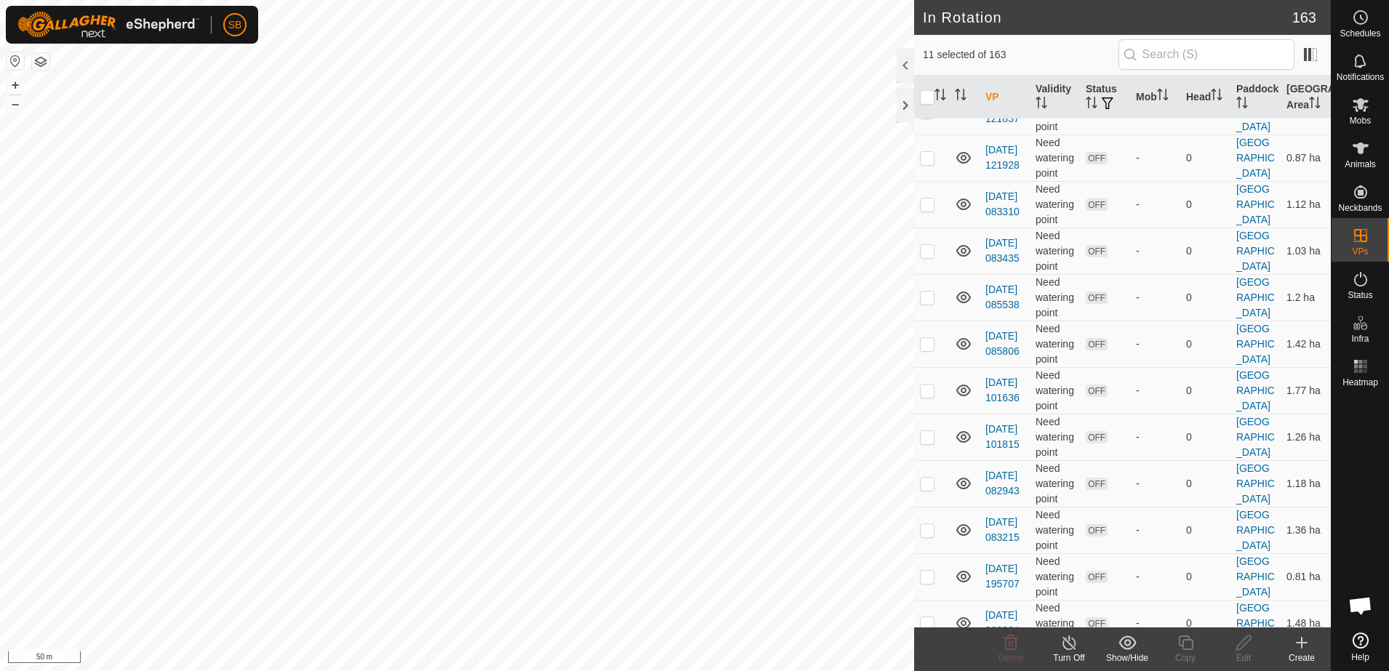
checkbox input "true"
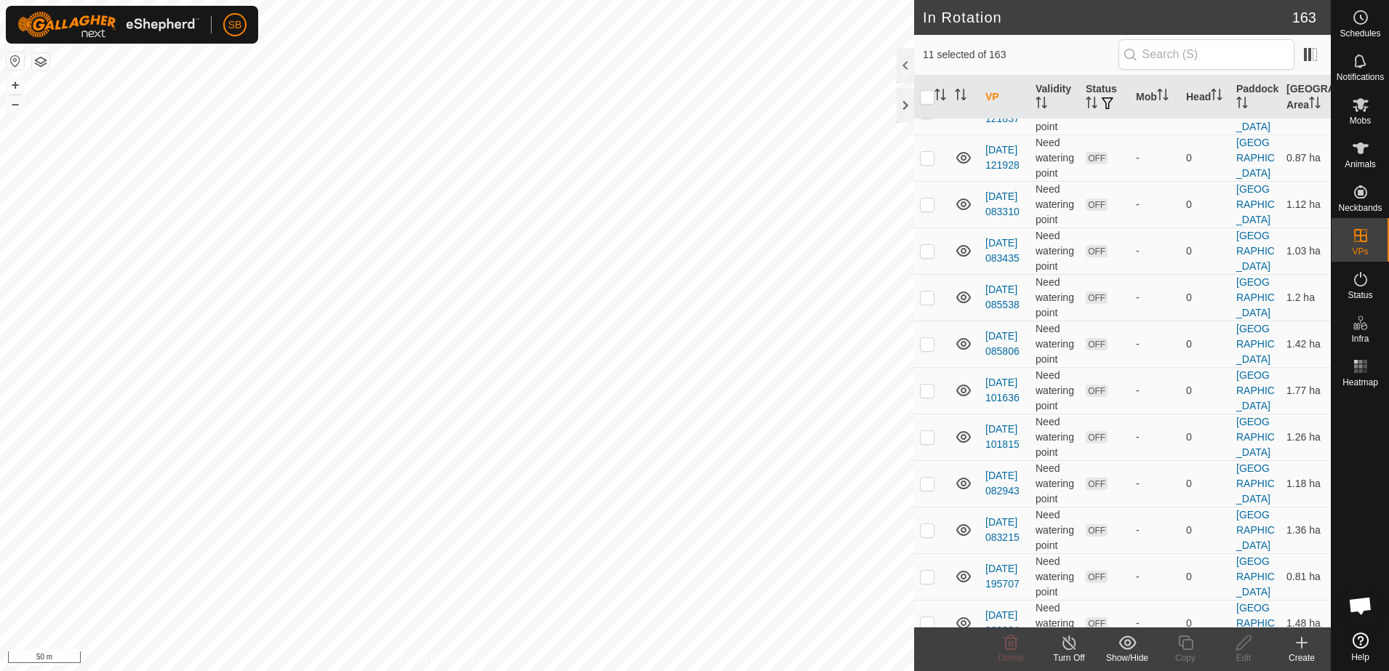
checkbox input "true"
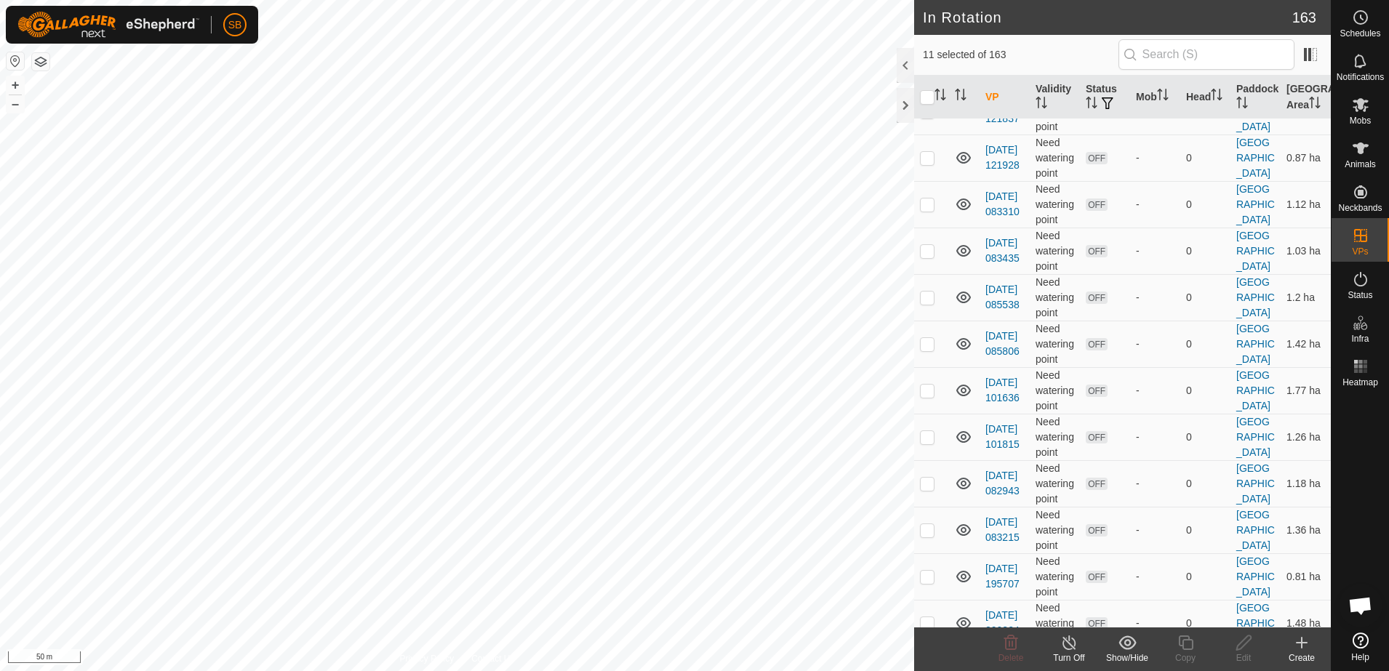
checkbox input "true"
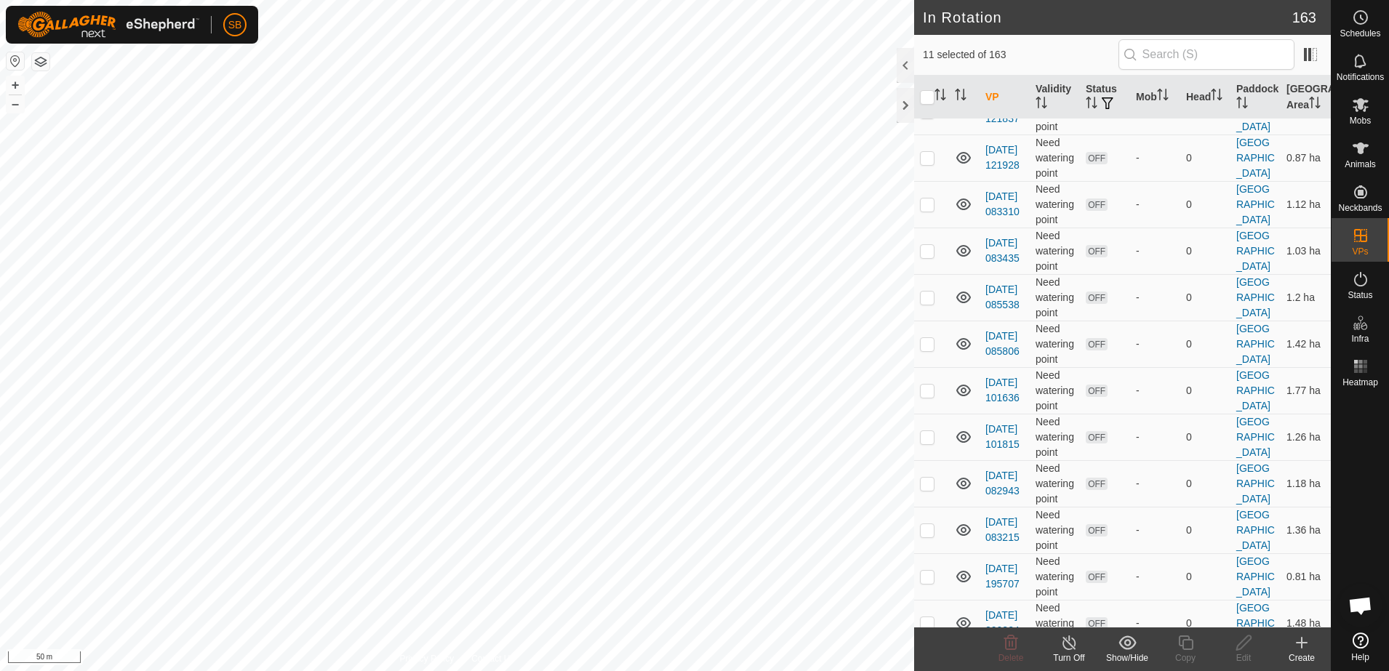
checkbox input "true"
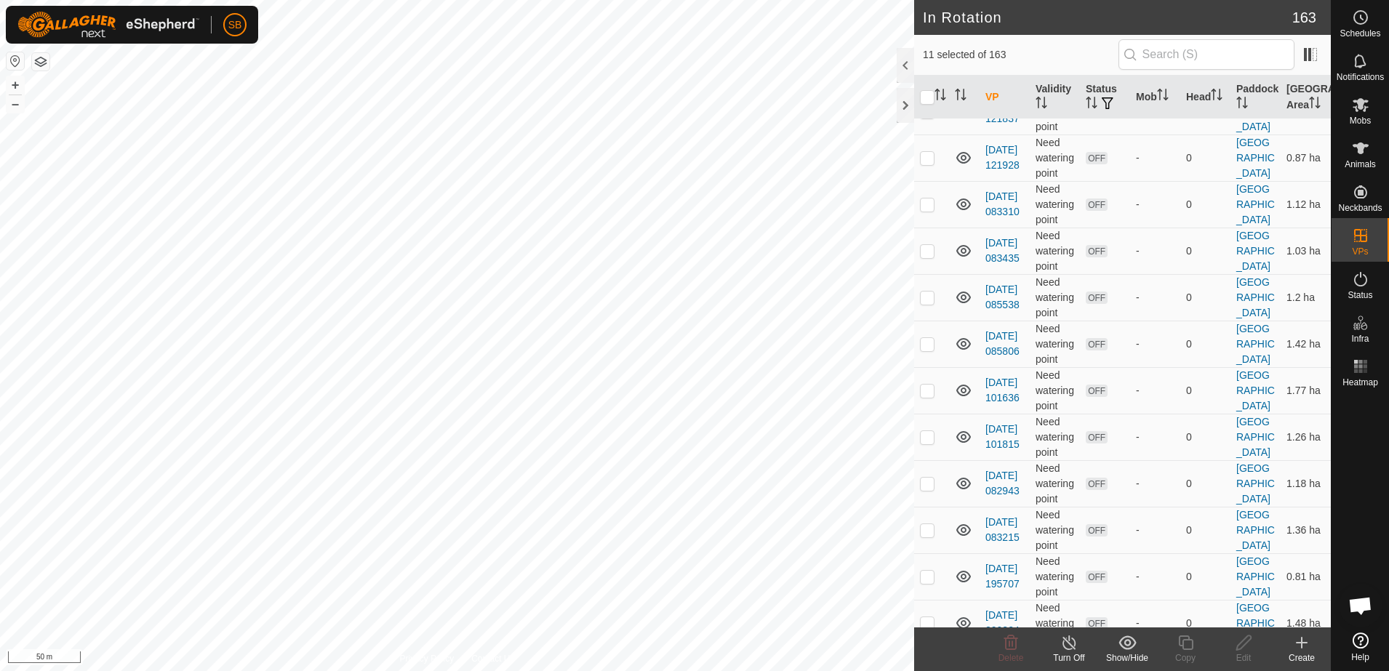
checkbox input "true"
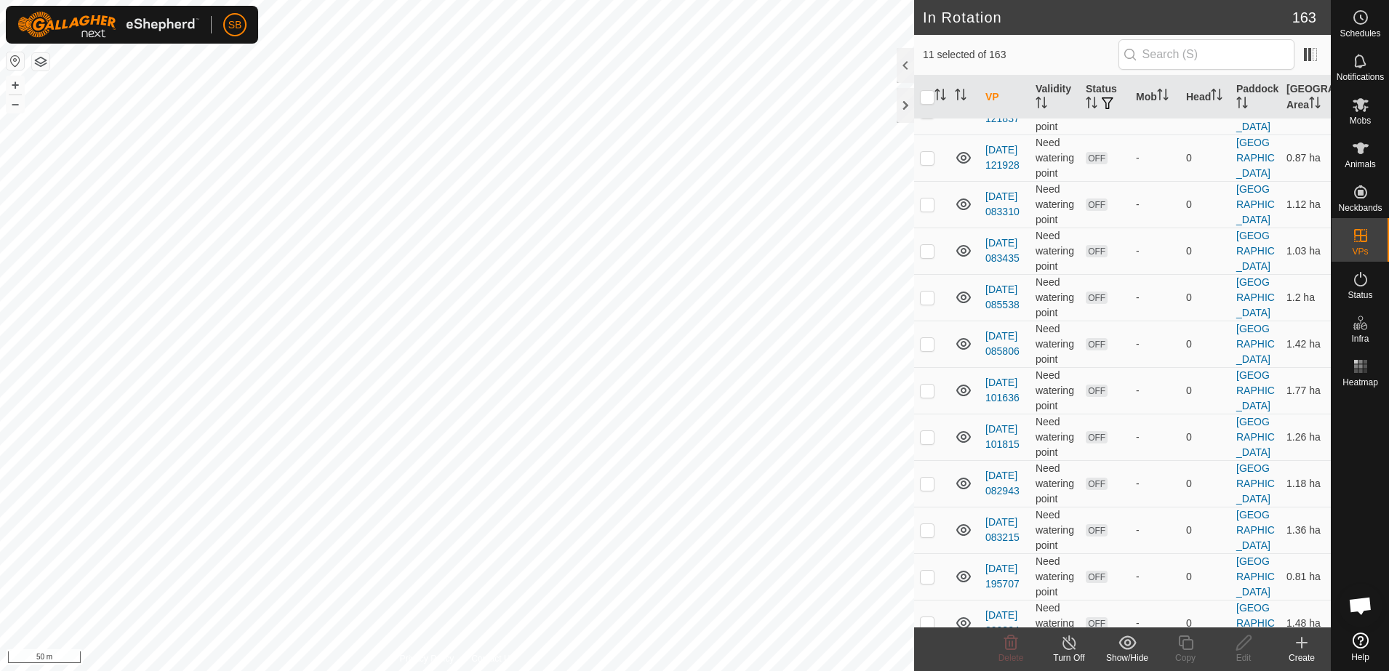
checkbox input "true"
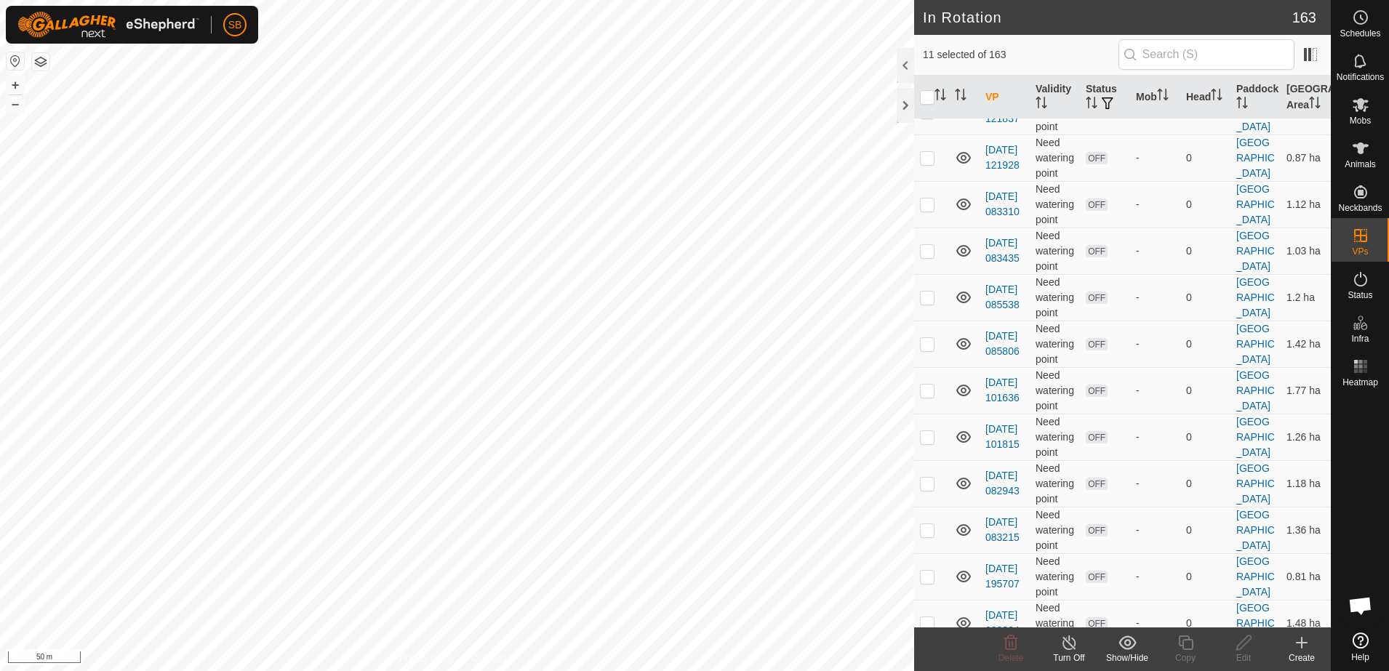
checkbox input "true"
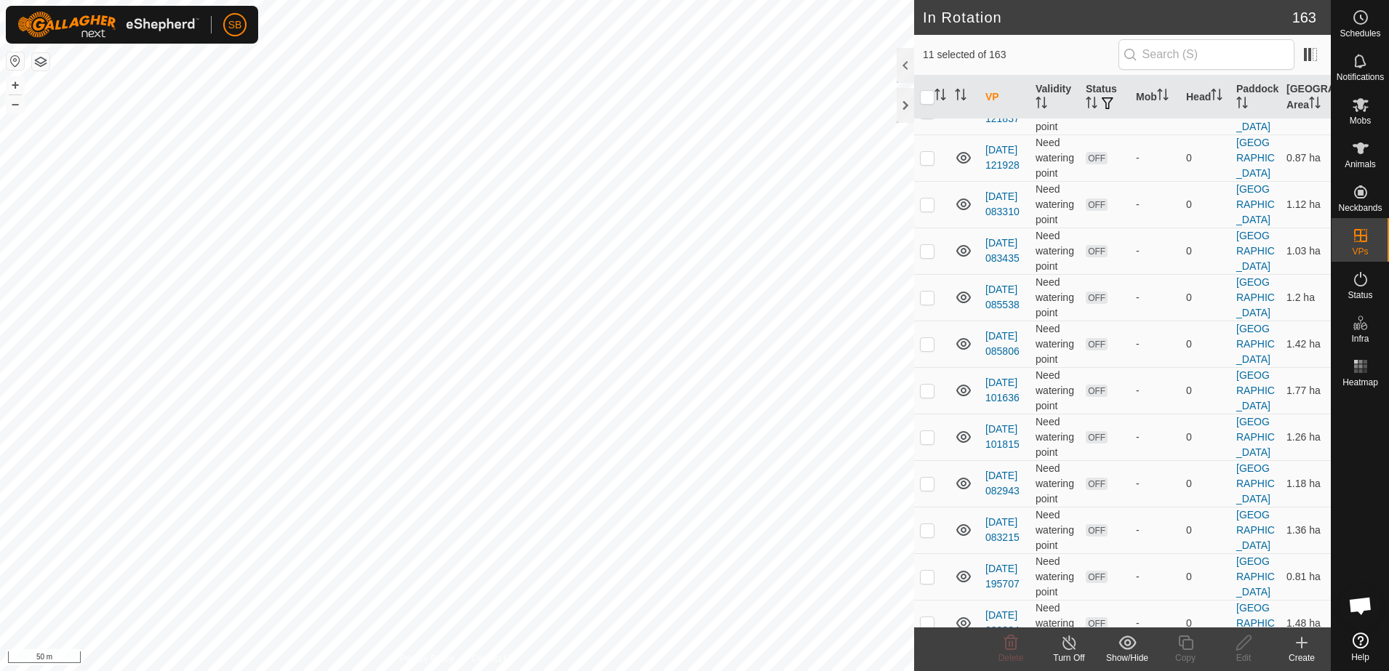
checkbox input "true"
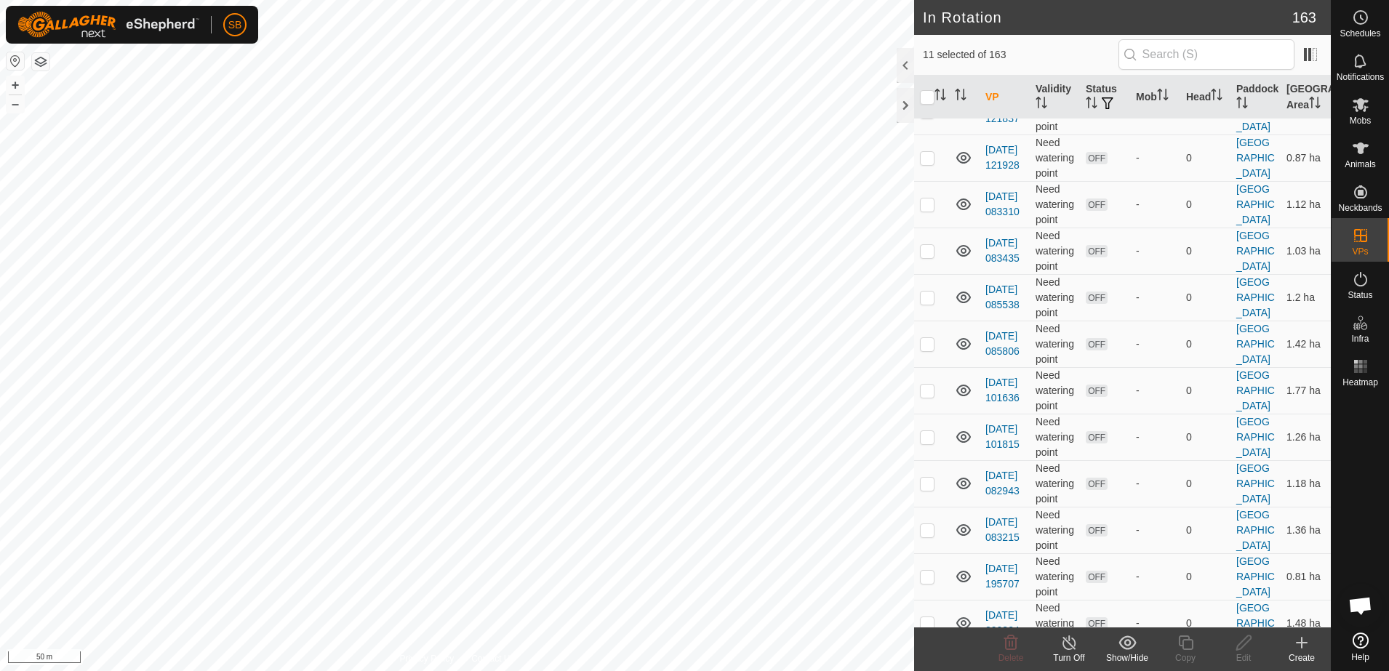
checkbox input "true"
click at [930, 99] on input "checkbox" at bounding box center [927, 97] width 15 height 15
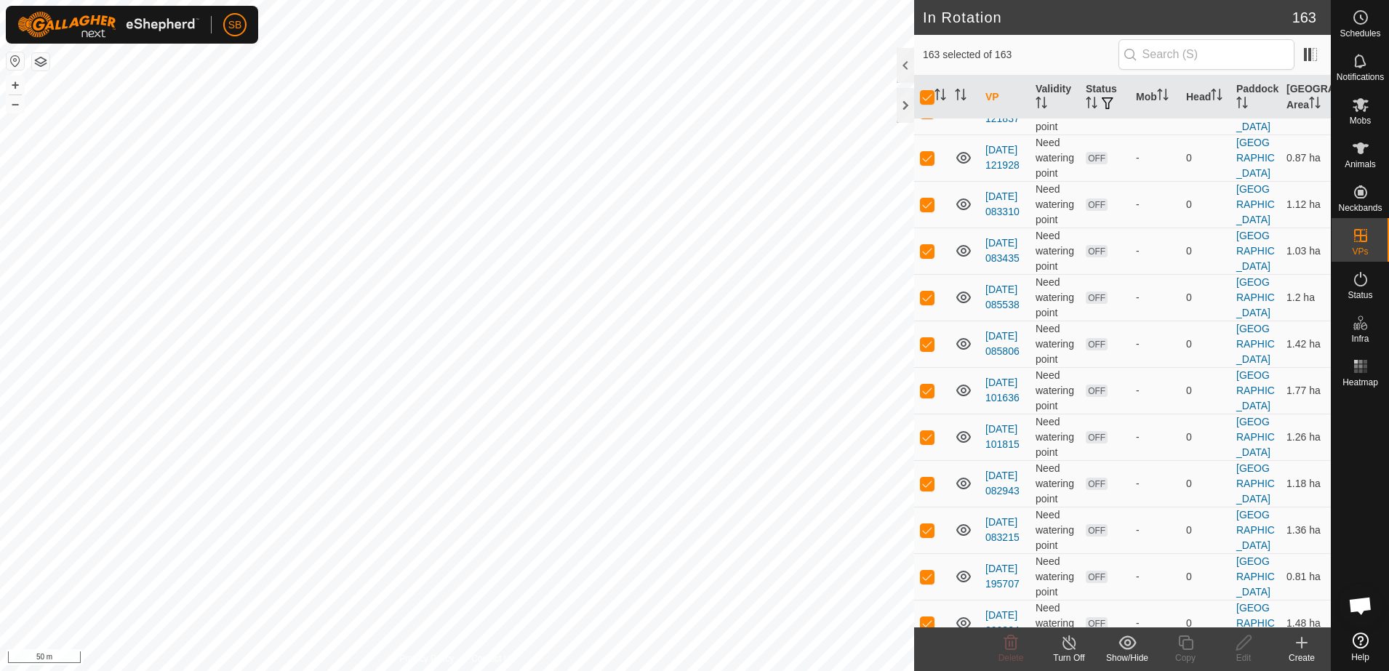
checkbox input "false"
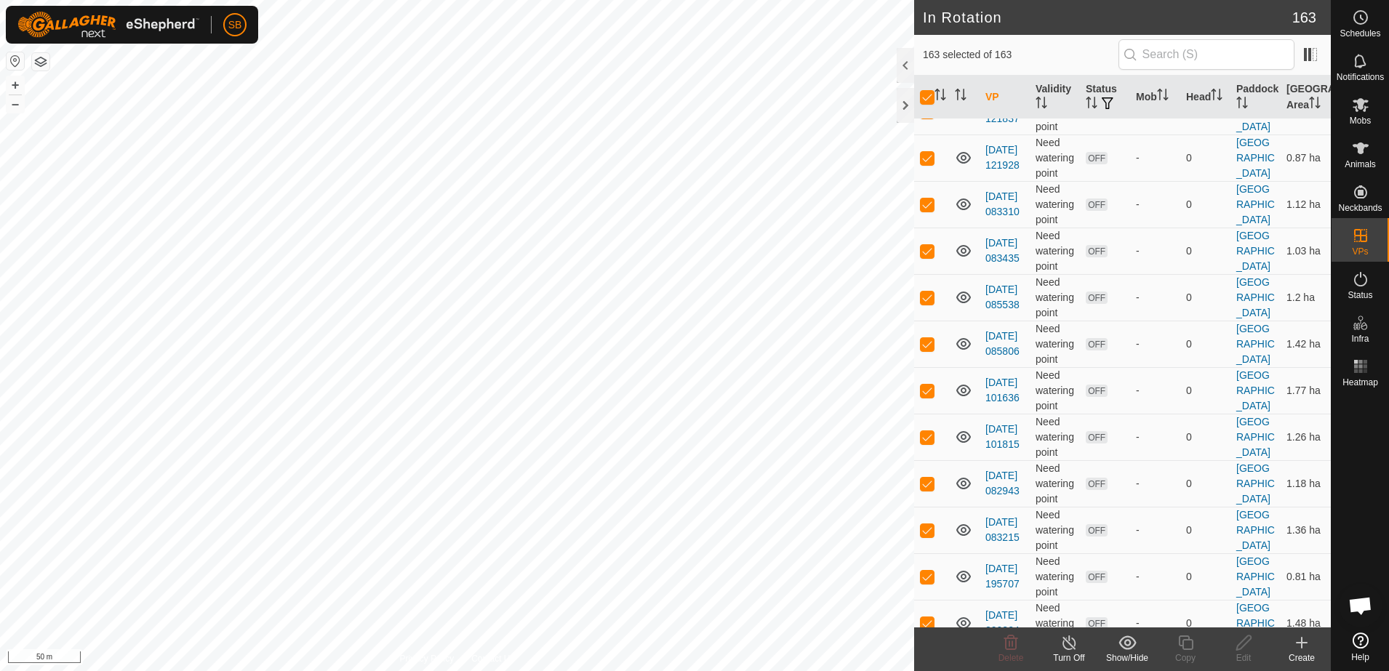
checkbox input "false"
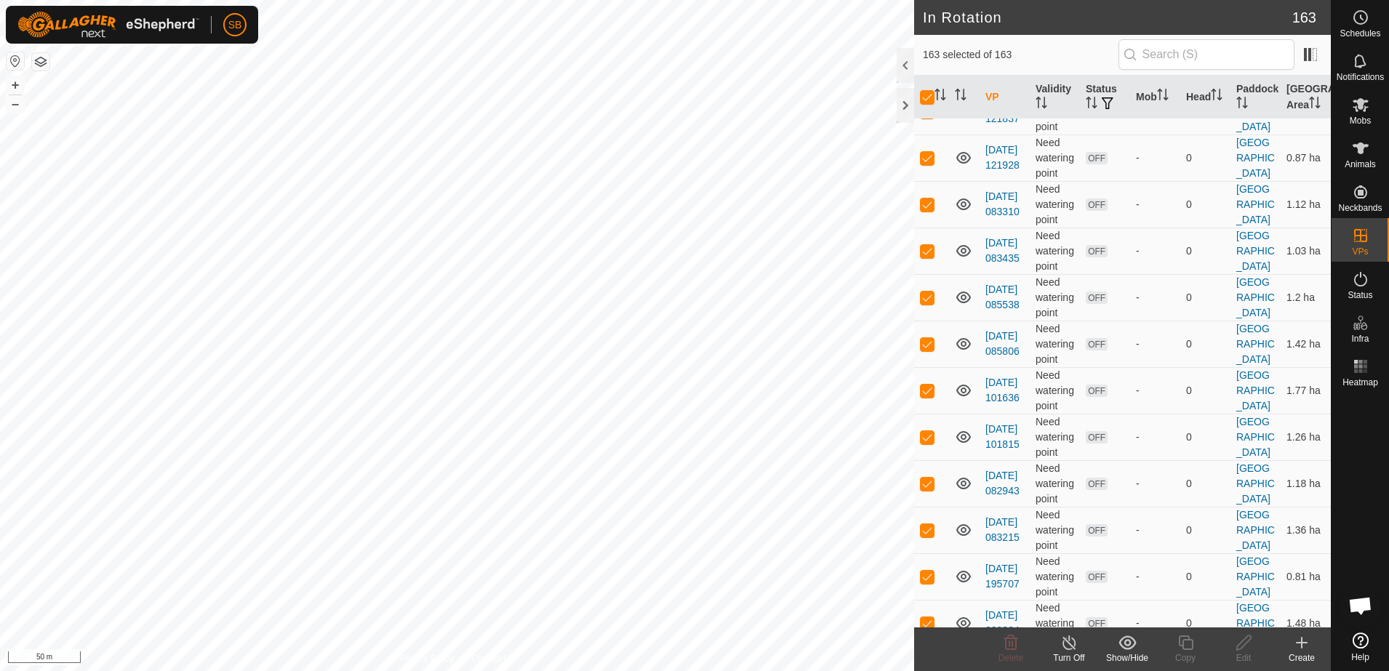
checkbox input "false"
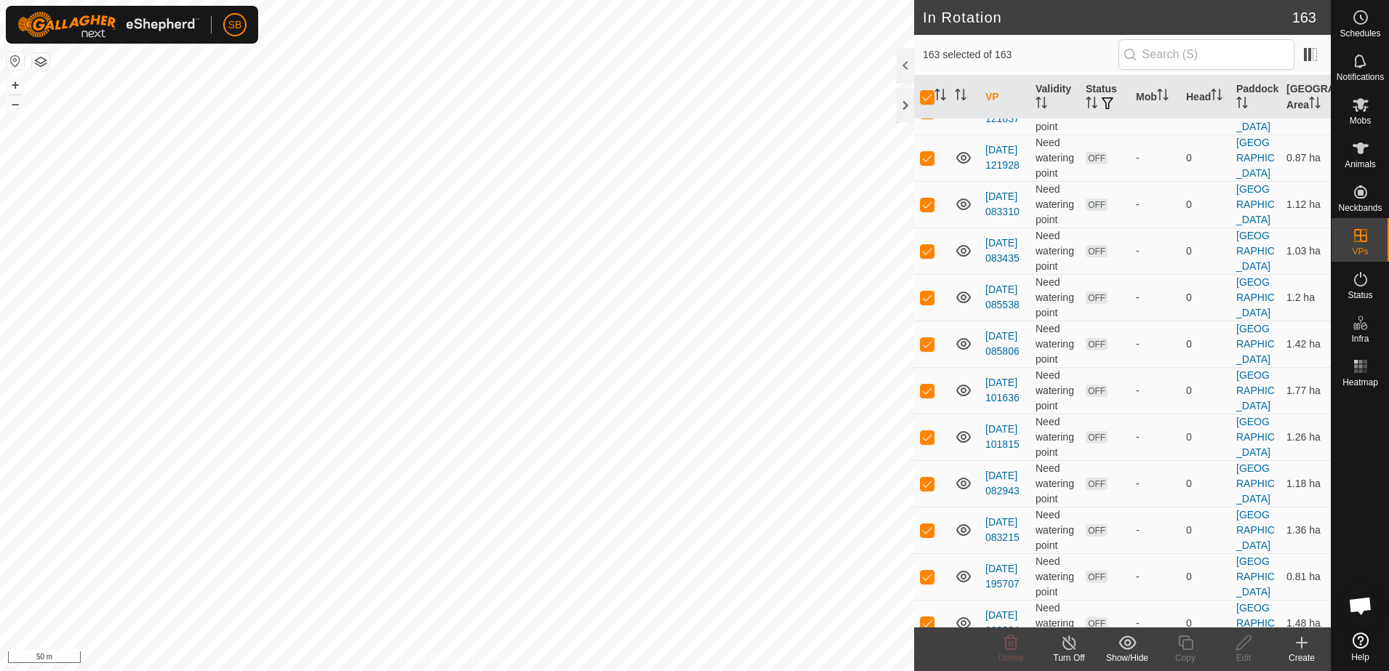
checkbox input "false"
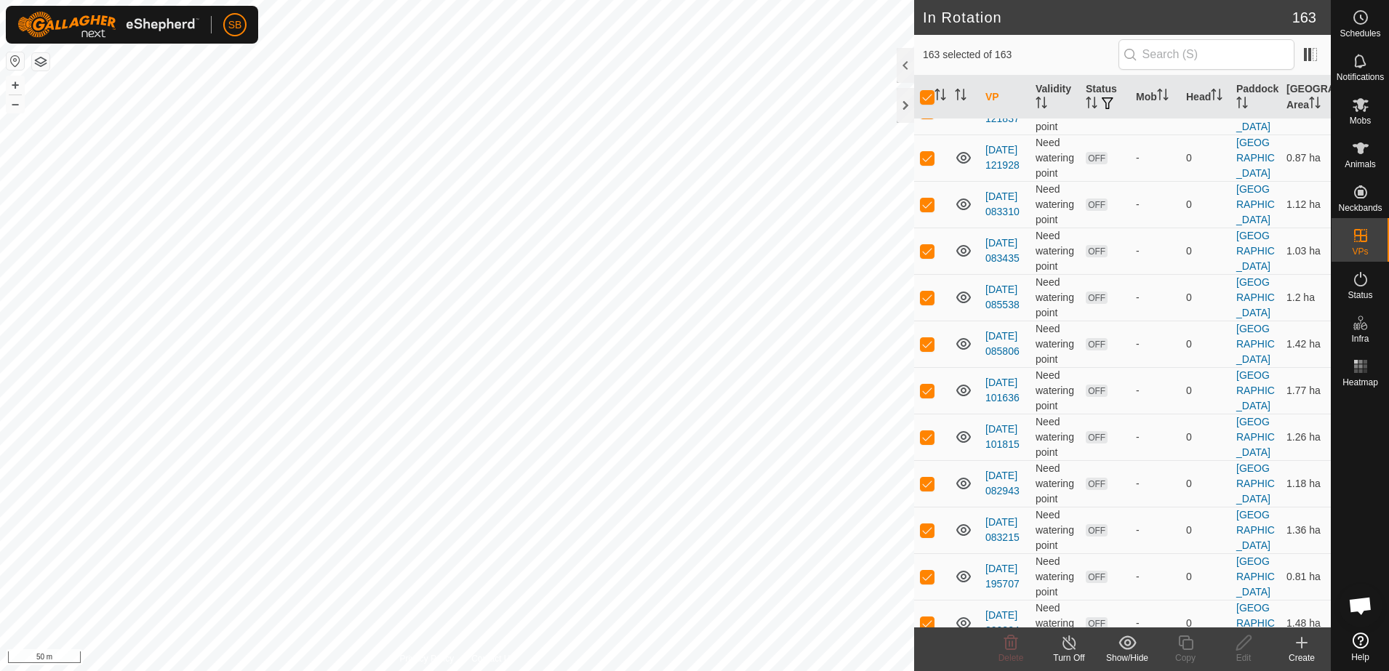
checkbox input "false"
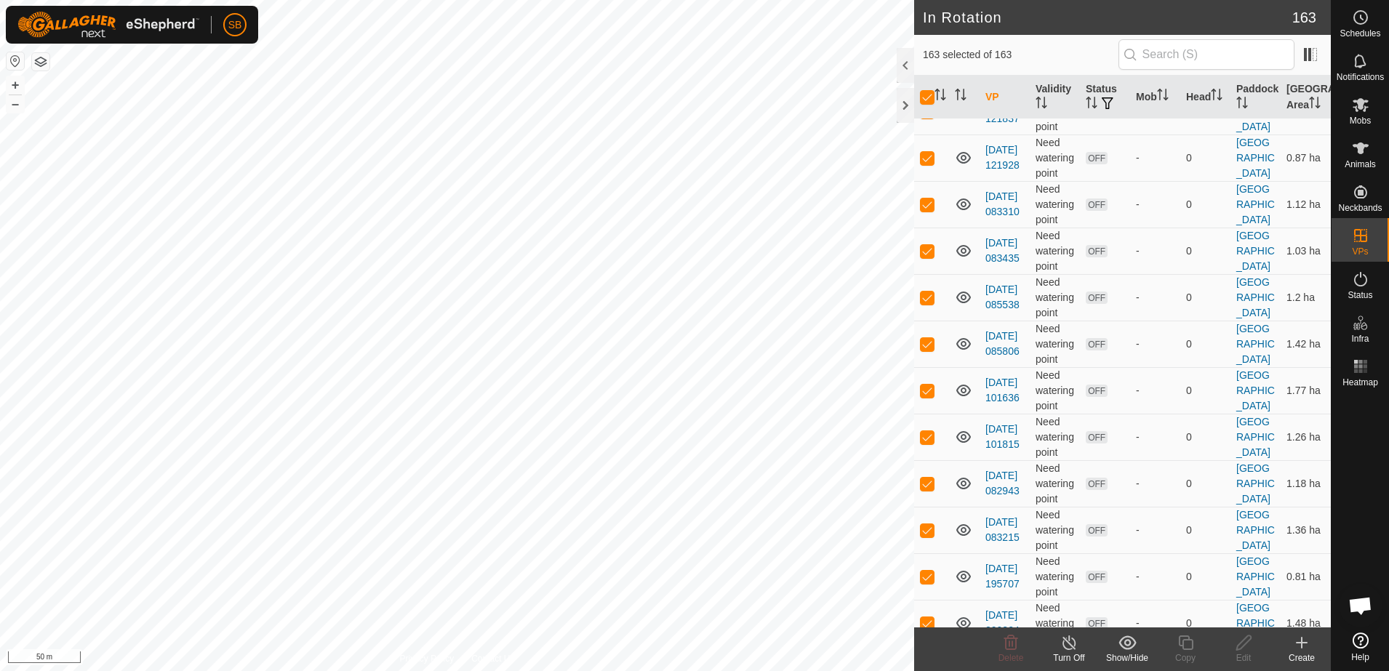
checkbox input "false"
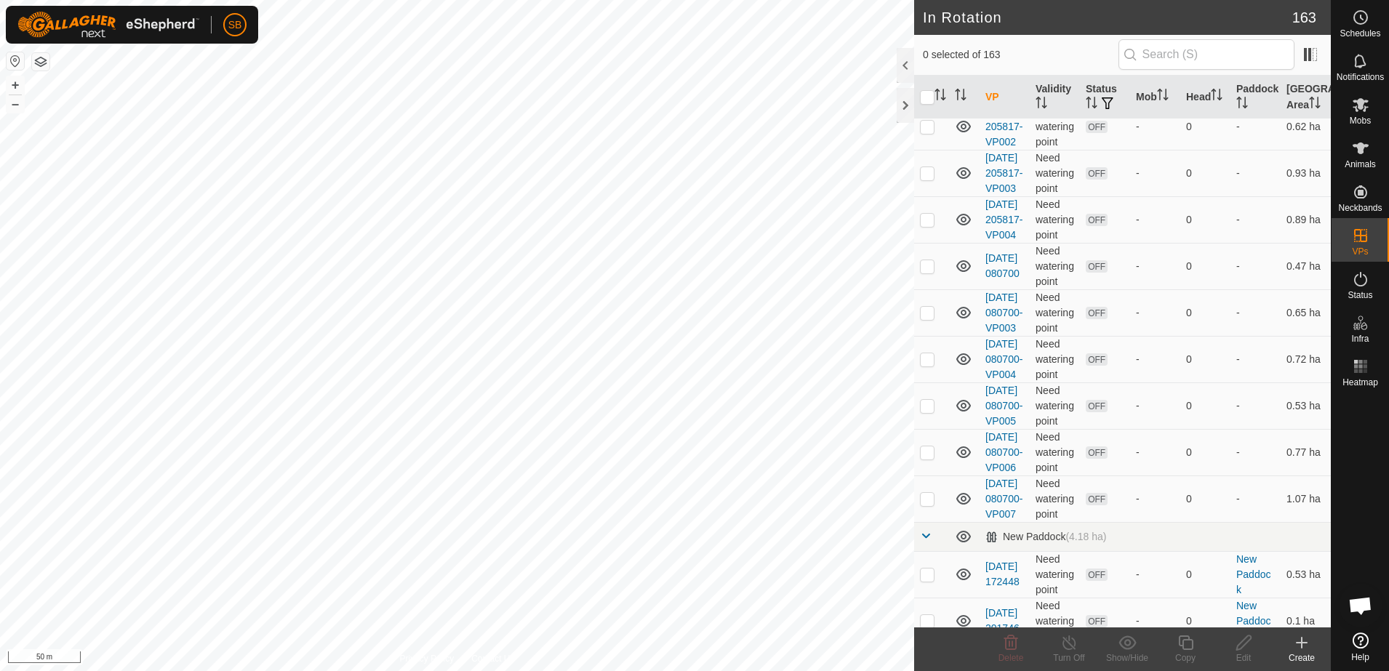
scroll to position [0, 0]
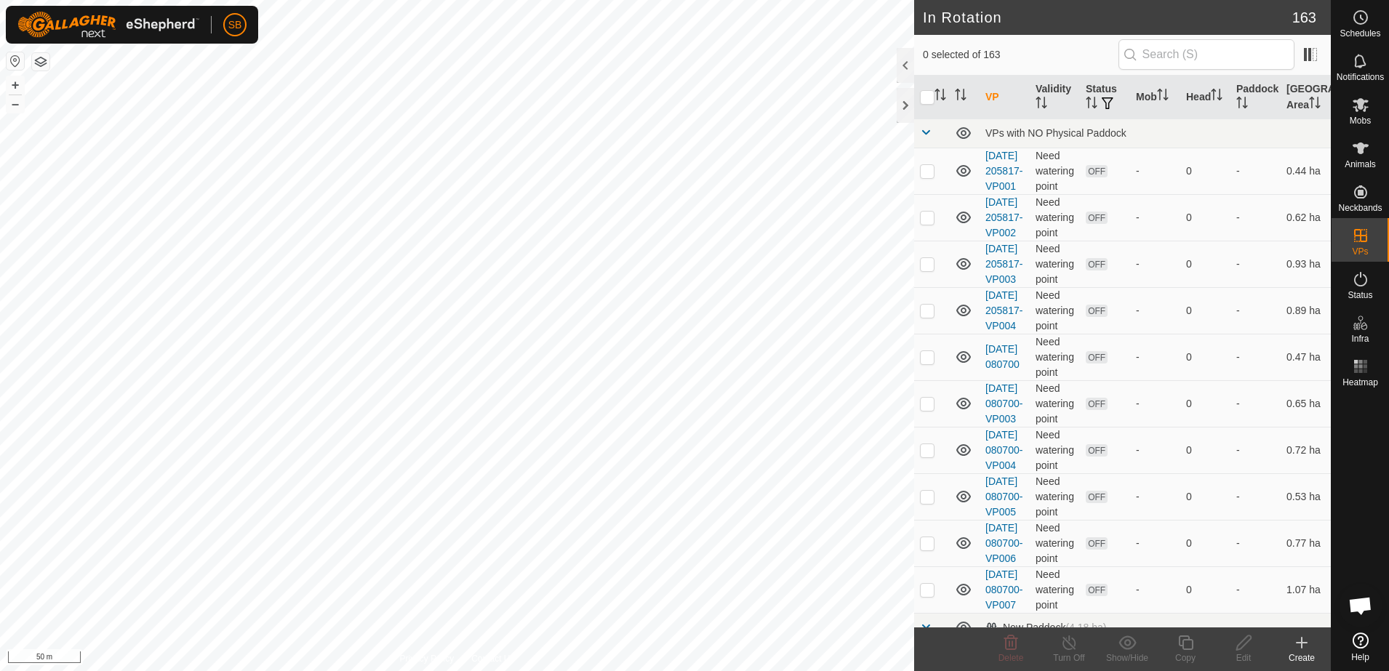
click at [928, 177] on p-checkbox at bounding box center [927, 171] width 15 height 12
click at [930, 223] on p-checkbox at bounding box center [927, 218] width 15 height 12
click at [930, 270] on p-checkbox at bounding box center [927, 264] width 15 height 12
click at [924, 316] on p-checkbox at bounding box center [927, 311] width 15 height 12
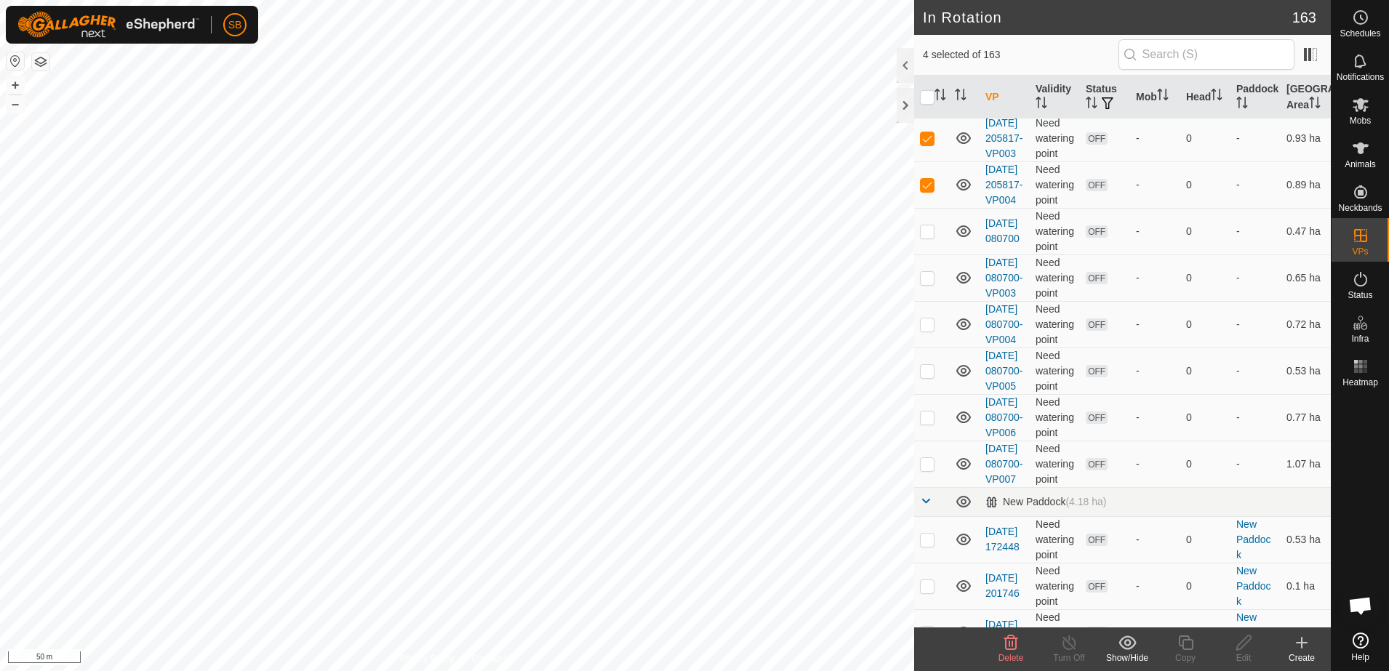
scroll to position [182, 0]
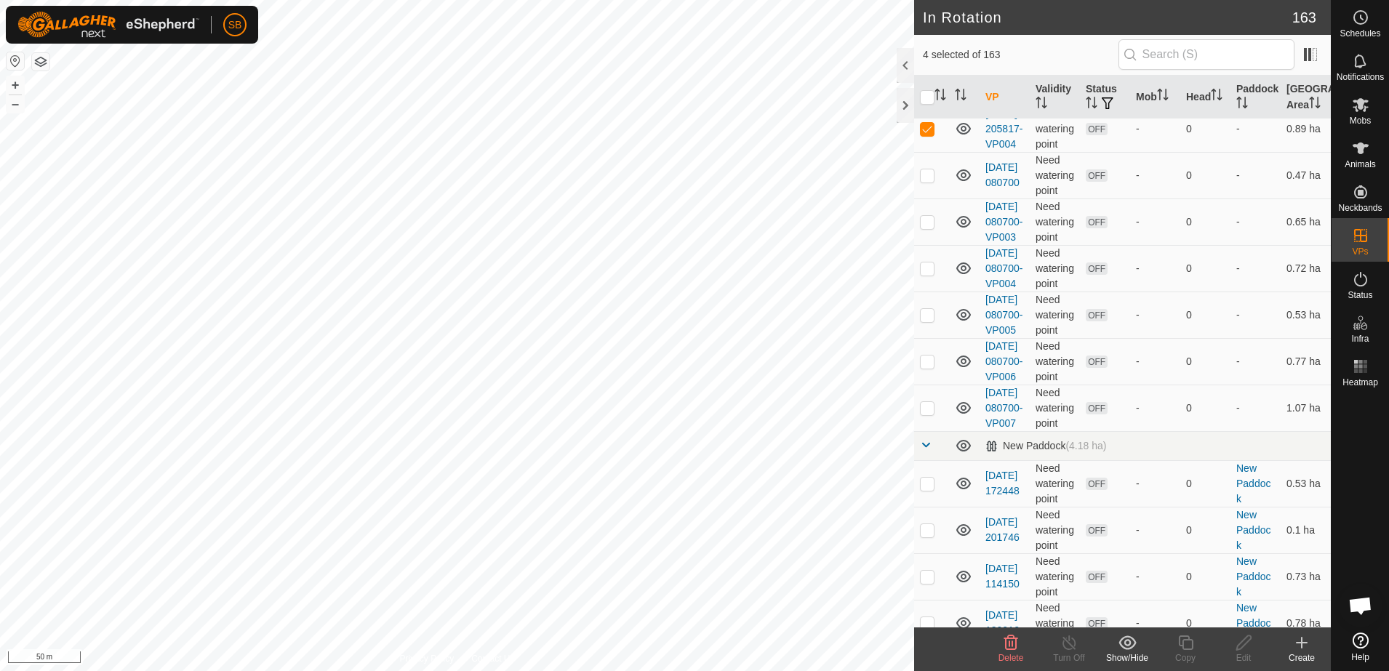
click at [933, 181] on p-checkbox at bounding box center [927, 175] width 15 height 12
click at [925, 228] on p-checkbox at bounding box center [927, 222] width 15 height 12
click at [924, 274] on p-checkbox at bounding box center [927, 269] width 15 height 12
click at [930, 321] on p-checkbox at bounding box center [927, 315] width 15 height 12
click at [925, 367] on p-checkbox at bounding box center [927, 362] width 15 height 12
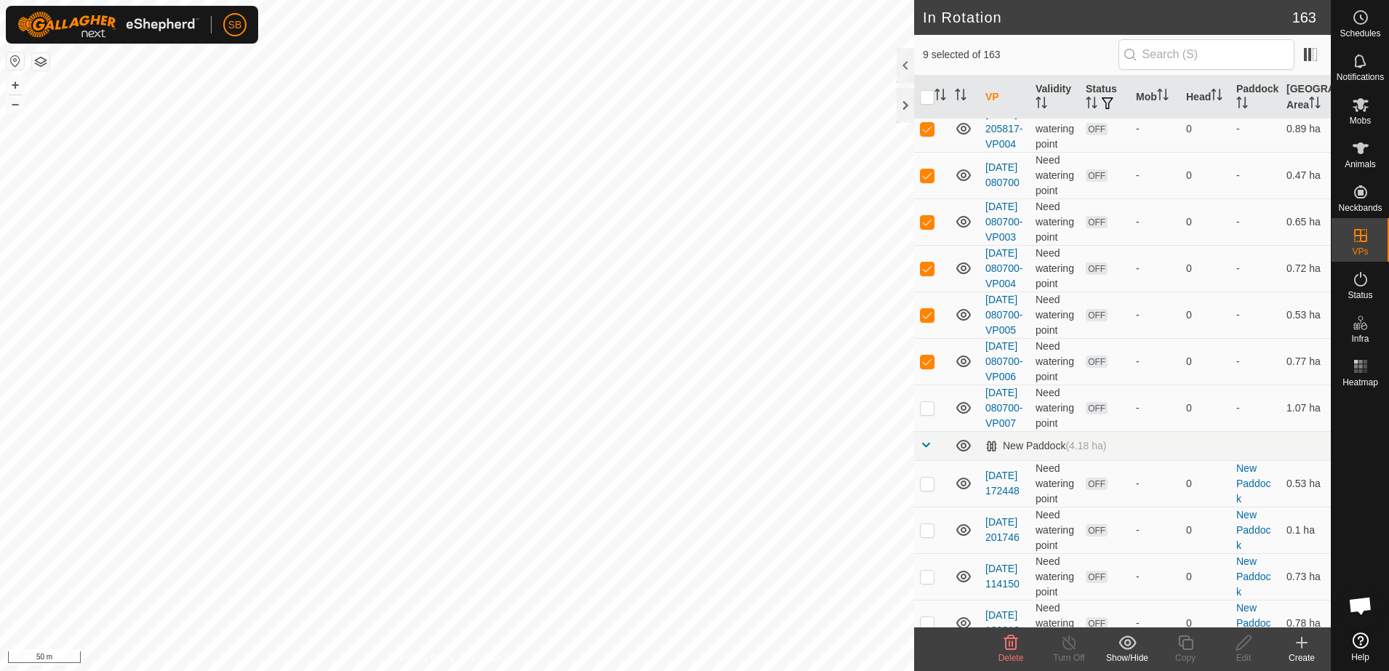
click at [926, 414] on p-checkbox at bounding box center [927, 408] width 15 height 12
click at [1016, 644] on icon at bounding box center [1012, 643] width 14 height 15
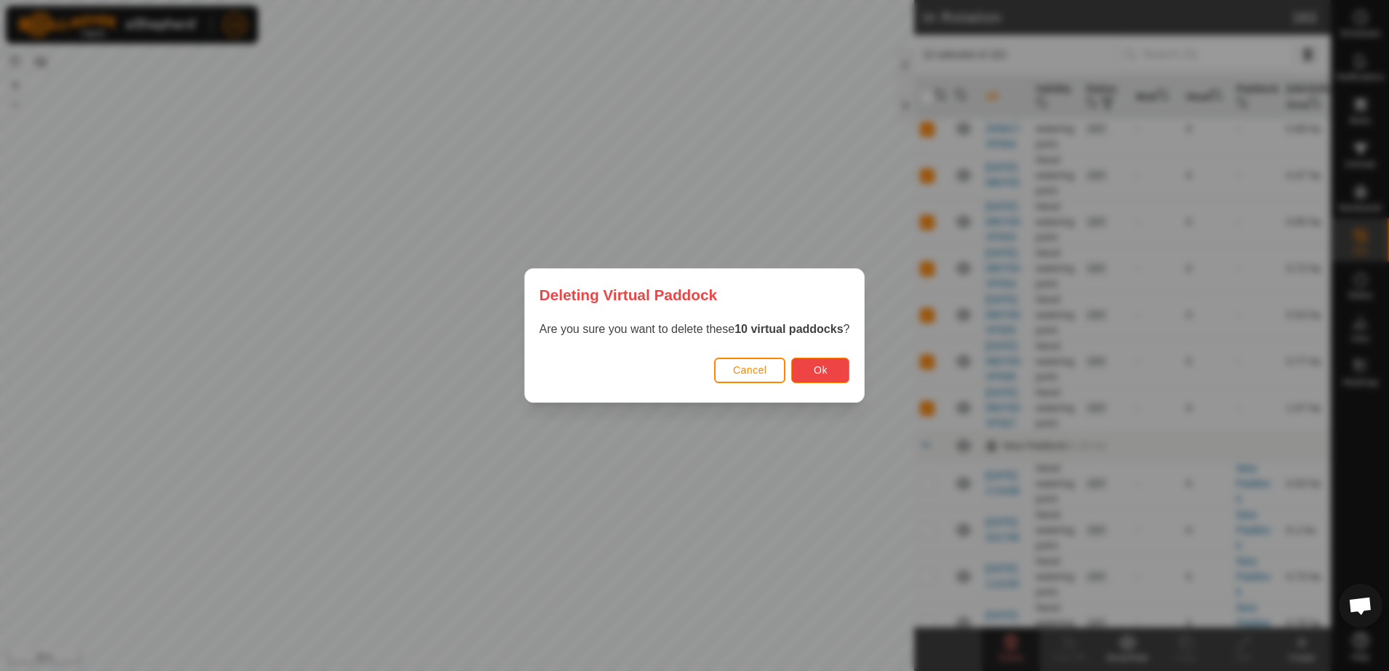
click at [823, 374] on span "Ok" at bounding box center [821, 370] width 14 height 12
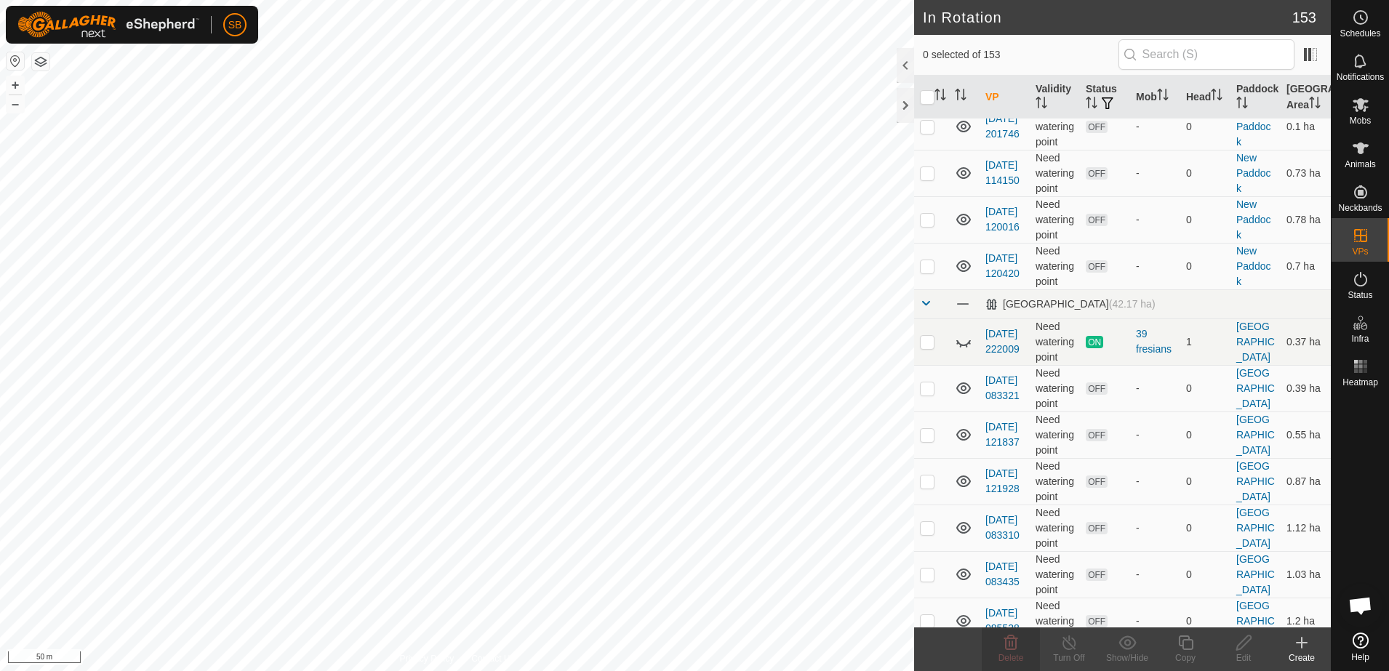
scroll to position [0, 0]
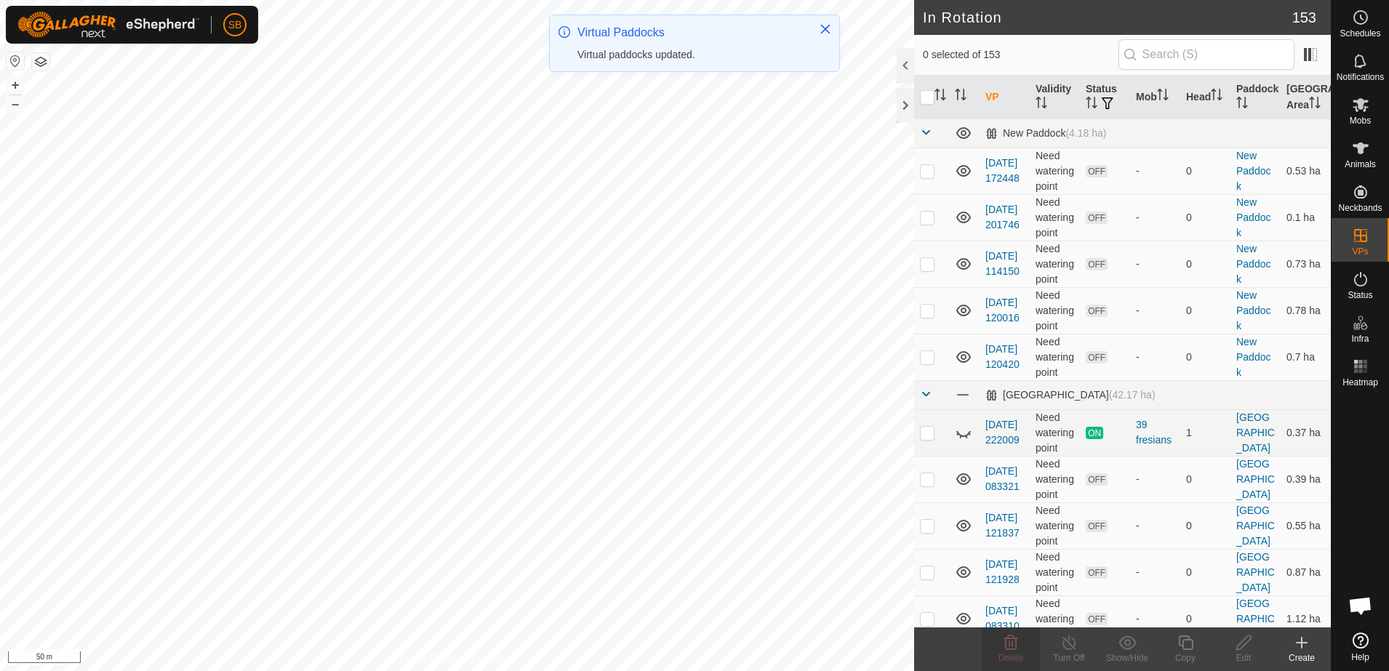
click at [930, 172] on p-checkbox at bounding box center [927, 171] width 15 height 12
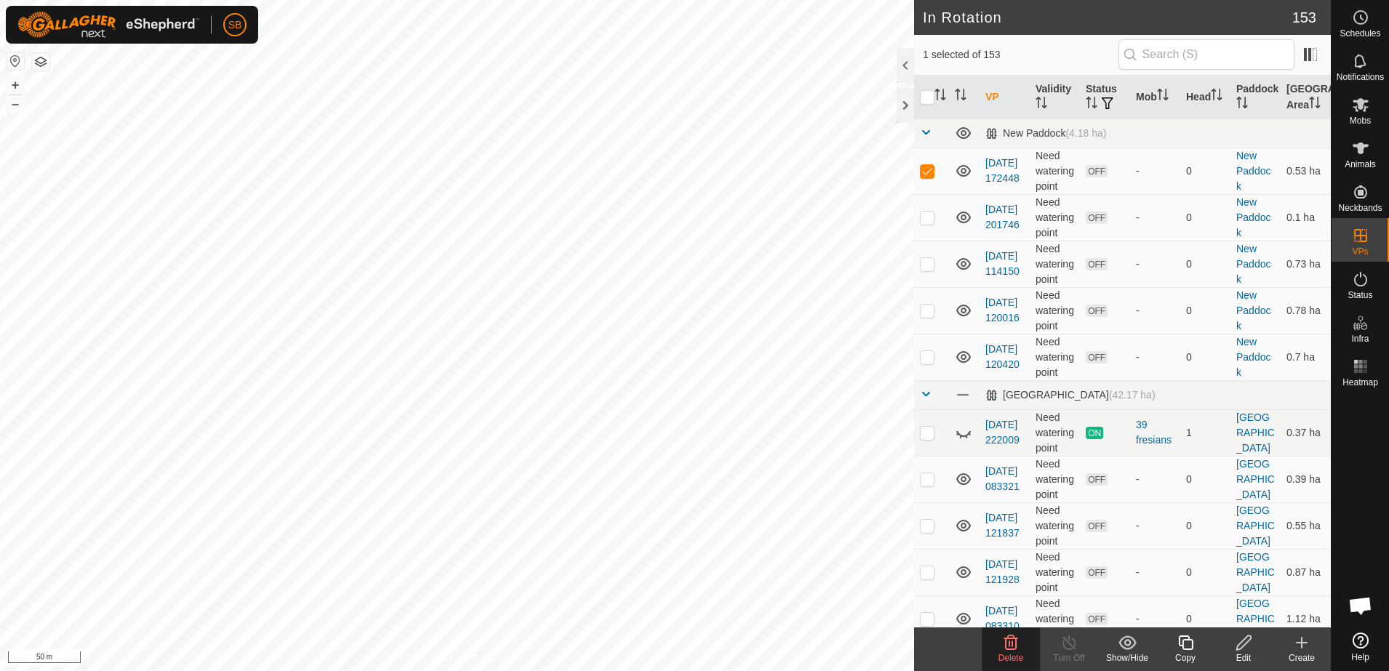
click at [925, 216] on p-checkbox at bounding box center [927, 218] width 15 height 12
click at [927, 170] on p-checkbox at bounding box center [927, 171] width 15 height 12
click at [924, 219] on p-checkbox at bounding box center [927, 218] width 15 height 12
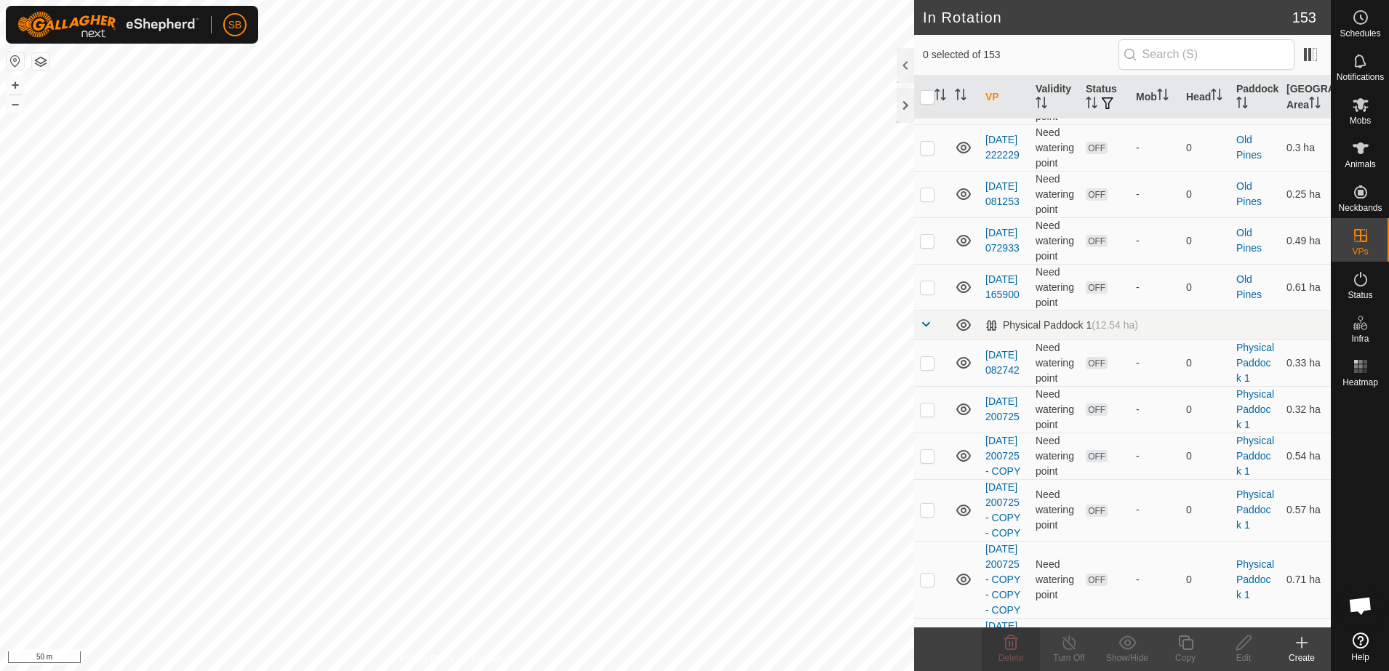
scroll to position [4092, 0]
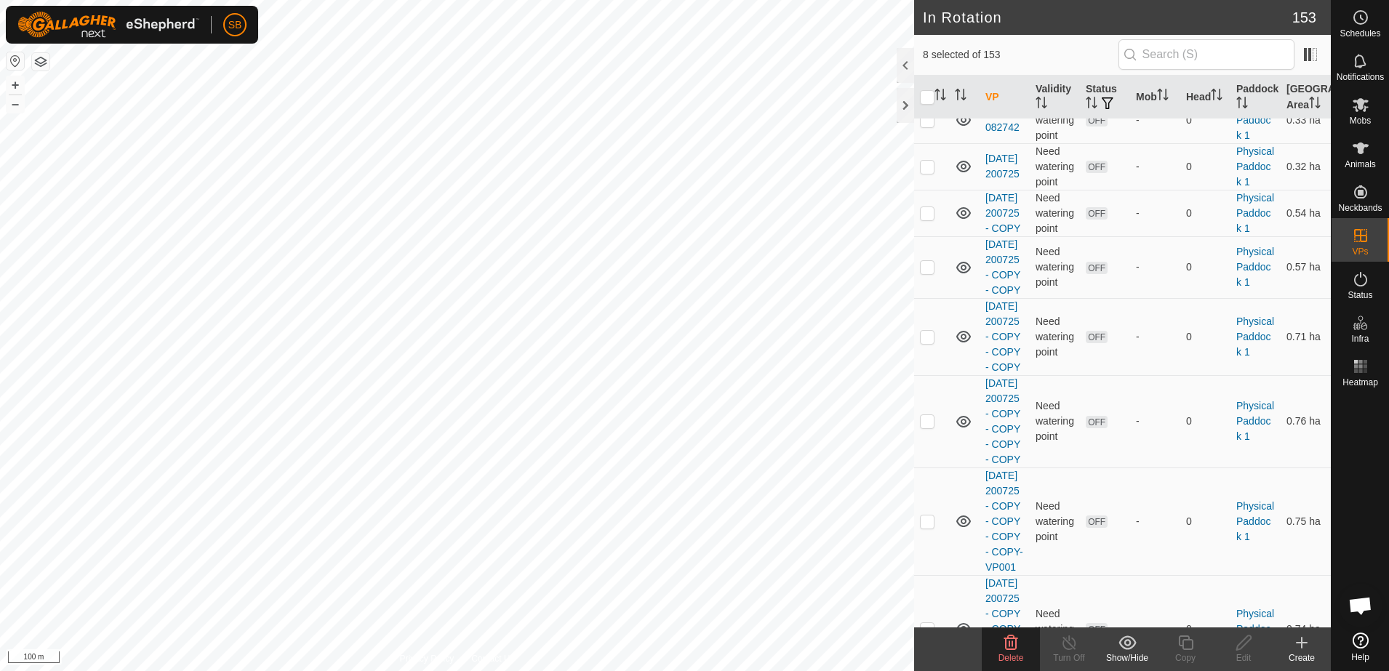
scroll to position [4455, 0]
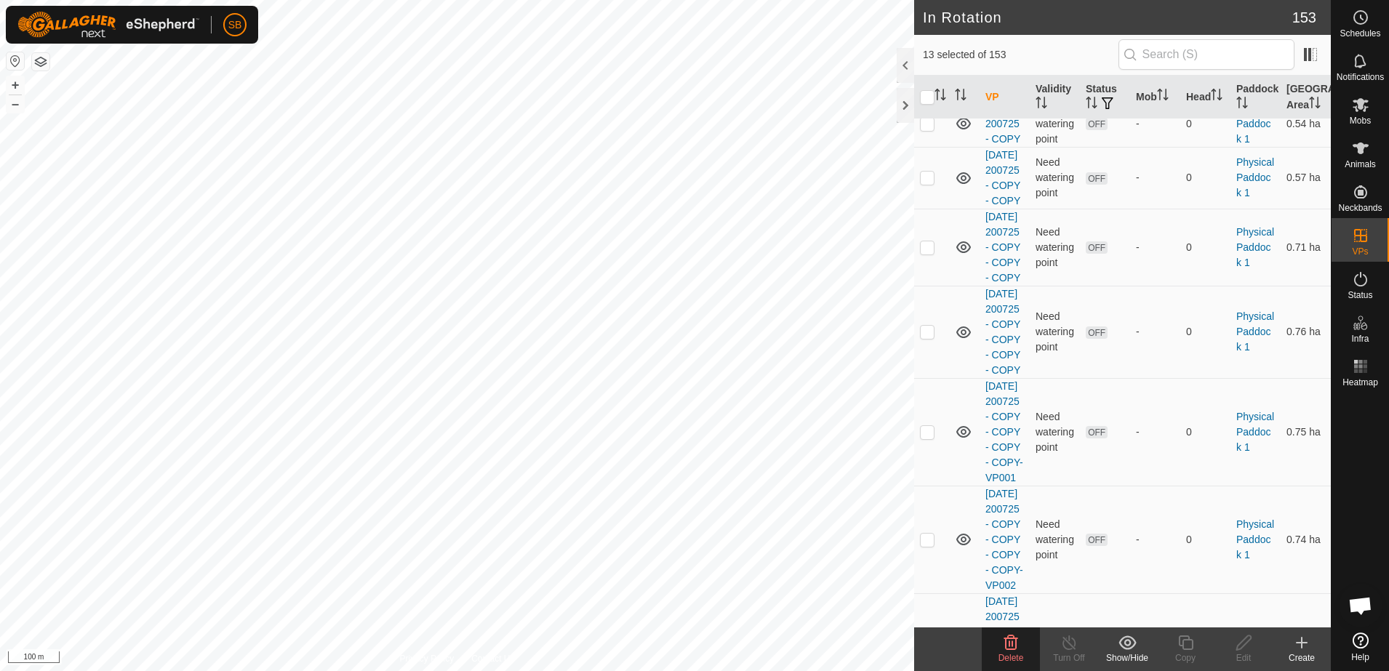
click at [1015, 642] on icon at bounding box center [1012, 643] width 14 height 15
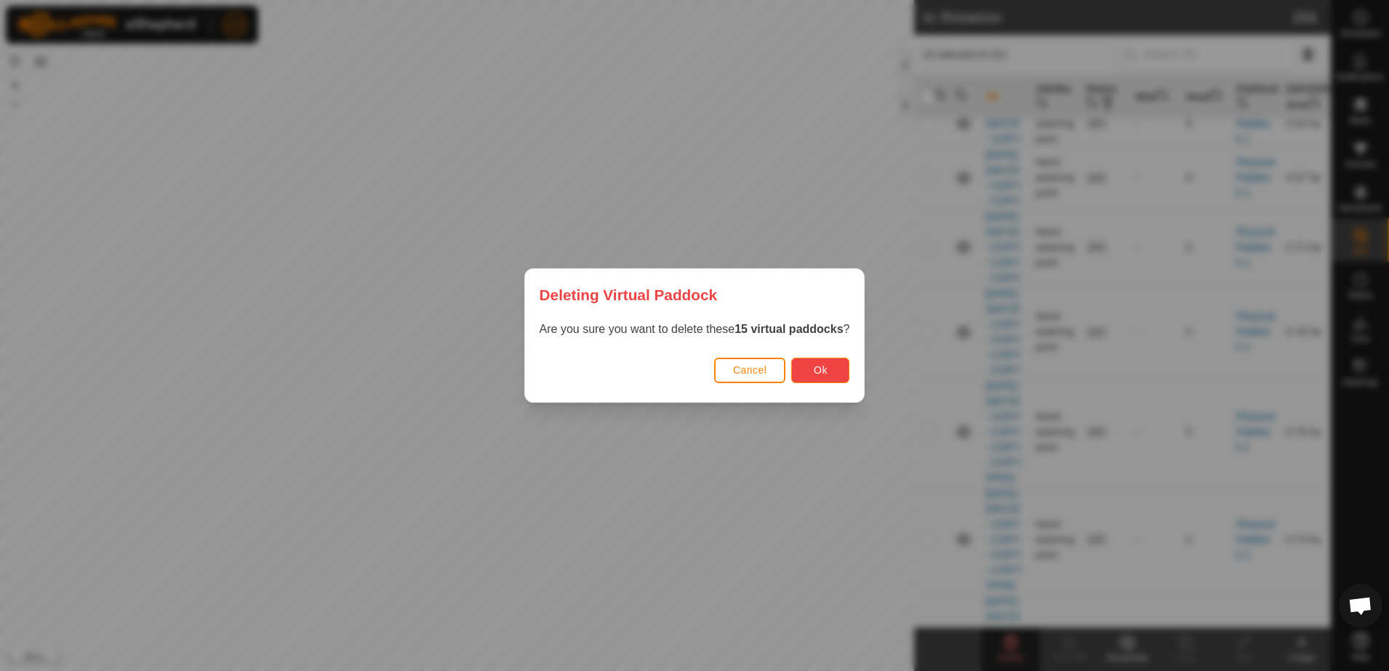
click at [815, 375] on span "Ok" at bounding box center [821, 370] width 14 height 12
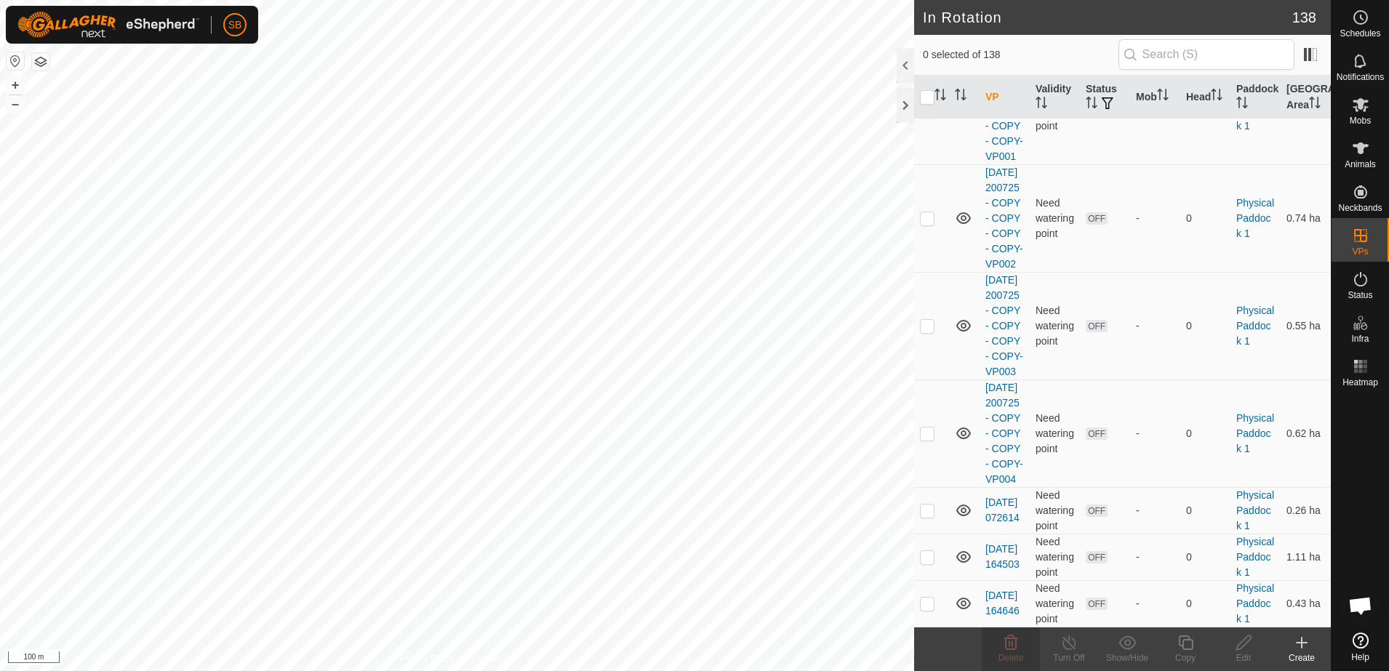
scroll to position [4092, 0]
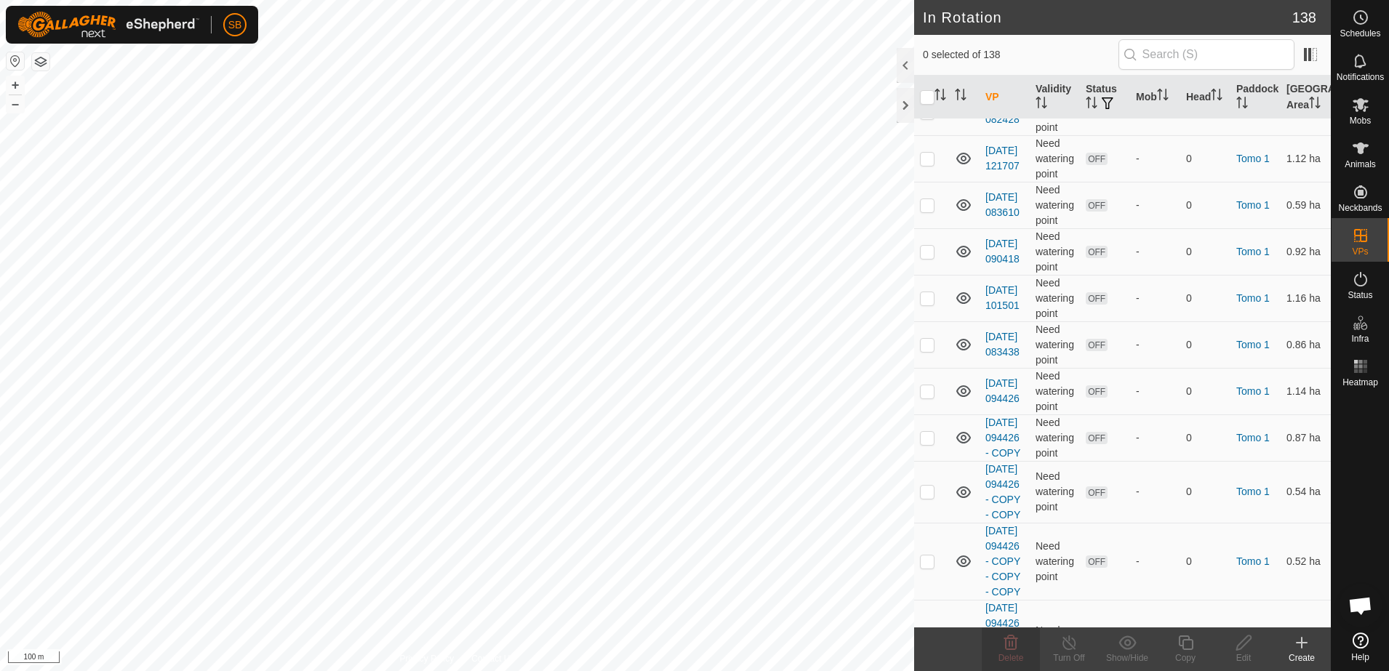
scroll to position [6365, 0]
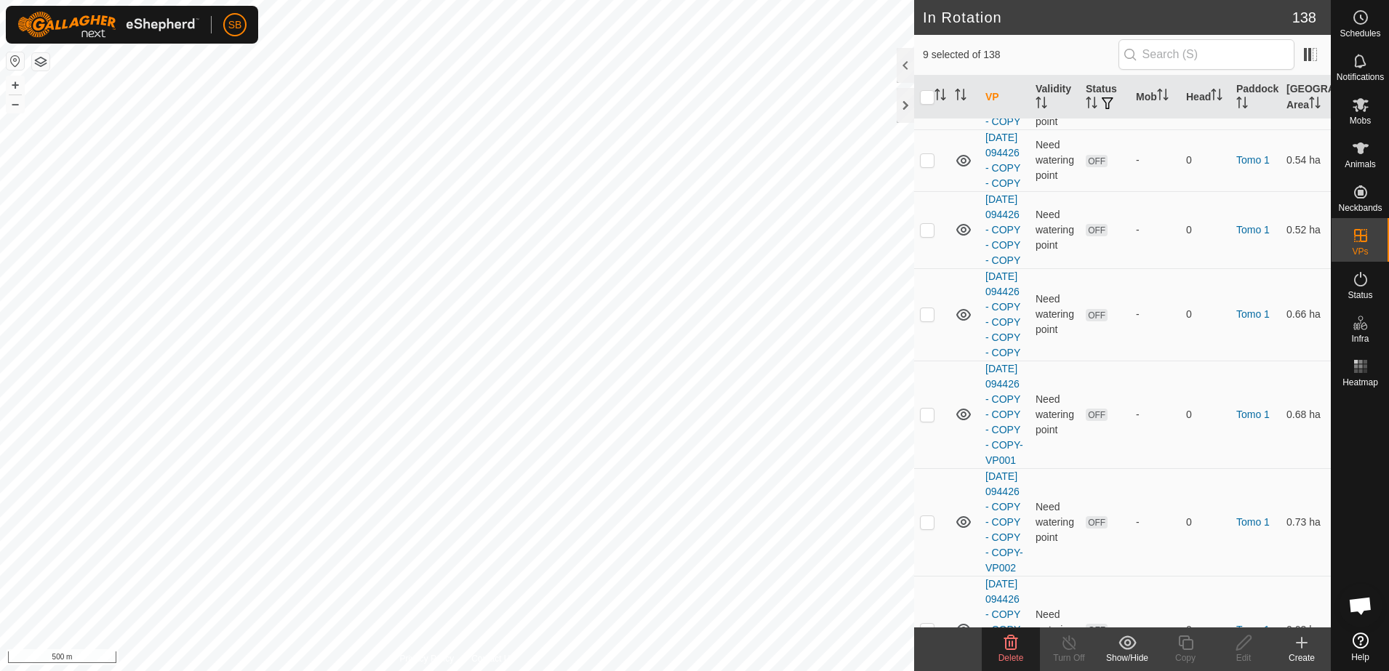
scroll to position [6637, 0]
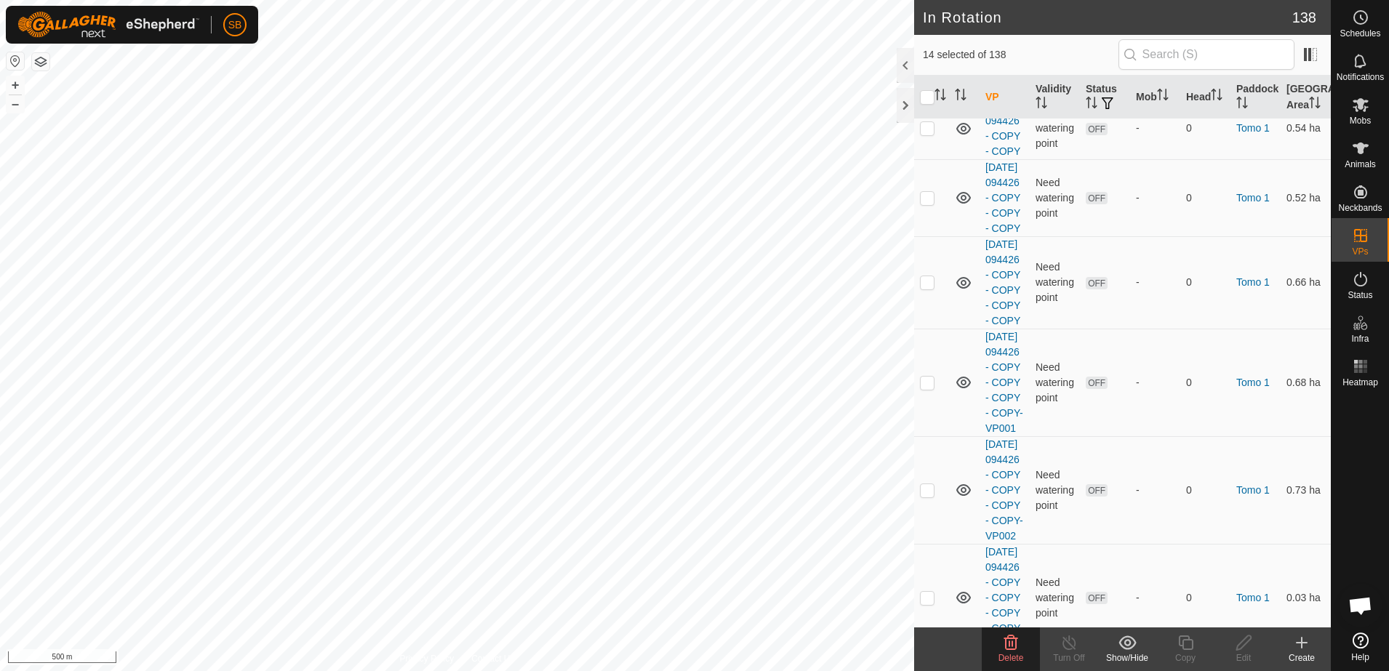
click at [1014, 653] on span "Delete" at bounding box center [1011, 658] width 25 height 10
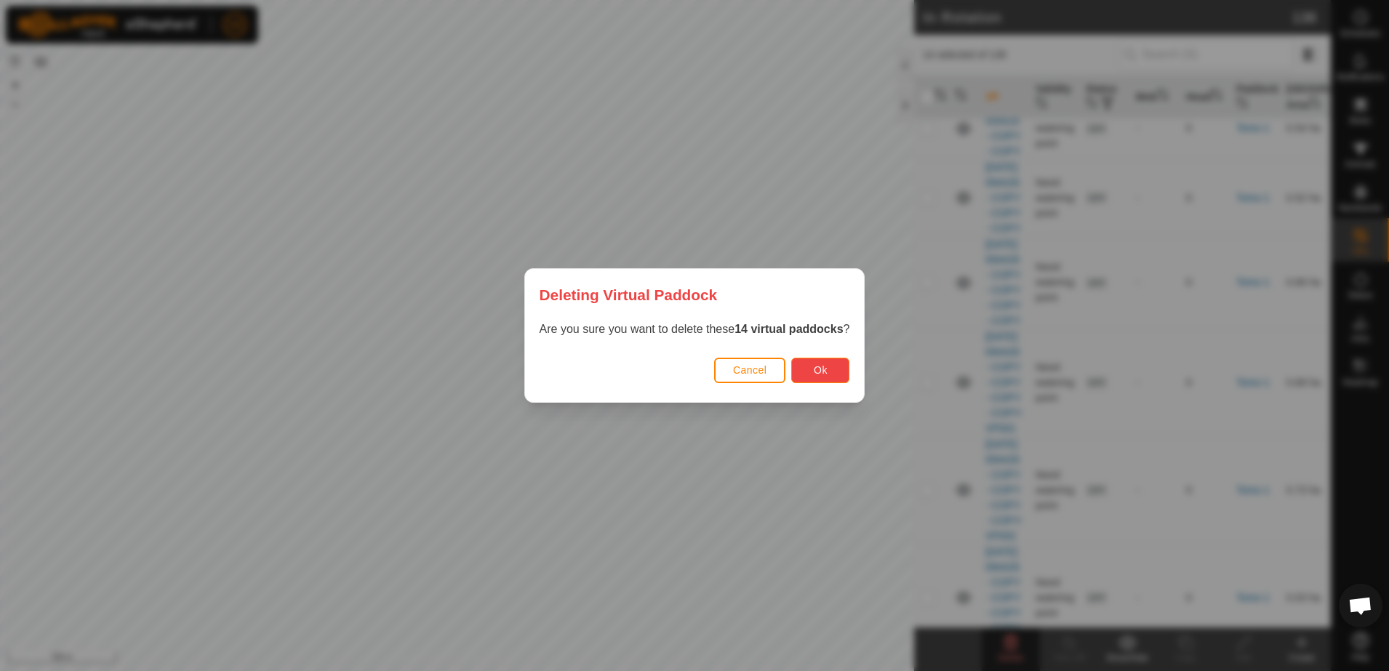
click at [827, 375] on button "Ok" at bounding box center [820, 370] width 58 height 25
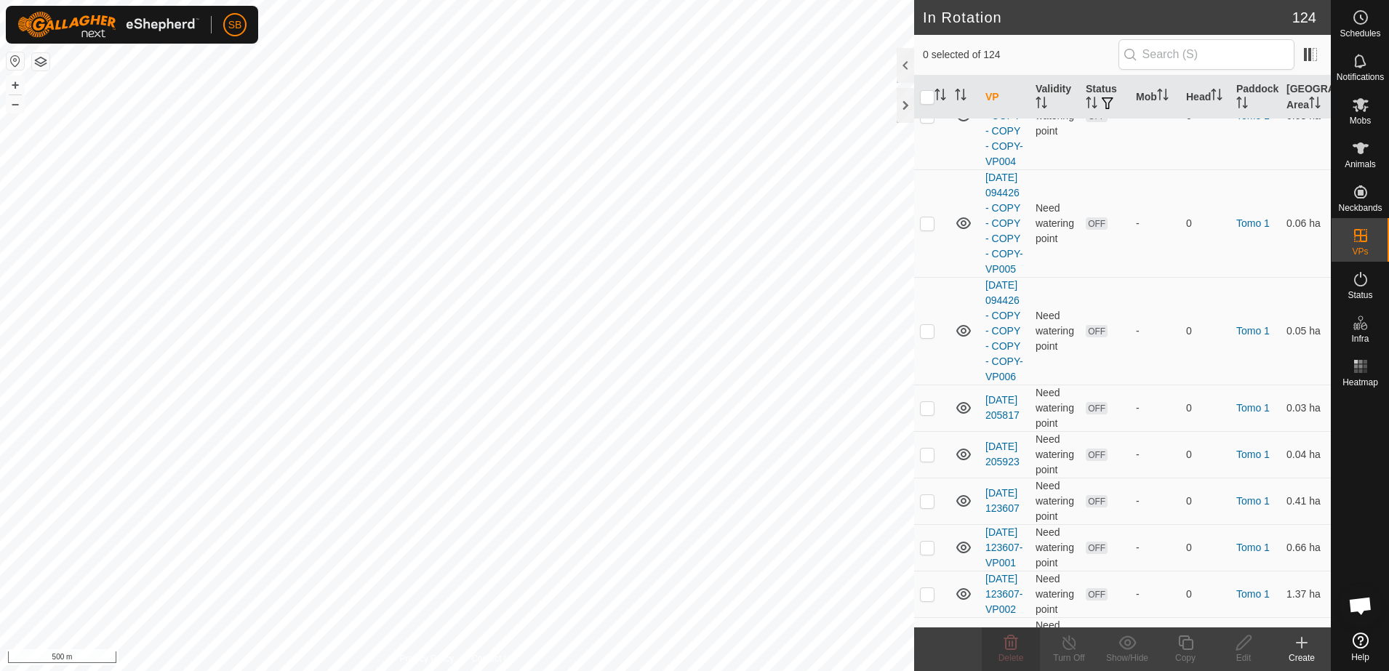
scroll to position [6456, 0]
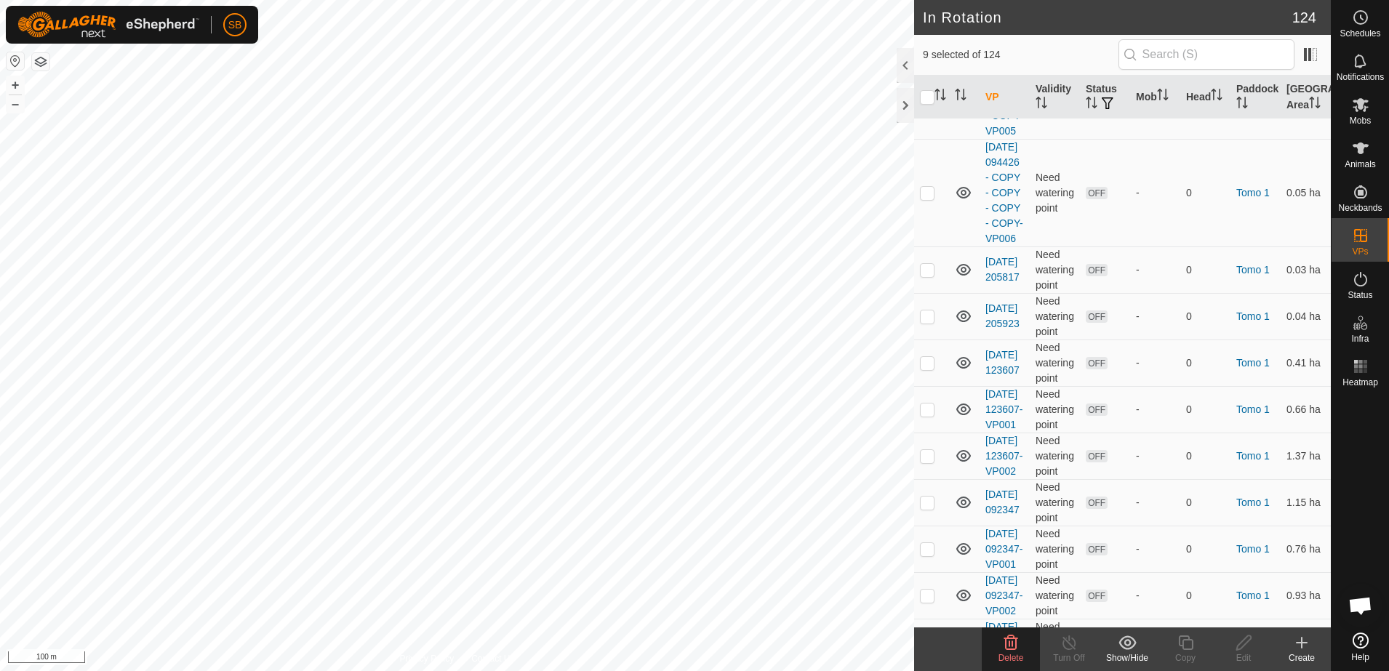
scroll to position [6728, 0]
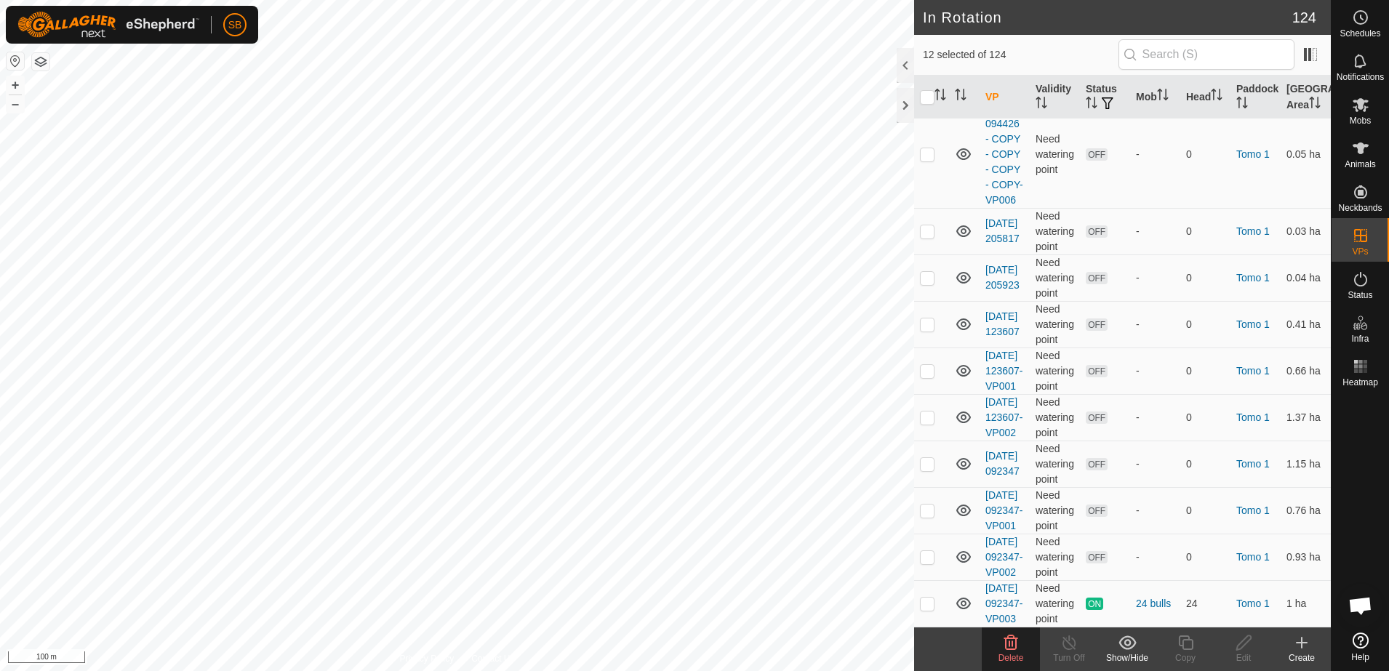
scroll to position [6819, 0]
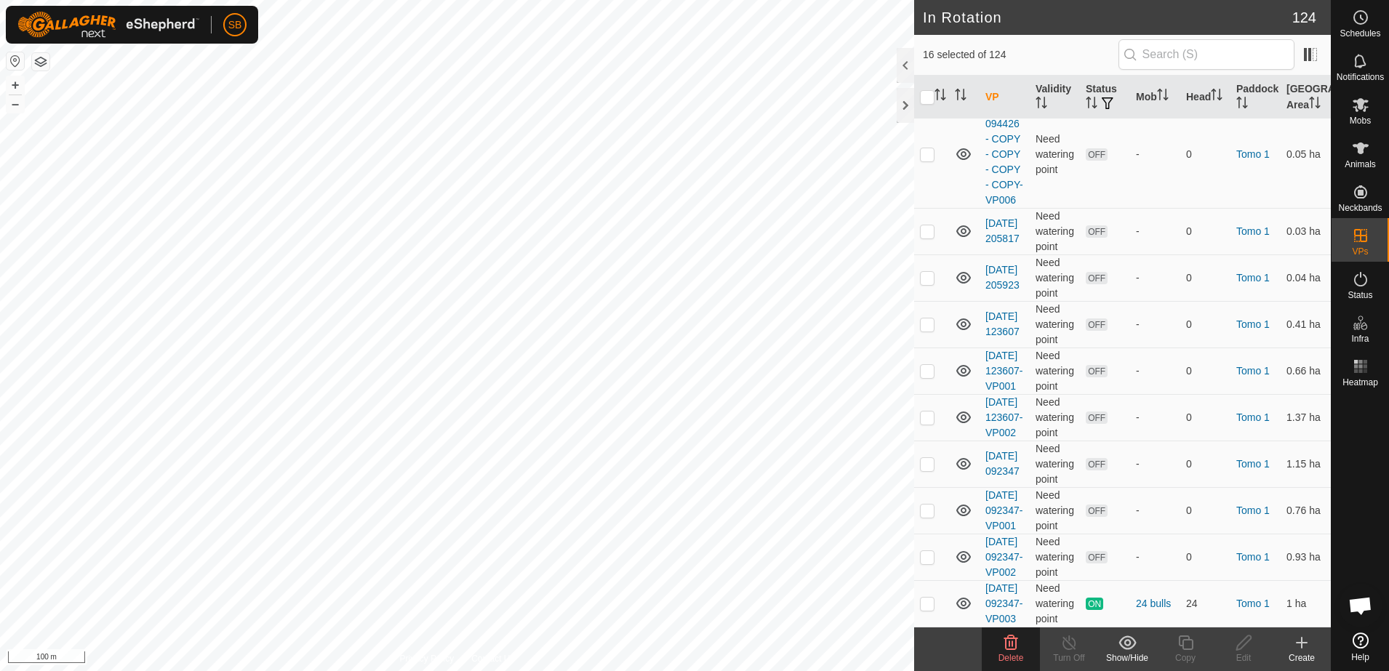
click at [932, 52] on p-checkbox at bounding box center [927, 47] width 15 height 12
click at [932, 160] on p-checkbox at bounding box center [927, 154] width 15 height 12
click at [1018, 643] on icon at bounding box center [1010, 642] width 17 height 17
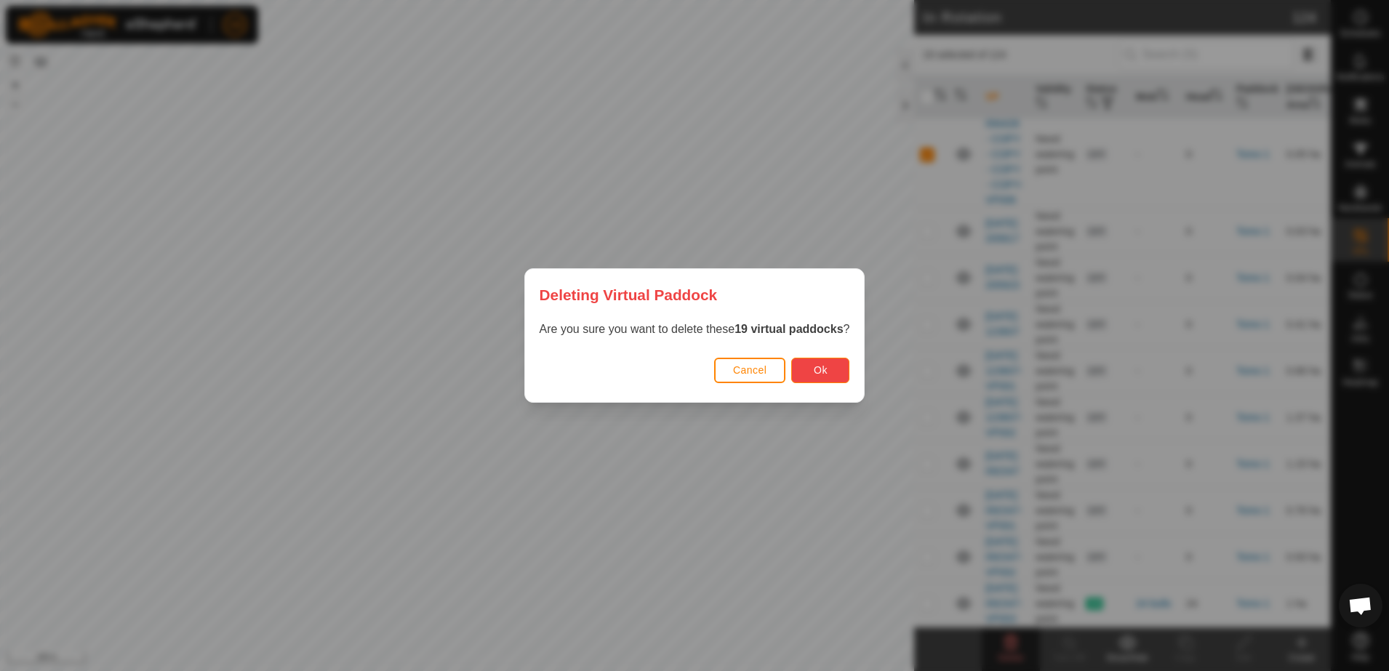
click at [825, 375] on button "Ok" at bounding box center [820, 370] width 58 height 25
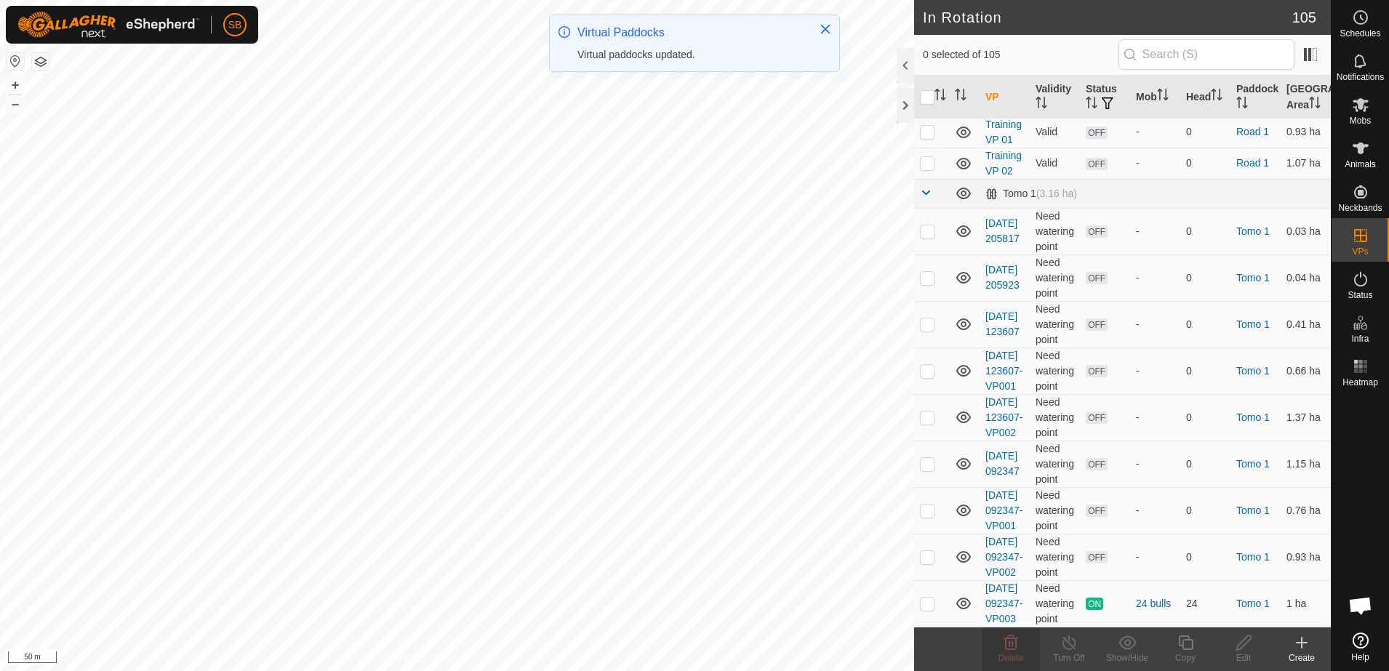
scroll to position [6511, 0]
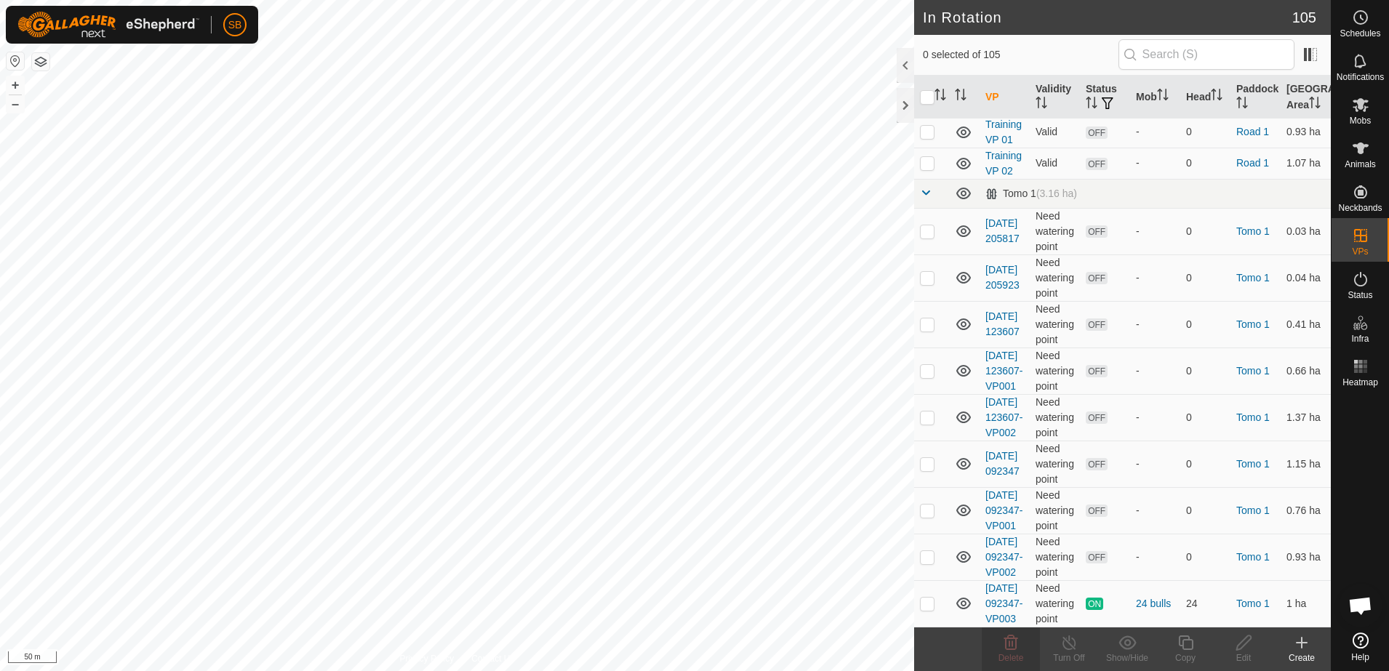
click at [931, 225] on p-checkbox at bounding box center [927, 231] width 15 height 12
click at [1019, 643] on icon at bounding box center [1010, 642] width 17 height 17
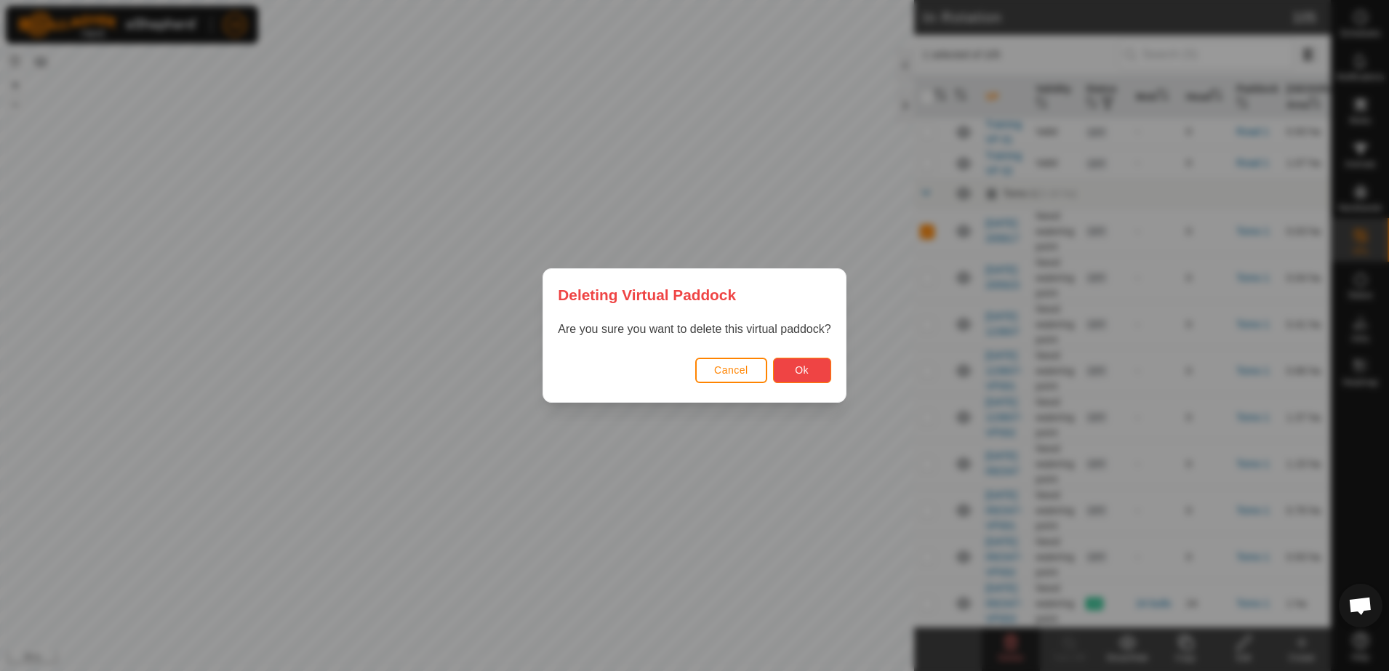
click at [807, 372] on span "Ok" at bounding box center [802, 370] width 14 height 12
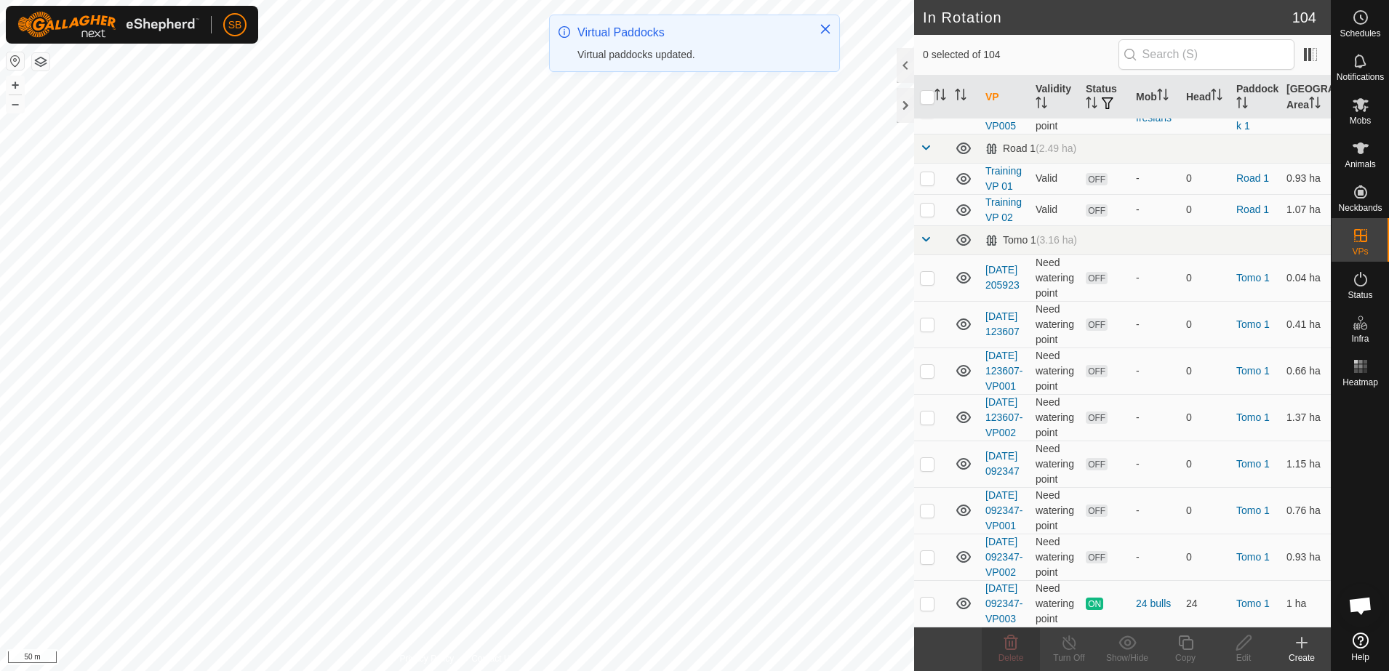
scroll to position [6464, 0]
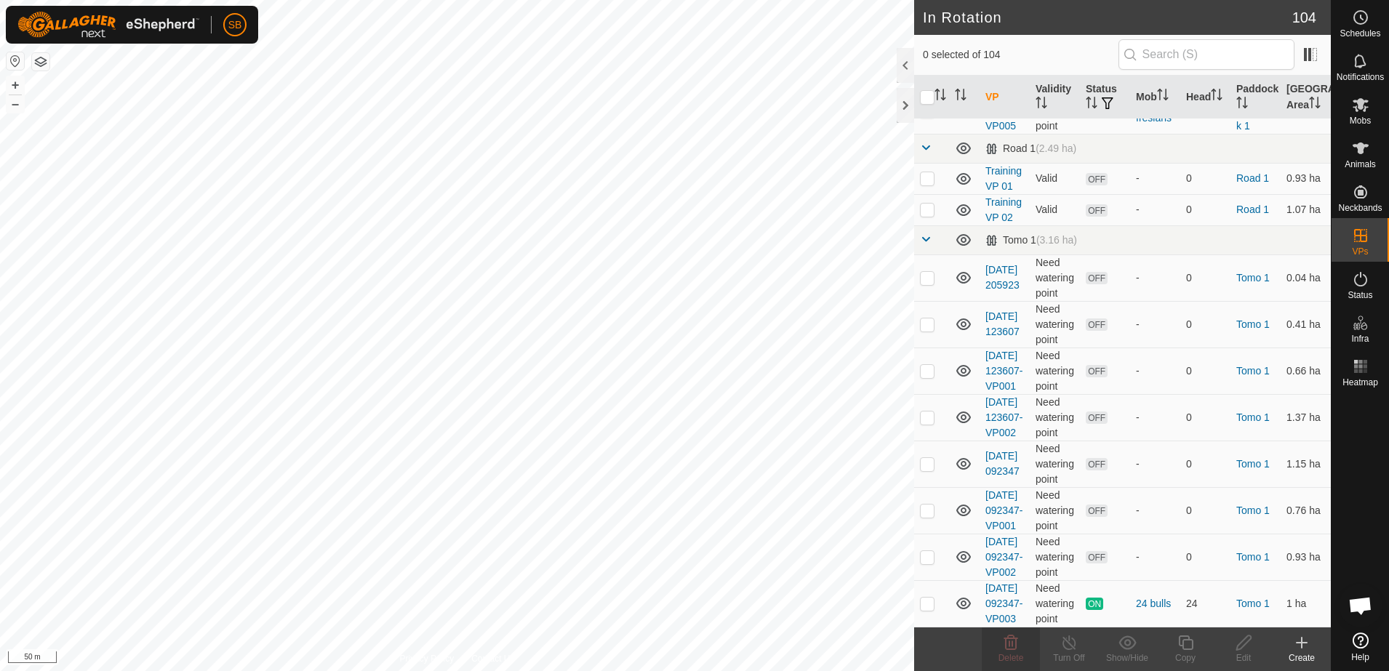
click at [926, 272] on p-checkbox at bounding box center [927, 278] width 15 height 12
